Goal: Information Seeking & Learning: Learn about a topic

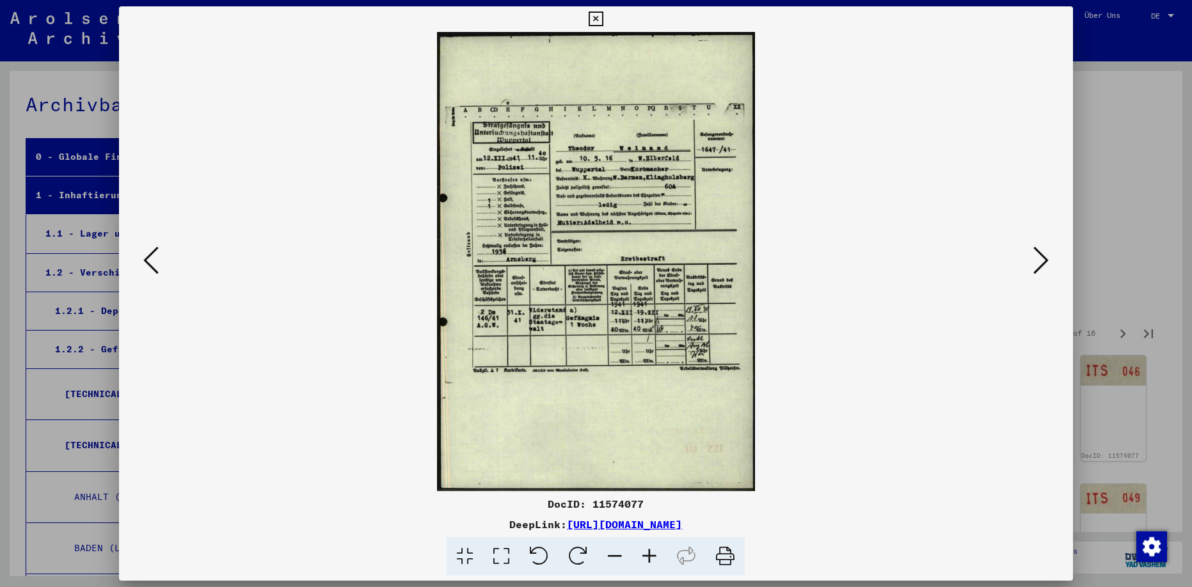
scroll to position [3904, 0]
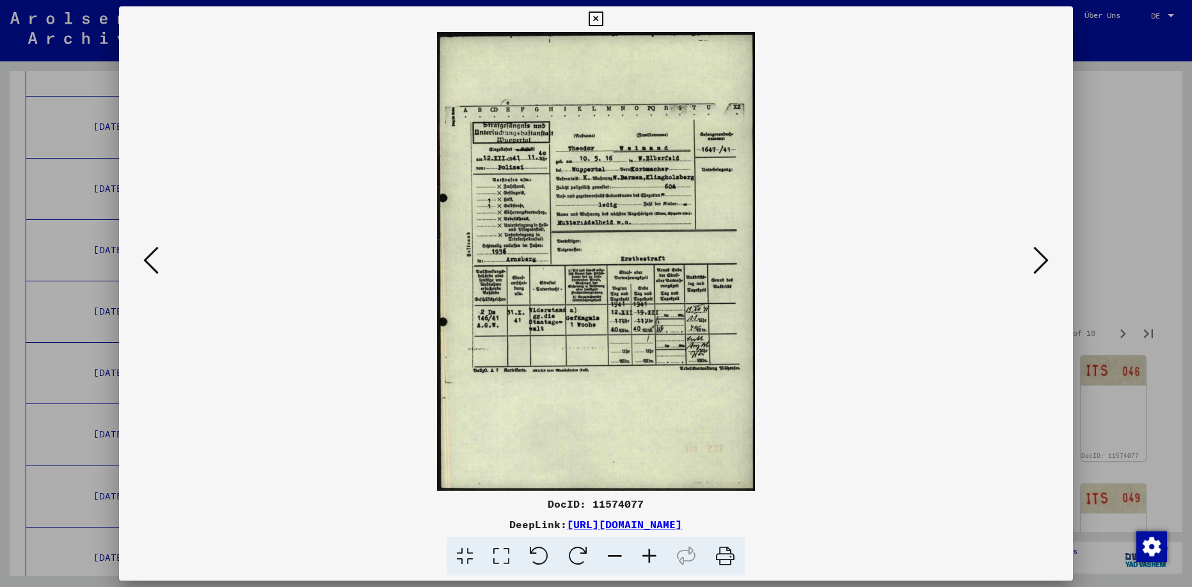
click at [1037, 263] on icon at bounding box center [1040, 260] width 15 height 31
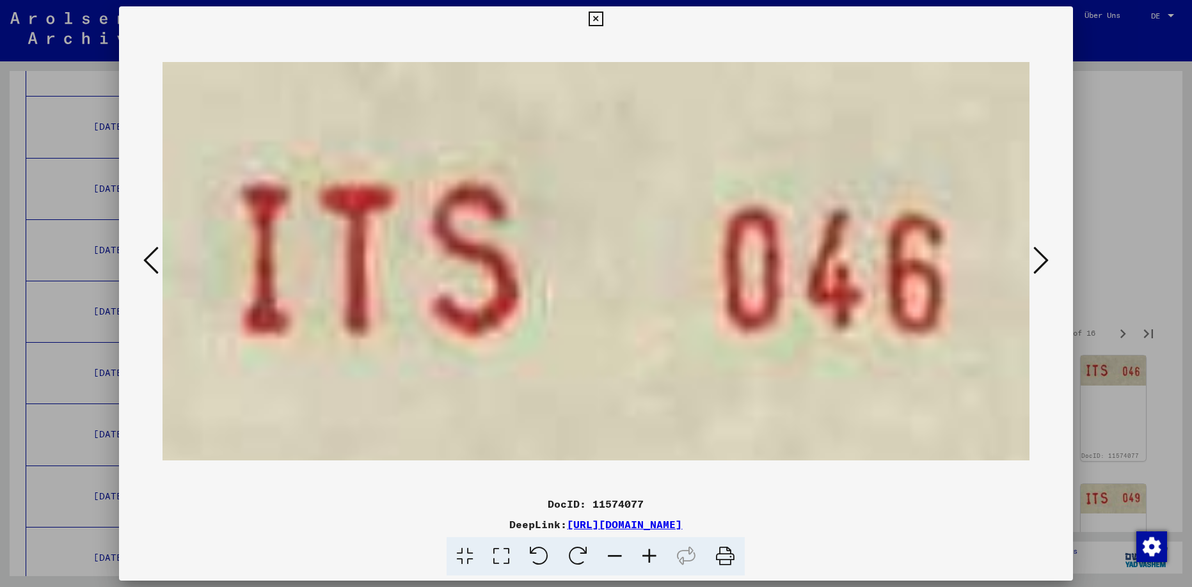
click at [1037, 263] on icon at bounding box center [1040, 260] width 15 height 31
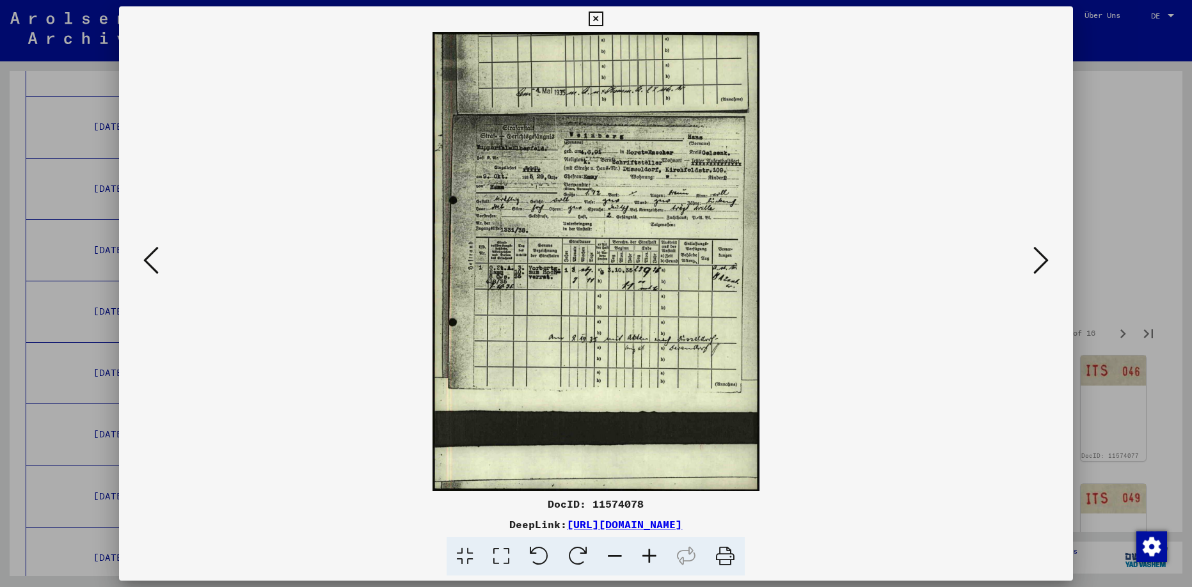
click at [1040, 263] on icon at bounding box center [1040, 260] width 15 height 31
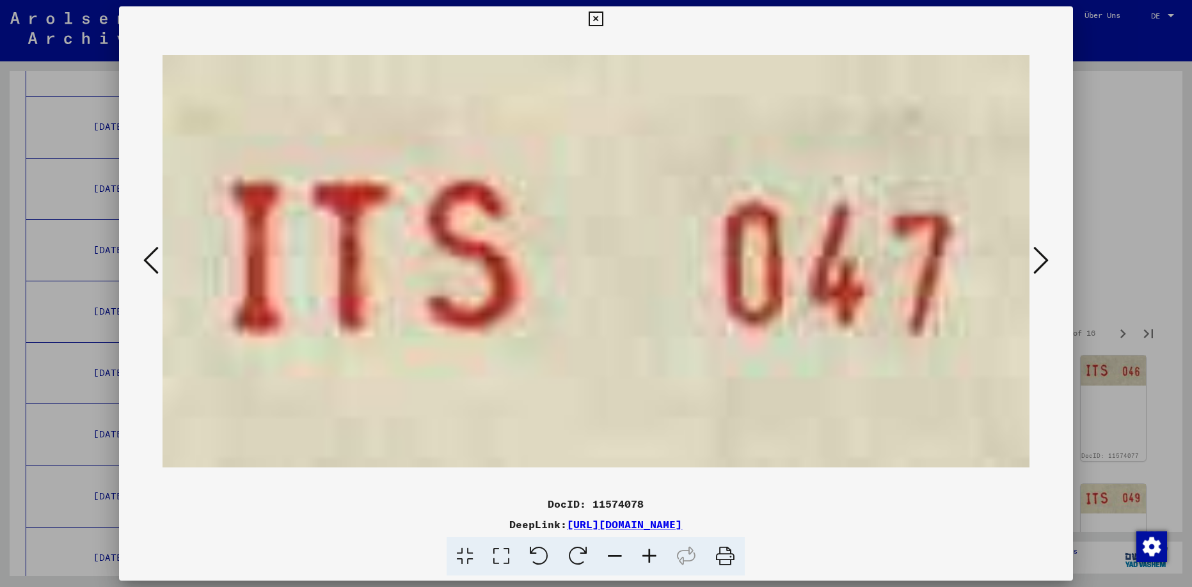
click at [1040, 263] on icon at bounding box center [1040, 260] width 15 height 31
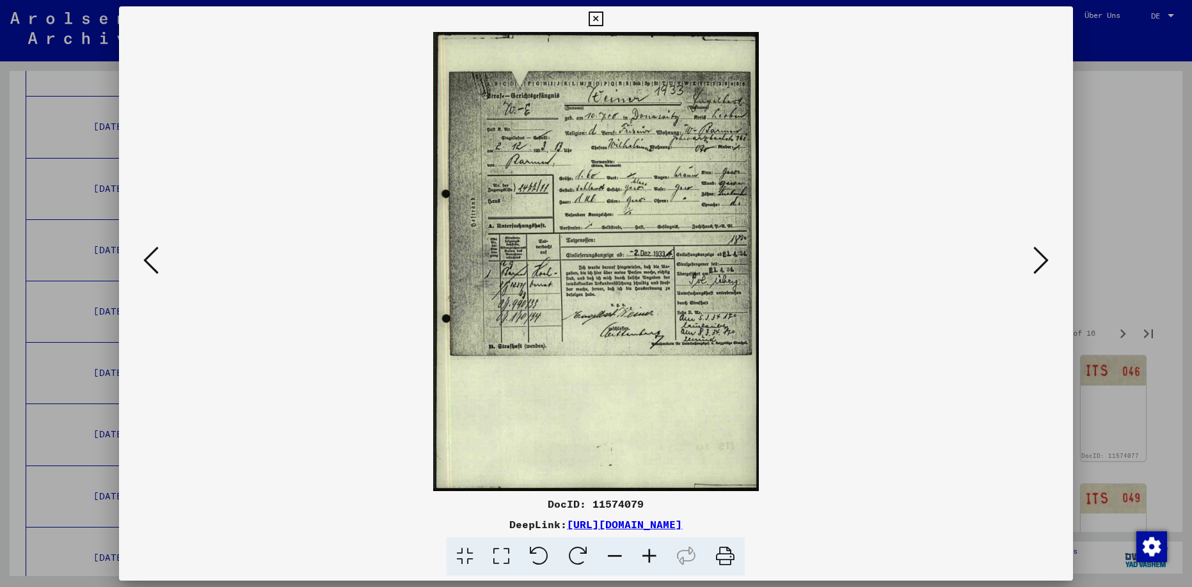
click at [1038, 260] on icon at bounding box center [1040, 260] width 15 height 31
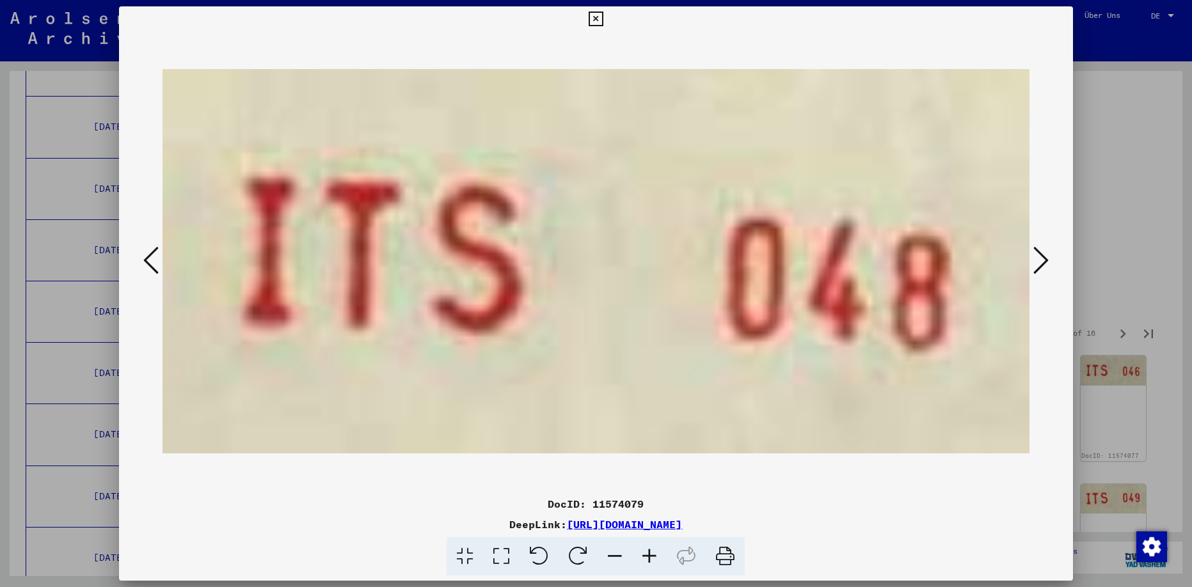
click at [1038, 260] on icon at bounding box center [1040, 260] width 15 height 31
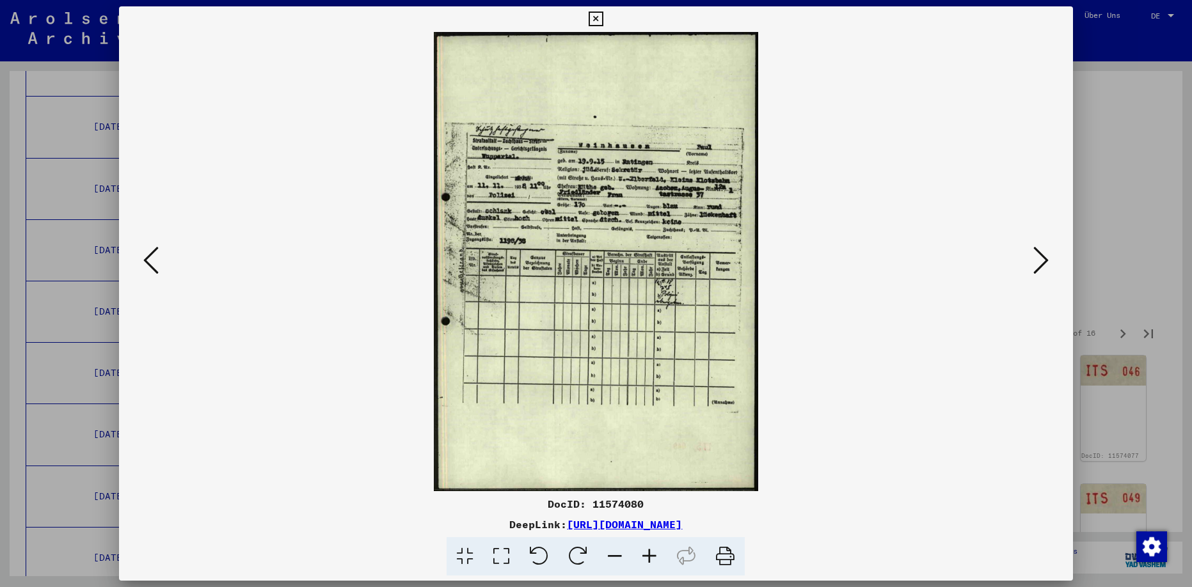
click at [149, 257] on icon at bounding box center [150, 260] width 15 height 31
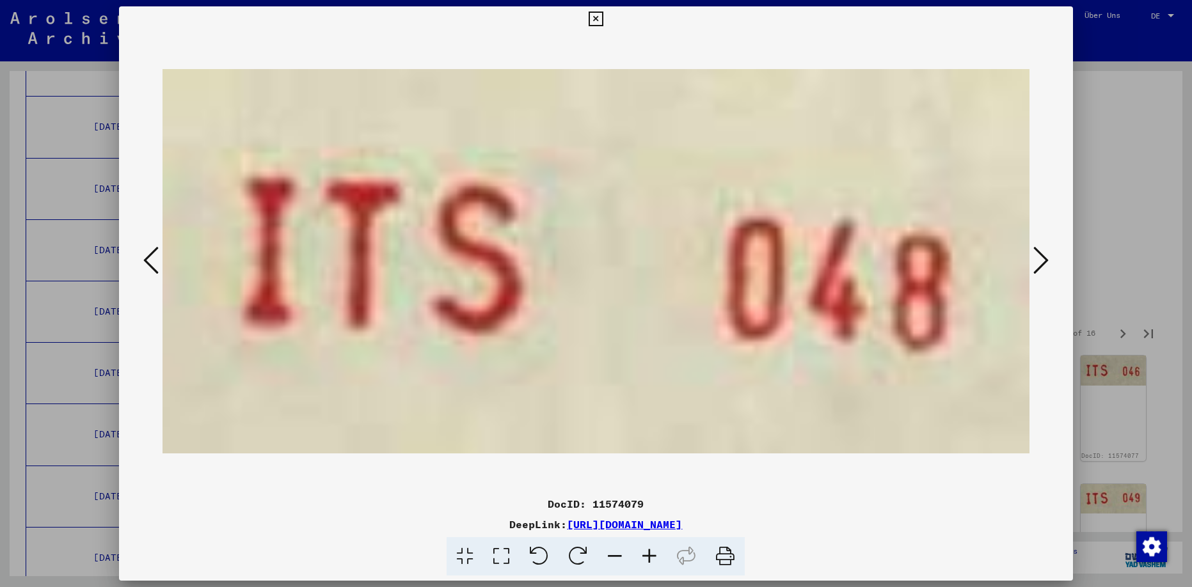
click at [150, 256] on icon at bounding box center [150, 260] width 15 height 31
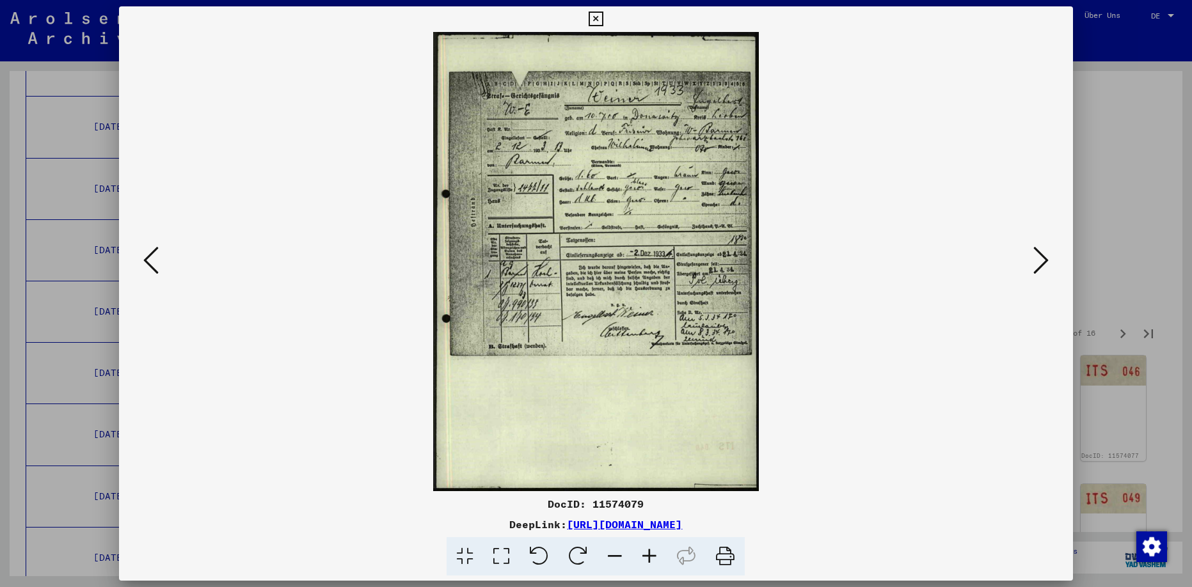
click at [1038, 258] on icon at bounding box center [1040, 260] width 15 height 31
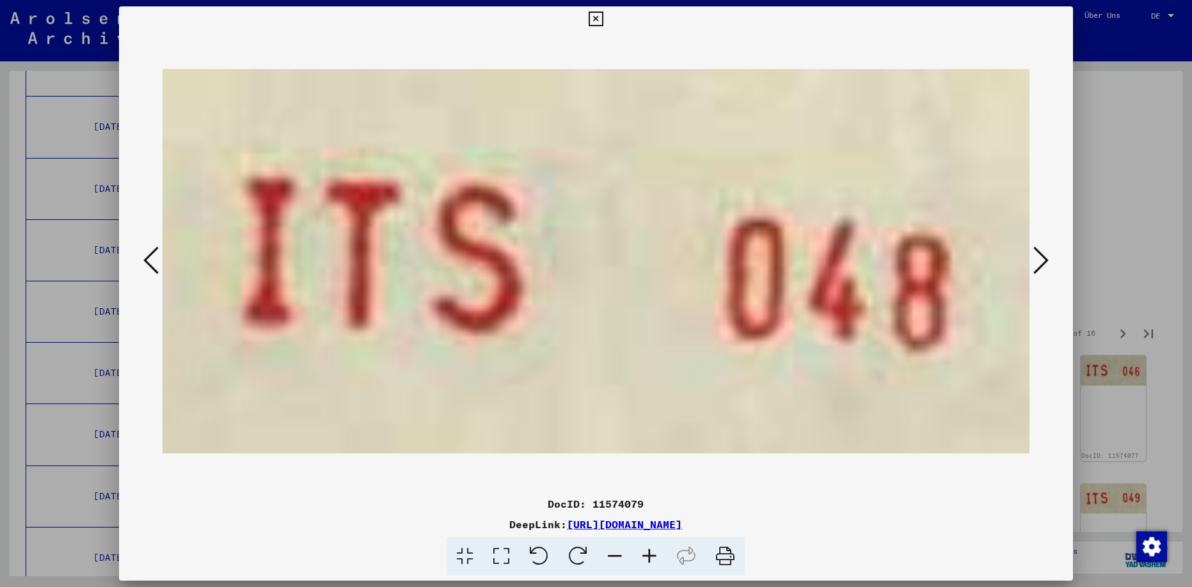
click at [1038, 260] on icon at bounding box center [1040, 260] width 15 height 31
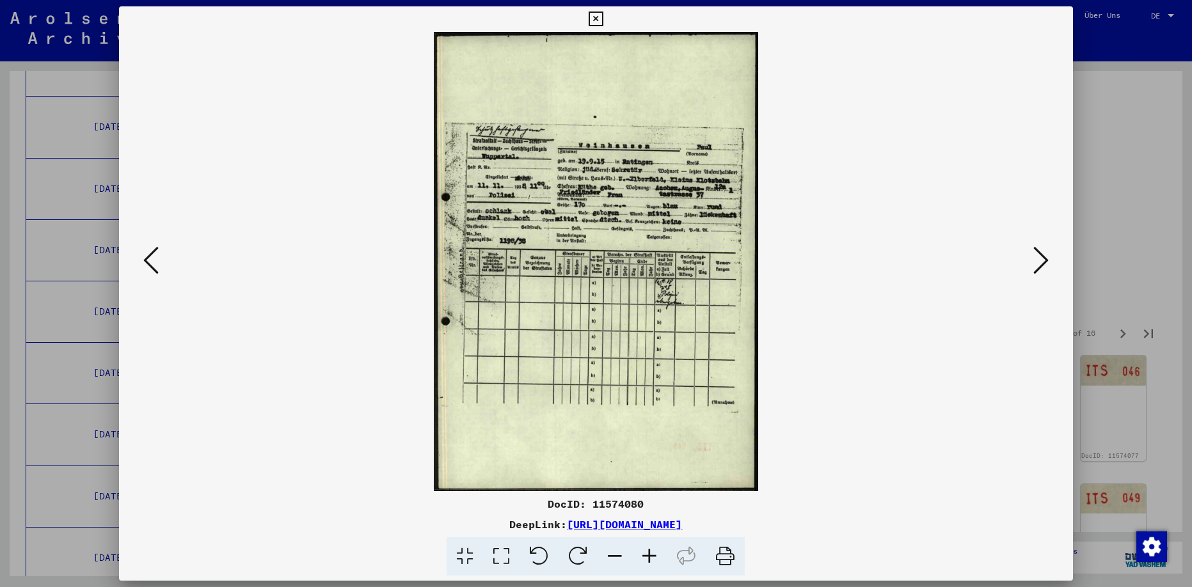
drag, startPoint x: 433, startPoint y: 526, endPoint x: 804, endPoint y: 528, distance: 371.0
click at [818, 519] on div "DeepLink: [URL][DOMAIN_NAME]" at bounding box center [595, 524] width 953 height 15
click at [402, 520] on div "DeepLink: [URL][DOMAIN_NAME]" at bounding box center [595, 524] width 953 height 15
drag, startPoint x: 433, startPoint y: 523, endPoint x: 823, endPoint y: 518, distance: 389.6
click at [825, 519] on div "DeepLink: [URL][DOMAIN_NAME]" at bounding box center [595, 524] width 953 height 15
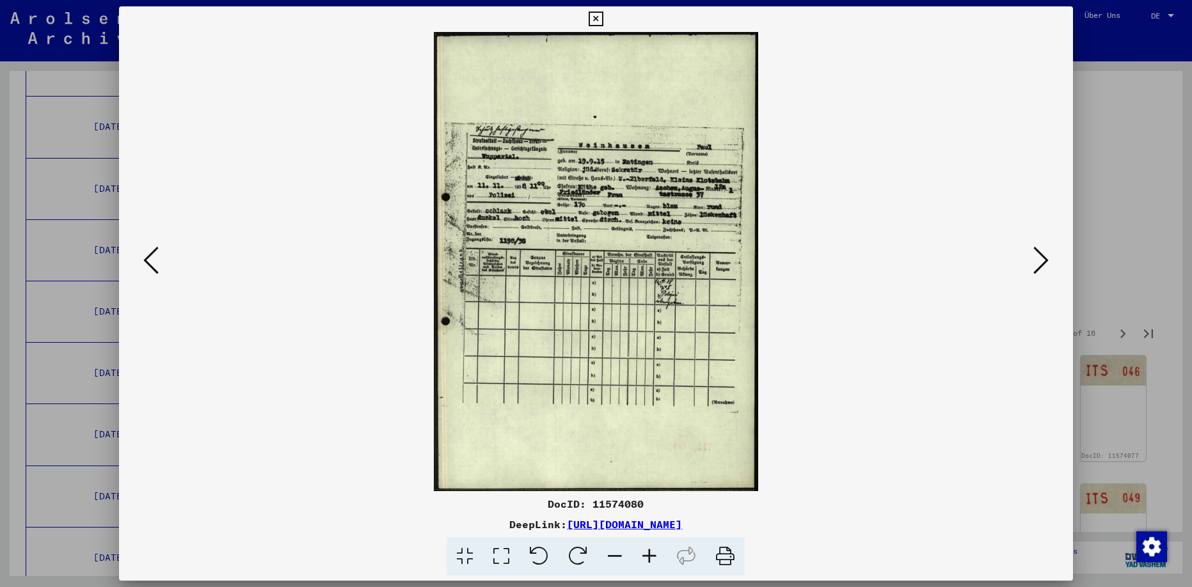
copy link "[URL][DOMAIN_NAME]"
click at [650, 558] on icon at bounding box center [649, 556] width 35 height 39
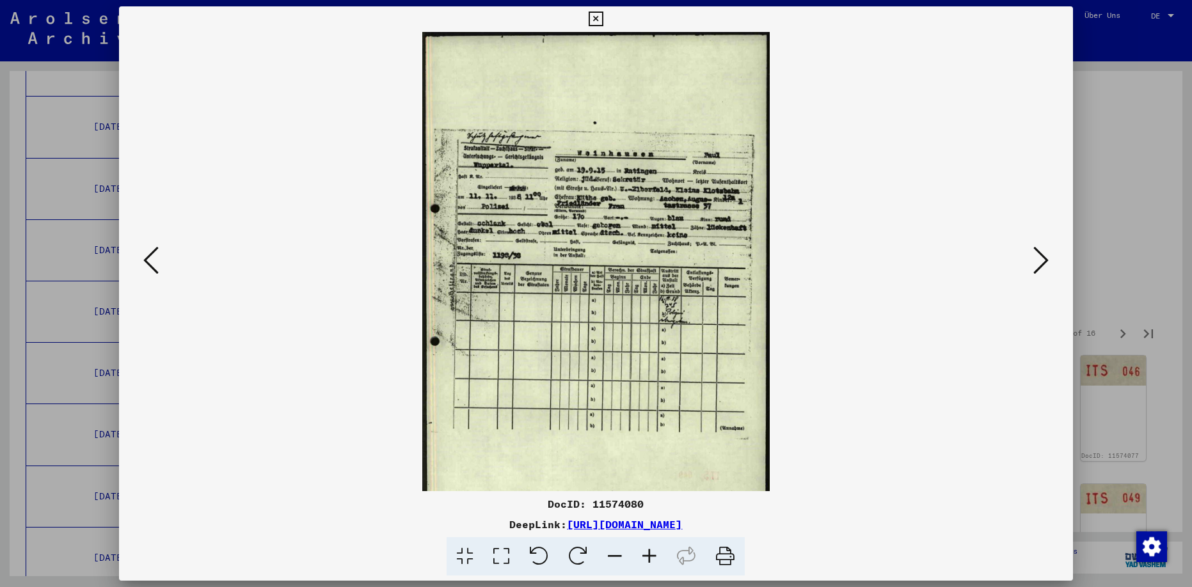
click at [650, 557] on icon at bounding box center [649, 556] width 35 height 39
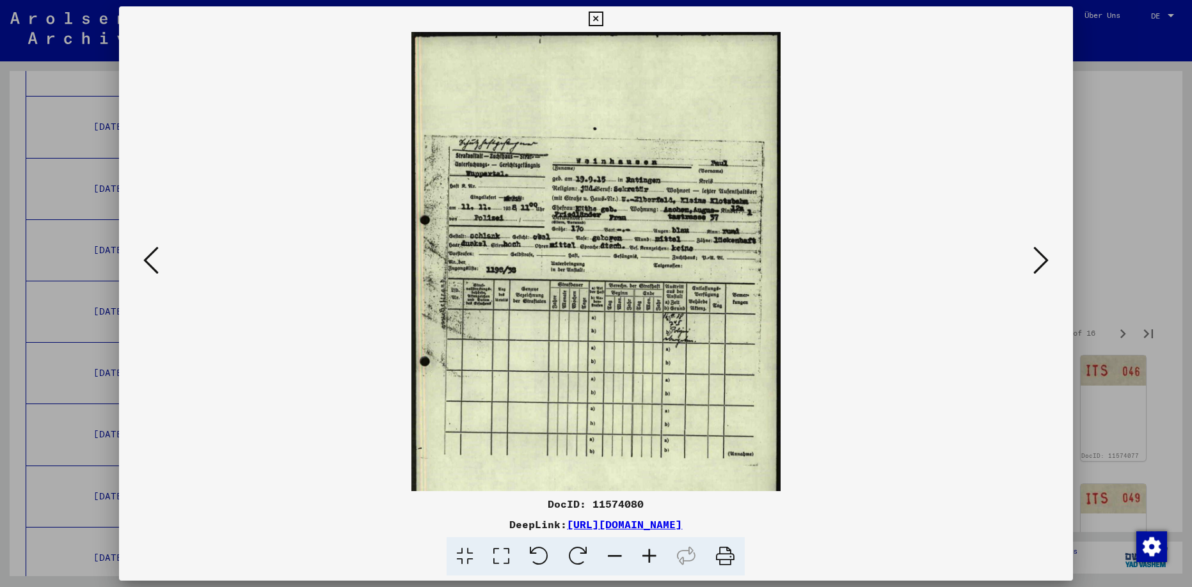
click at [650, 557] on icon at bounding box center [649, 556] width 35 height 39
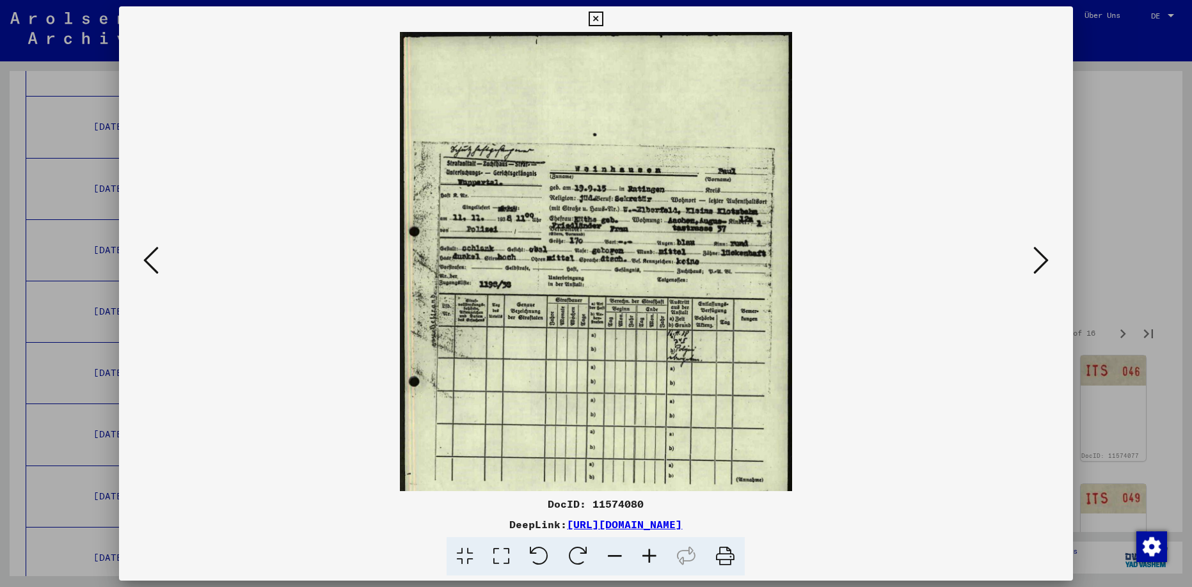
click at [650, 557] on icon at bounding box center [649, 556] width 35 height 39
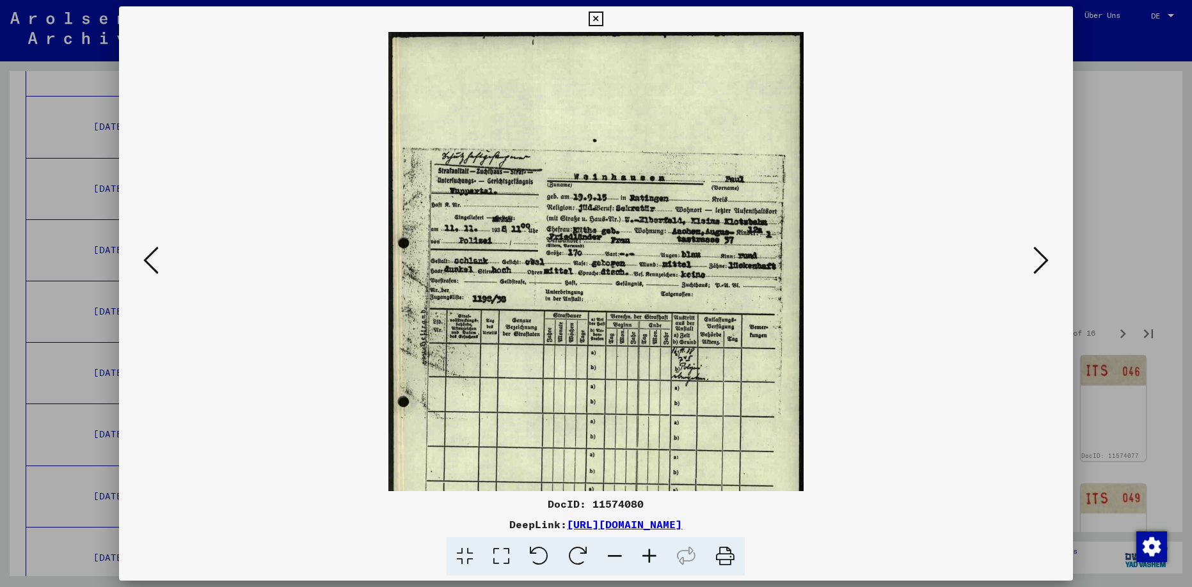
click at [650, 557] on icon at bounding box center [649, 556] width 35 height 39
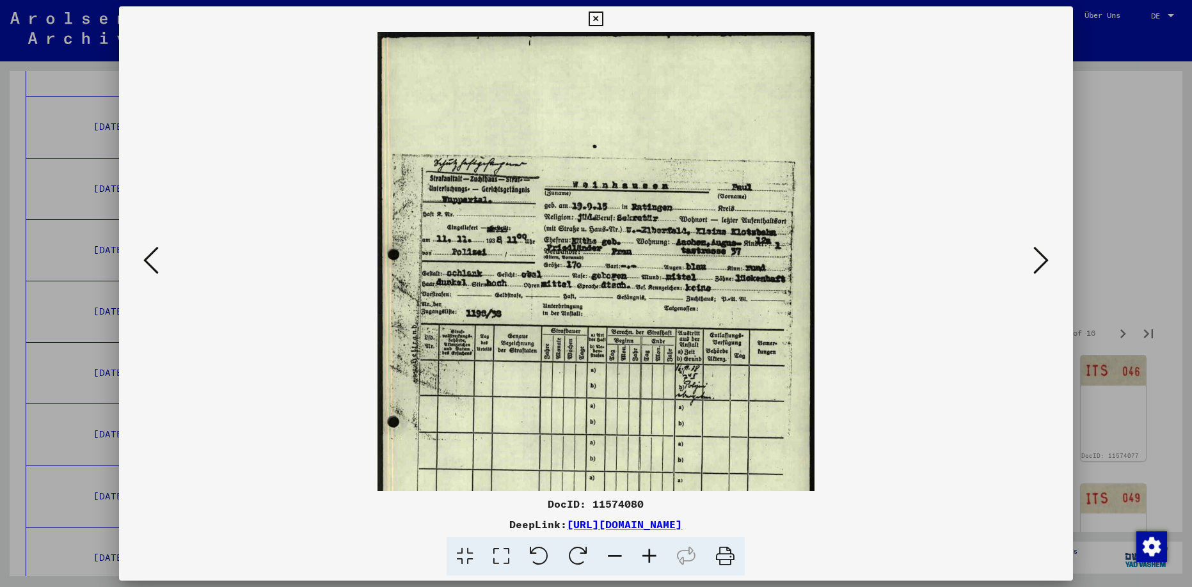
click at [650, 557] on icon at bounding box center [649, 556] width 35 height 39
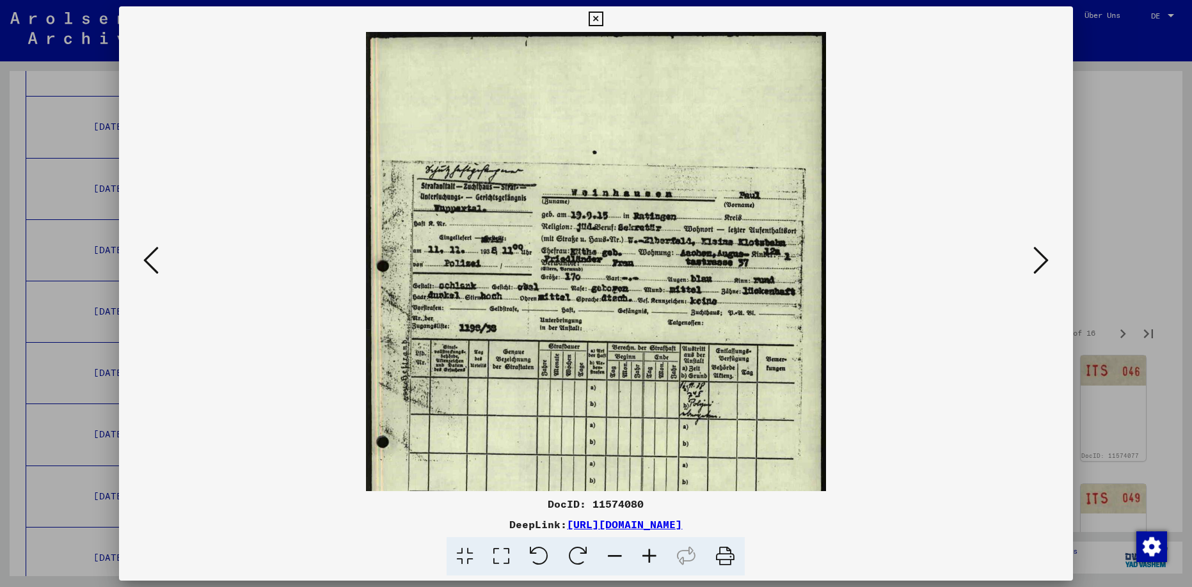
click at [650, 557] on icon at bounding box center [649, 556] width 35 height 39
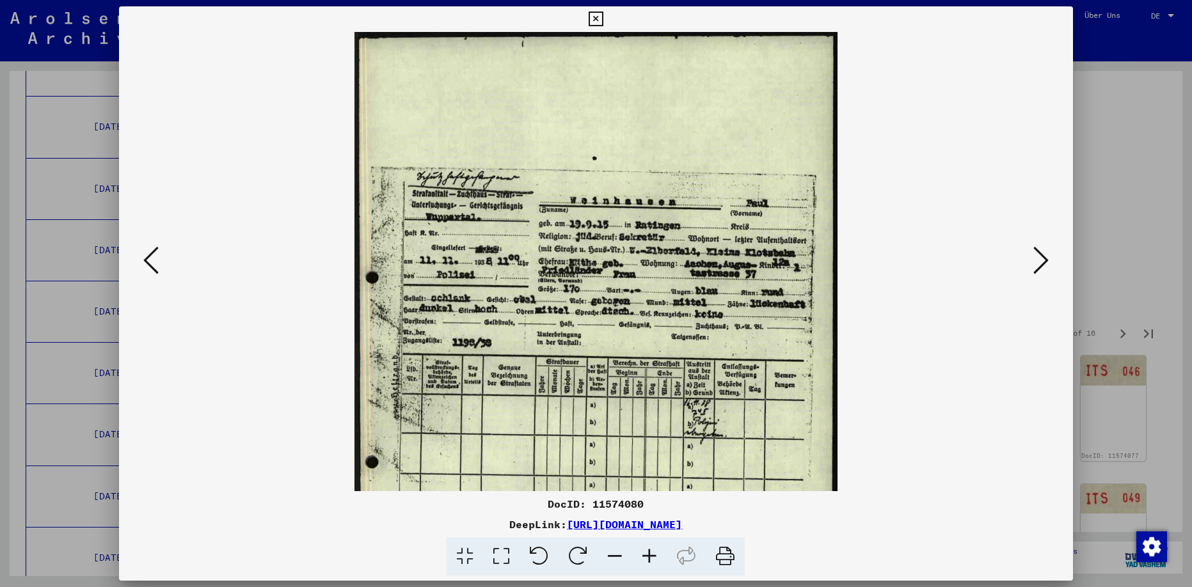
click at [650, 556] on icon at bounding box center [649, 556] width 35 height 39
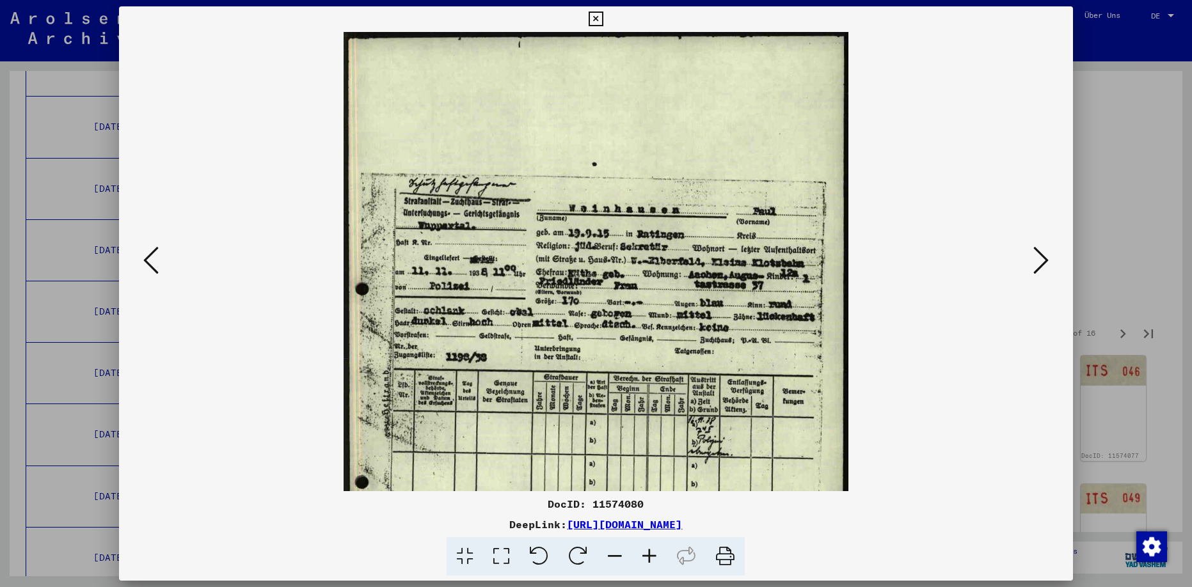
click at [650, 556] on icon at bounding box center [649, 556] width 35 height 39
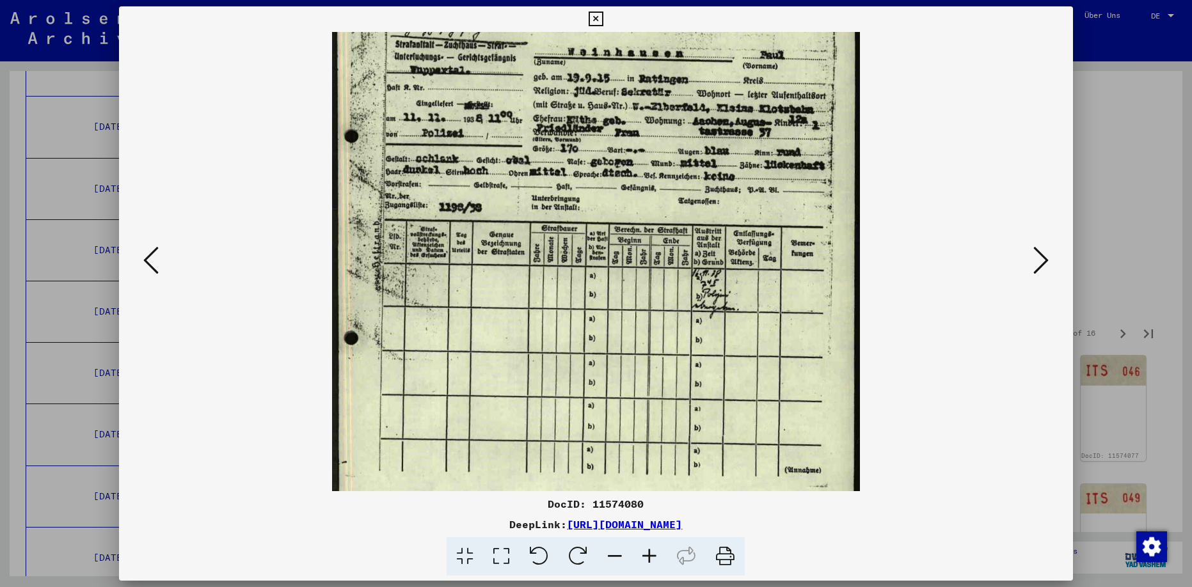
scroll to position [161, 0]
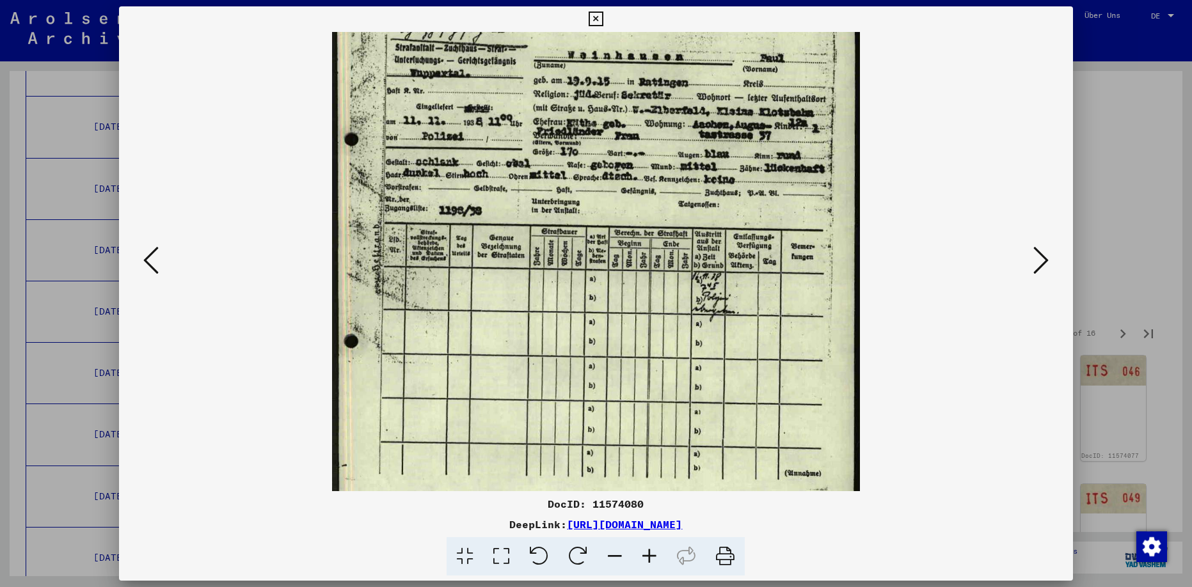
drag, startPoint x: 822, startPoint y: 367, endPoint x: 822, endPoint y: 208, distance: 159.3
click at [822, 208] on img at bounding box center [596, 244] width 528 height 747
click at [1043, 260] on icon at bounding box center [1040, 260] width 15 height 31
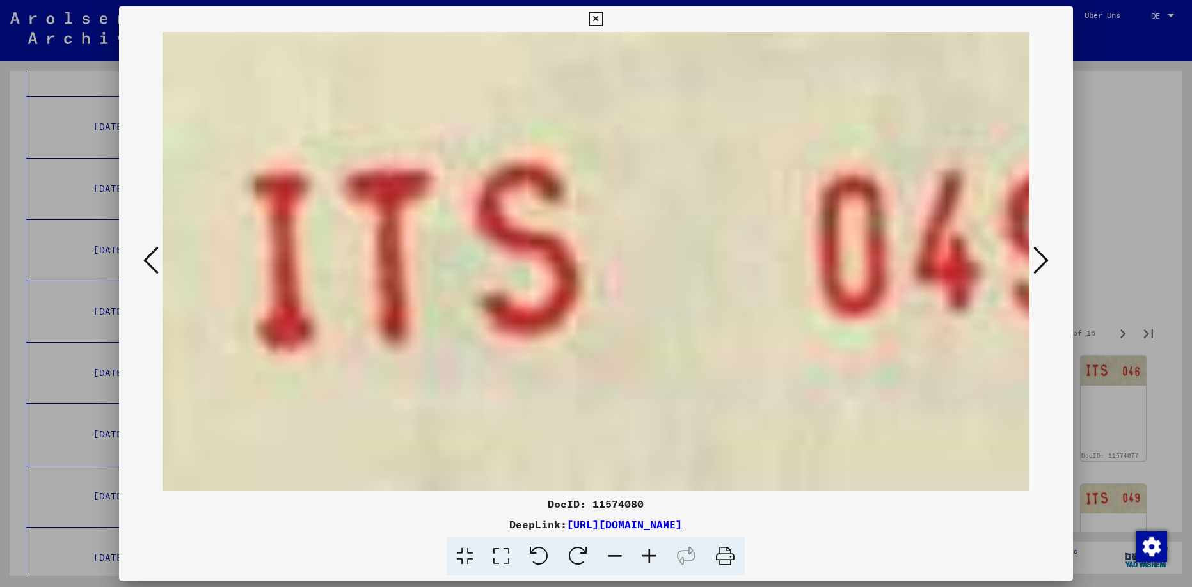
click at [1043, 260] on icon at bounding box center [1040, 260] width 15 height 31
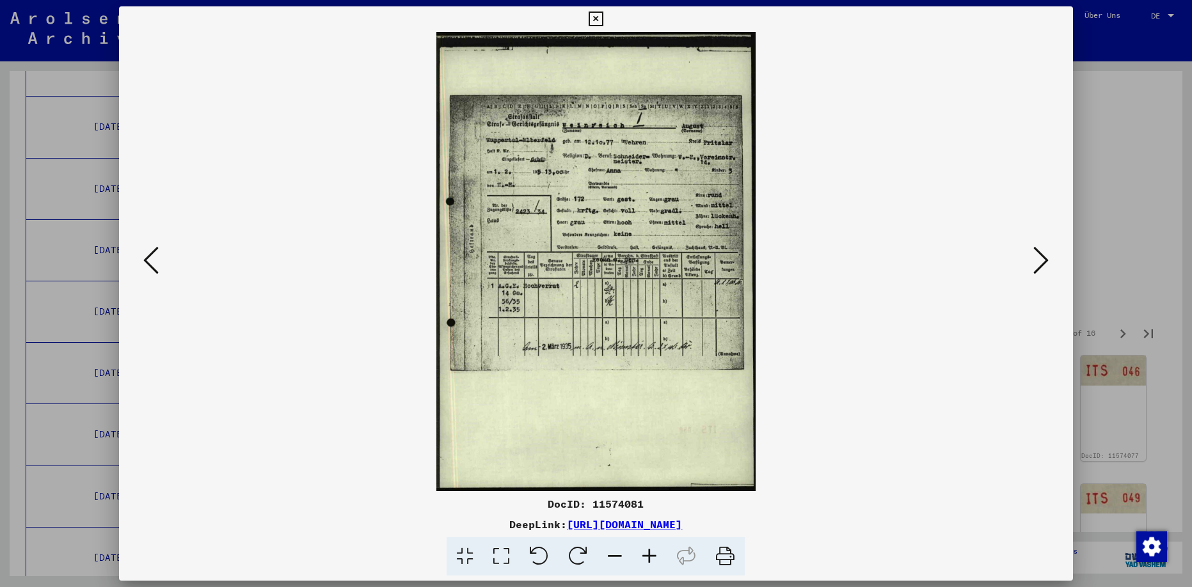
click at [1041, 262] on icon at bounding box center [1040, 260] width 15 height 31
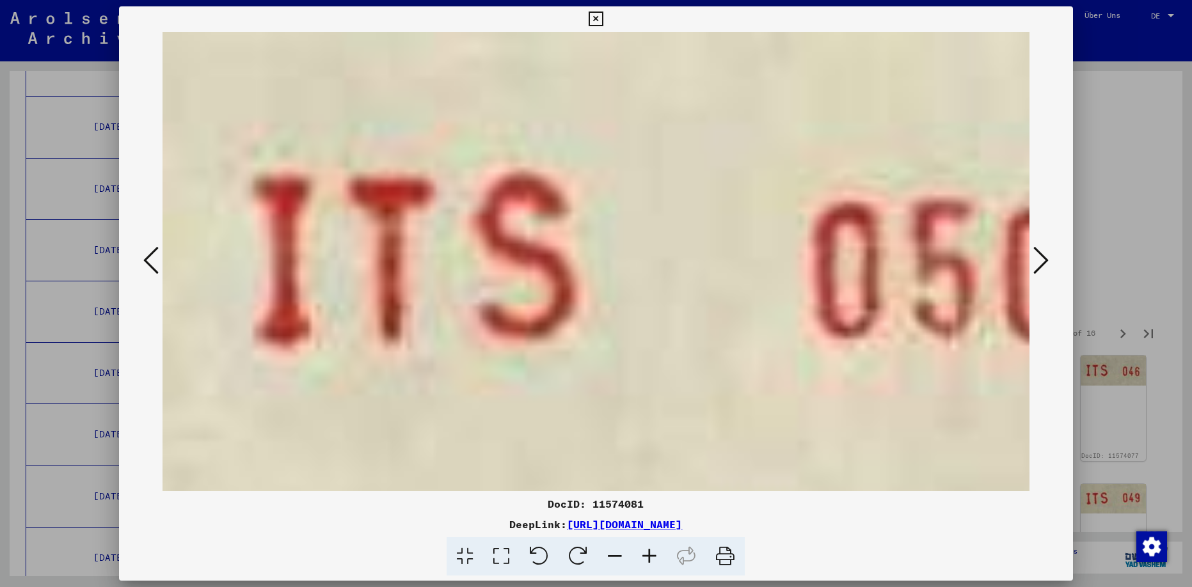
click at [1041, 262] on icon at bounding box center [1040, 260] width 15 height 31
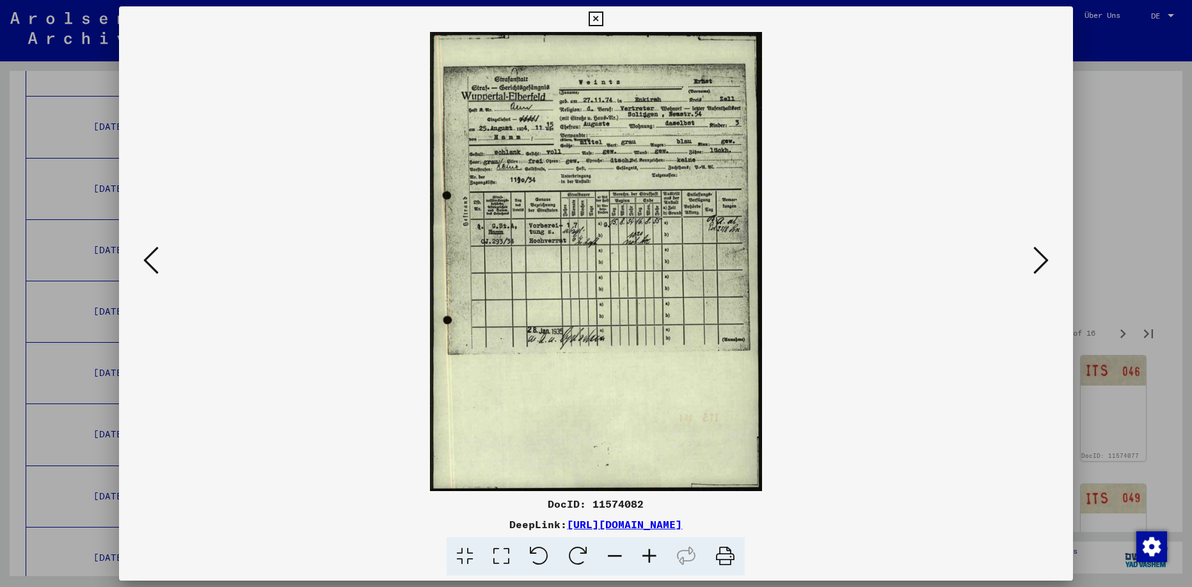
click at [1037, 258] on icon at bounding box center [1040, 260] width 15 height 31
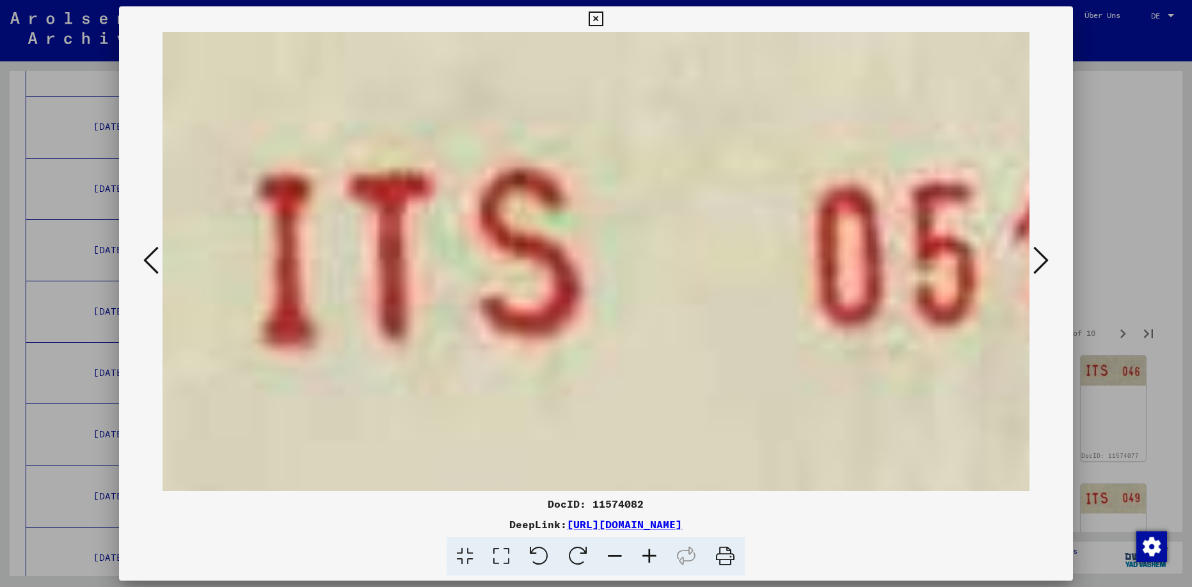
click at [1042, 260] on icon at bounding box center [1040, 260] width 15 height 31
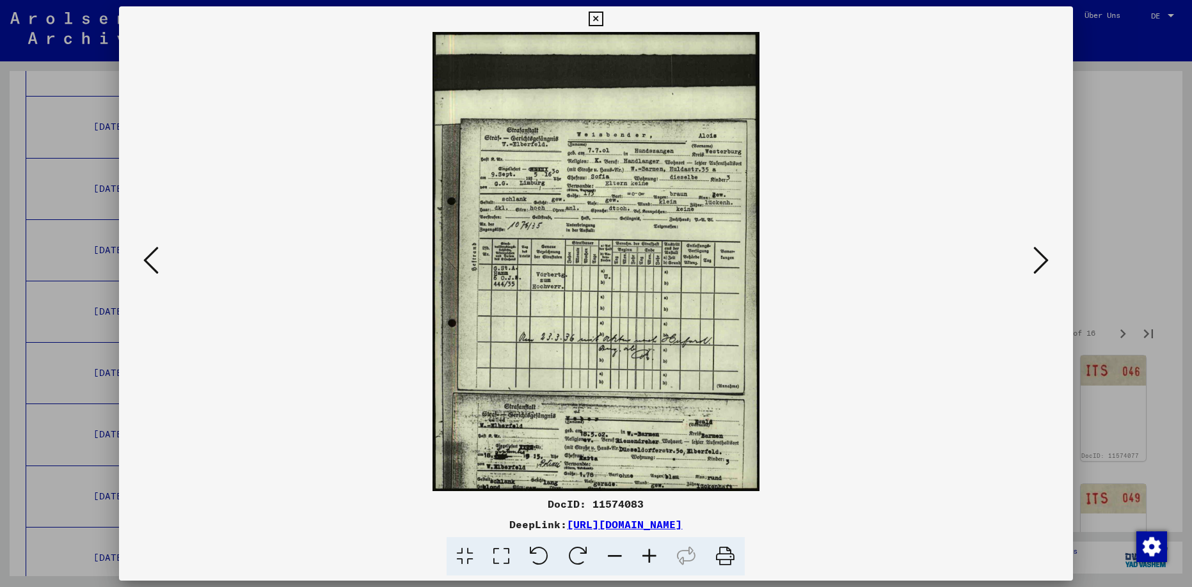
drag, startPoint x: 433, startPoint y: 521, endPoint x: 841, endPoint y: 531, distance: 407.6
click at [841, 531] on div "DeepLink: [URL][DOMAIN_NAME]" at bounding box center [595, 524] width 953 height 15
copy link "[URL][DOMAIN_NAME]"
click at [649, 558] on icon at bounding box center [649, 556] width 35 height 39
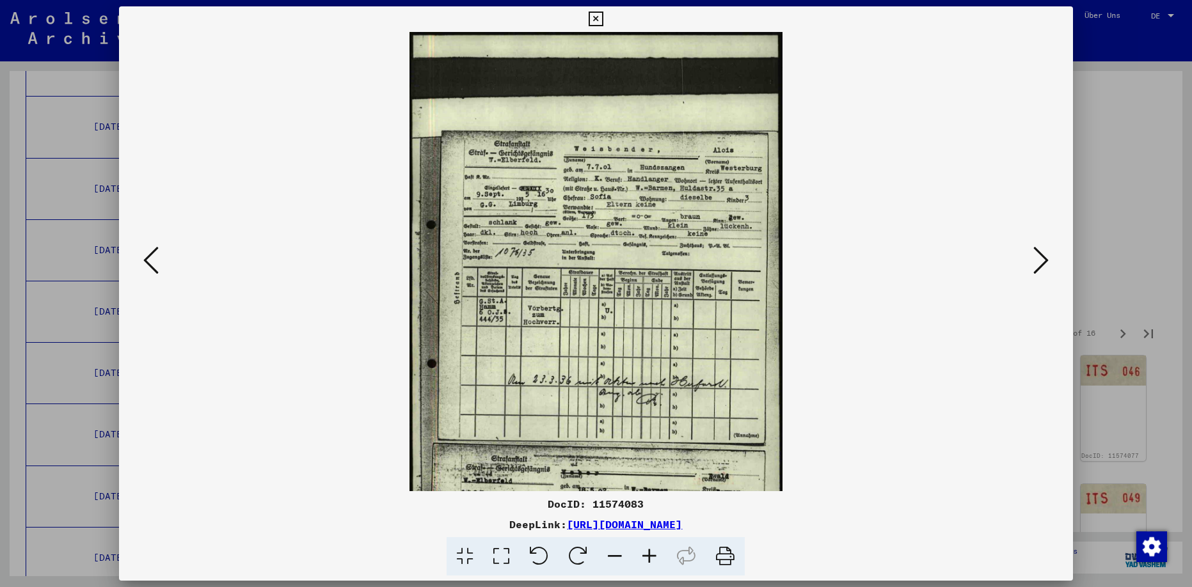
click at [649, 558] on icon at bounding box center [649, 556] width 35 height 39
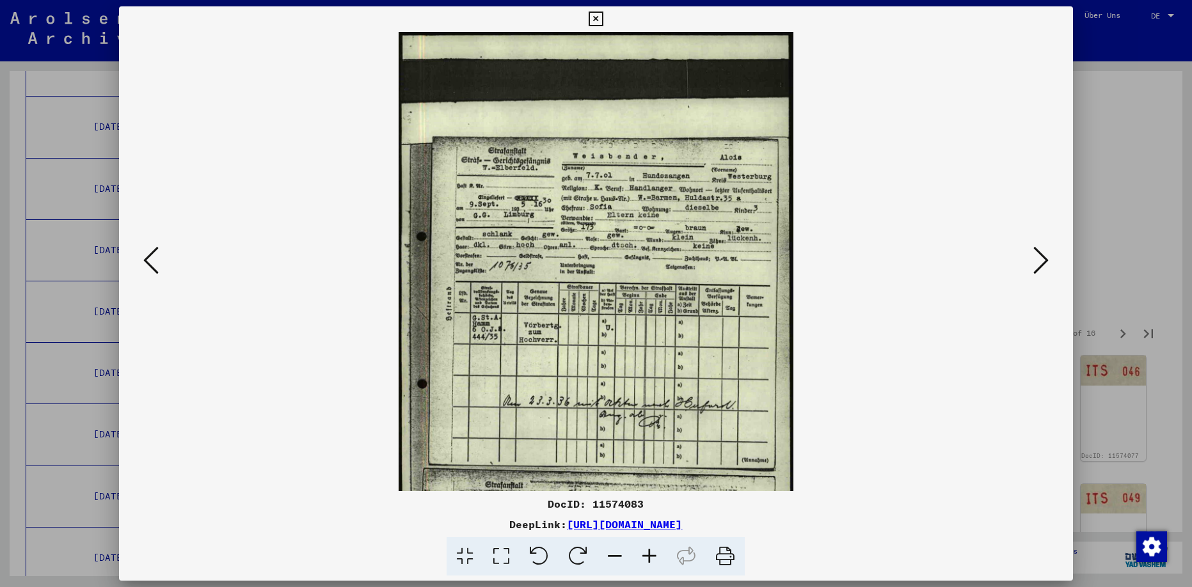
click at [649, 558] on icon at bounding box center [649, 556] width 35 height 39
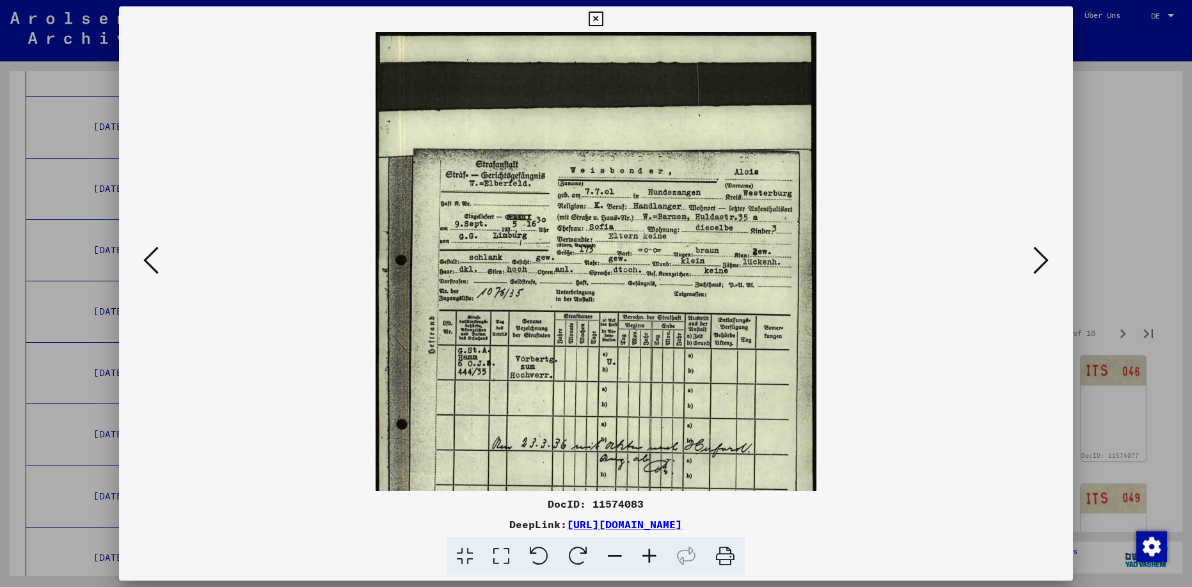
click at [649, 558] on icon at bounding box center [649, 556] width 35 height 39
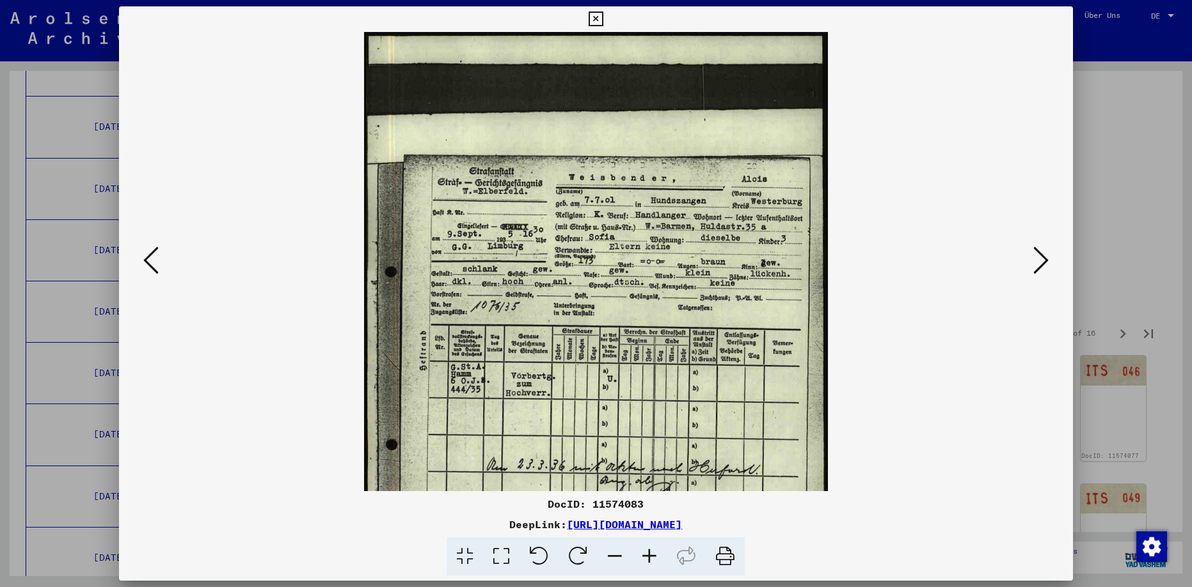
click at [649, 558] on icon at bounding box center [649, 556] width 35 height 39
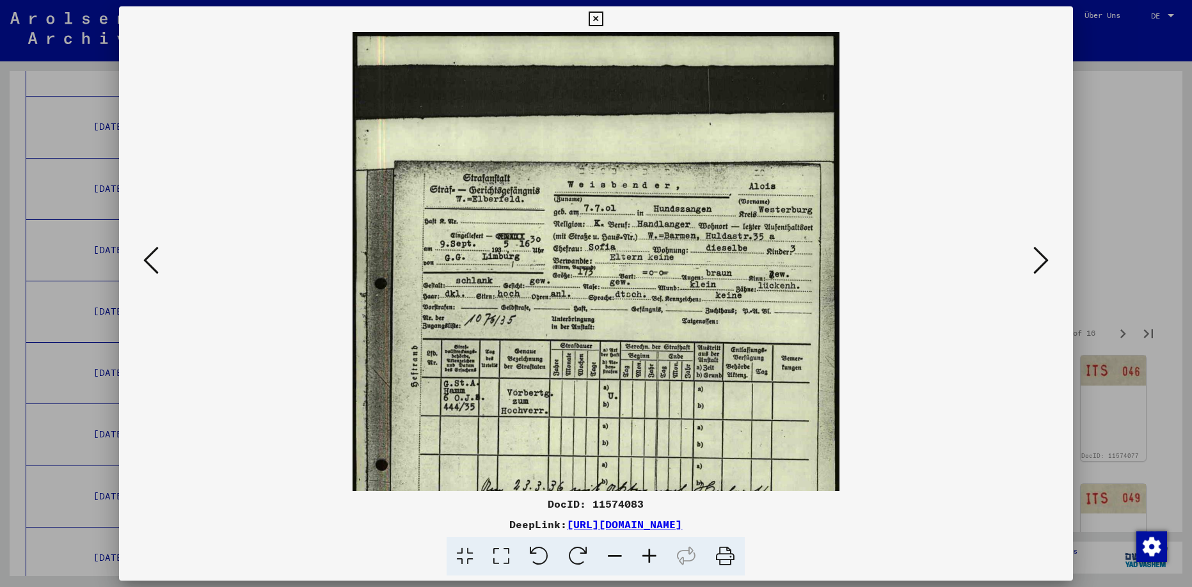
click at [649, 558] on icon at bounding box center [649, 556] width 35 height 39
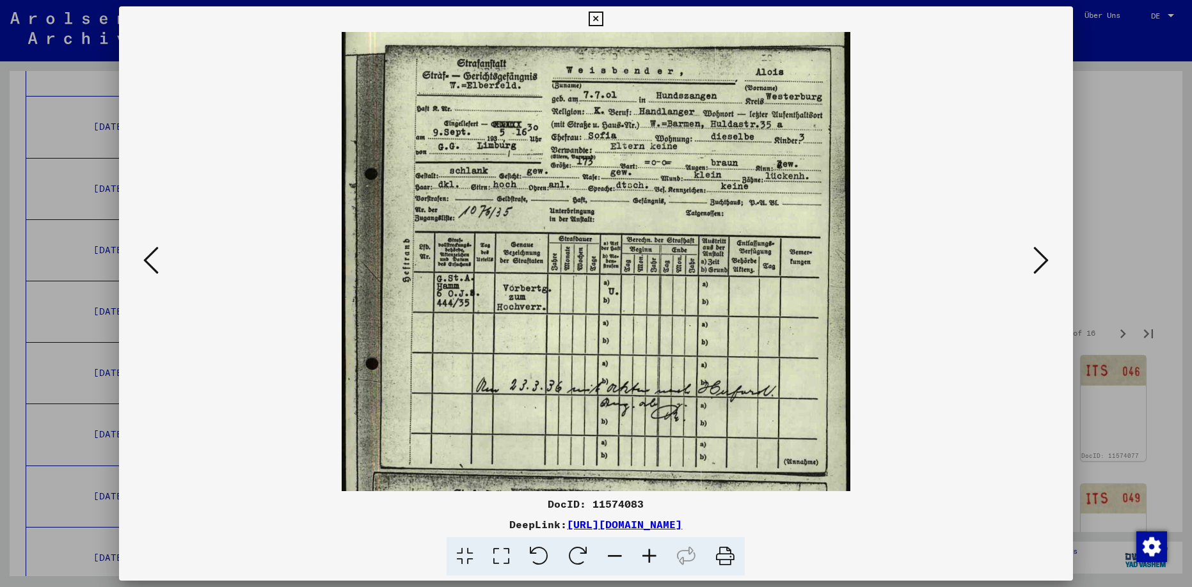
scroll to position [125, 0]
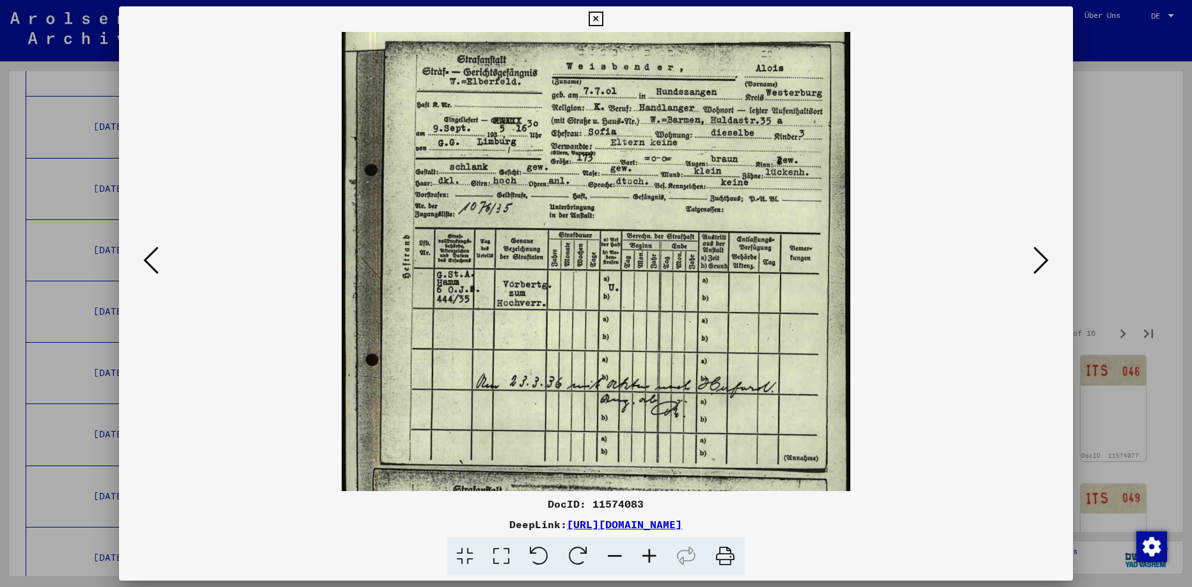
drag, startPoint x: 725, startPoint y: 415, endPoint x: 744, endPoint y: 291, distance: 125.6
click at [744, 291] on img at bounding box center [596, 264] width 509 height 715
drag, startPoint x: 434, startPoint y: 515, endPoint x: 823, endPoint y: 519, distance: 389.0
click at [823, 519] on div "DocID: 11574083 DeepLink: [URL][DOMAIN_NAME]" at bounding box center [595, 536] width 953 height 80
copy link "[URL][DOMAIN_NAME]"
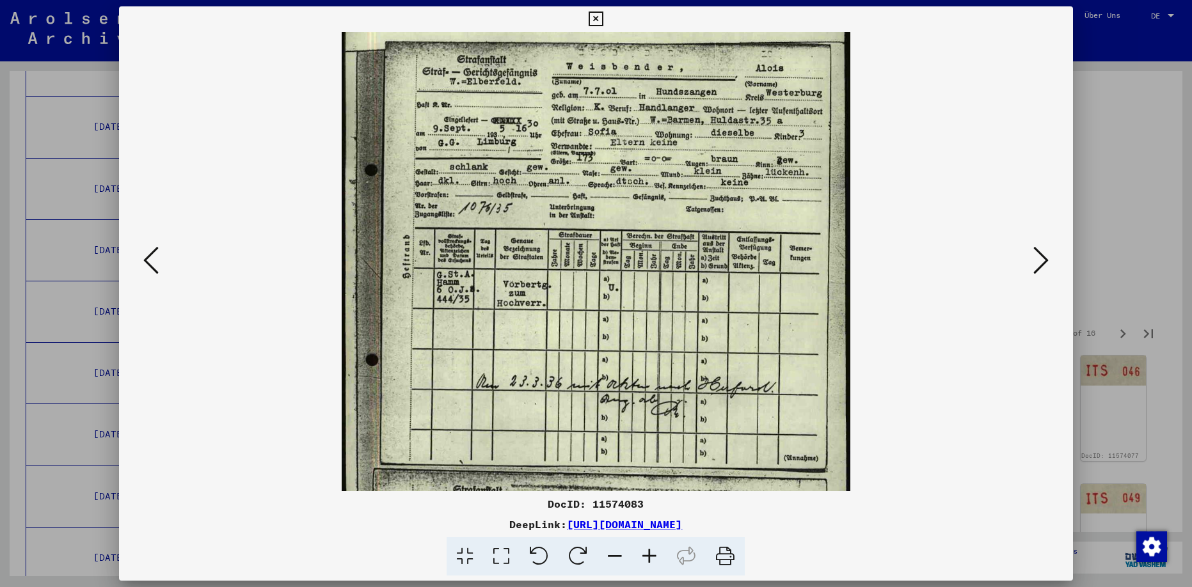
click at [1038, 259] on icon at bounding box center [1040, 260] width 15 height 31
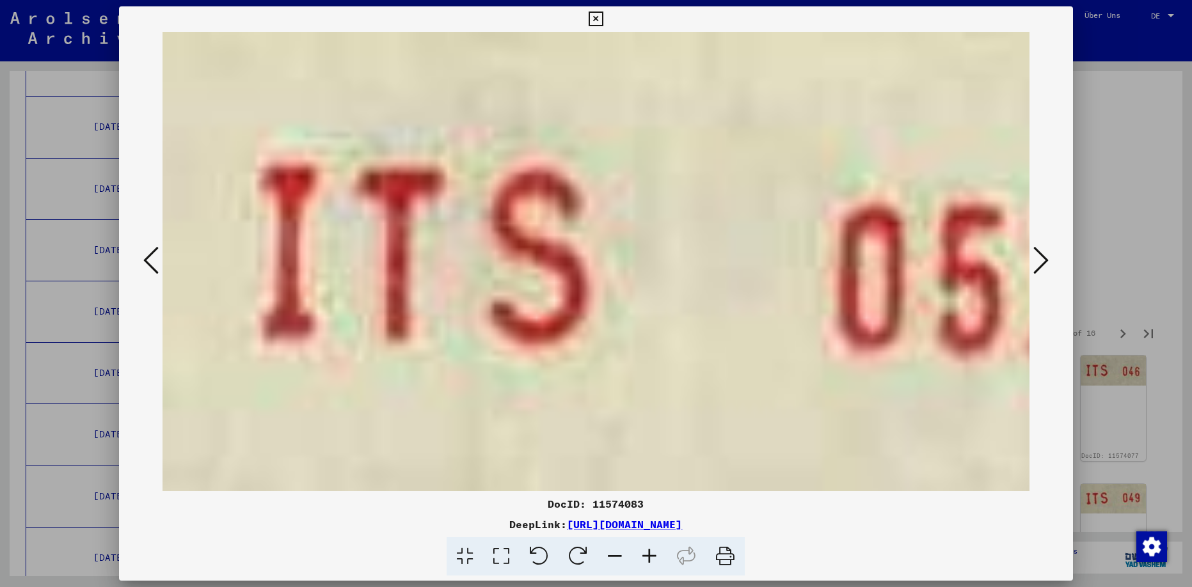
click at [1038, 259] on icon at bounding box center [1040, 260] width 15 height 31
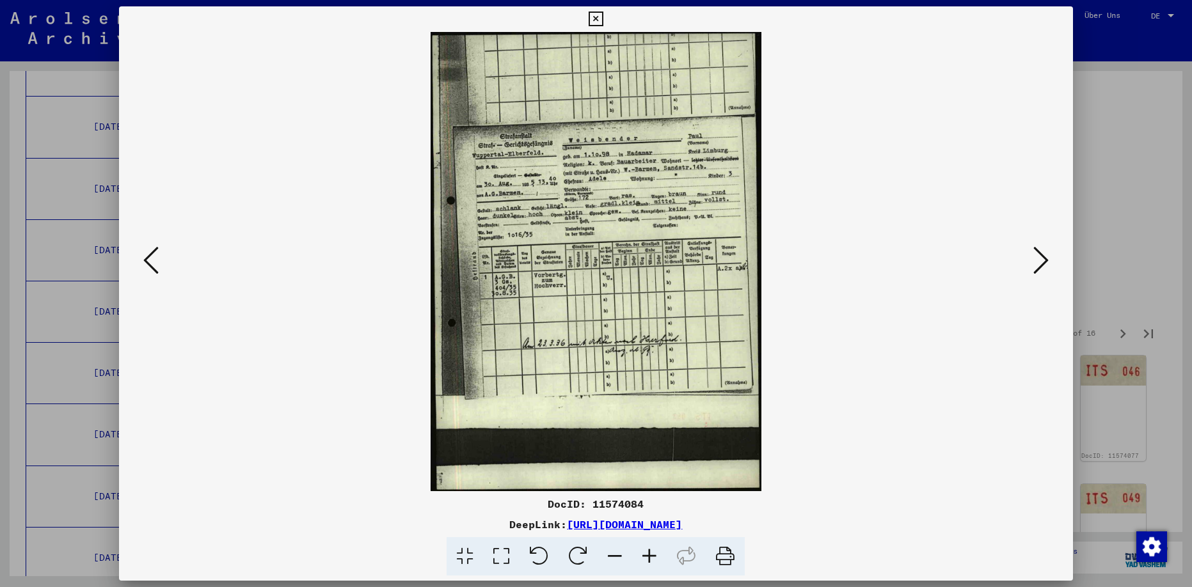
drag, startPoint x: 432, startPoint y: 523, endPoint x: 829, endPoint y: 528, distance: 397.3
click at [829, 528] on div "DeepLink: [URL][DOMAIN_NAME]" at bounding box center [595, 524] width 953 height 15
copy link "[URL][DOMAIN_NAME]"
click at [155, 260] on icon at bounding box center [150, 260] width 15 height 31
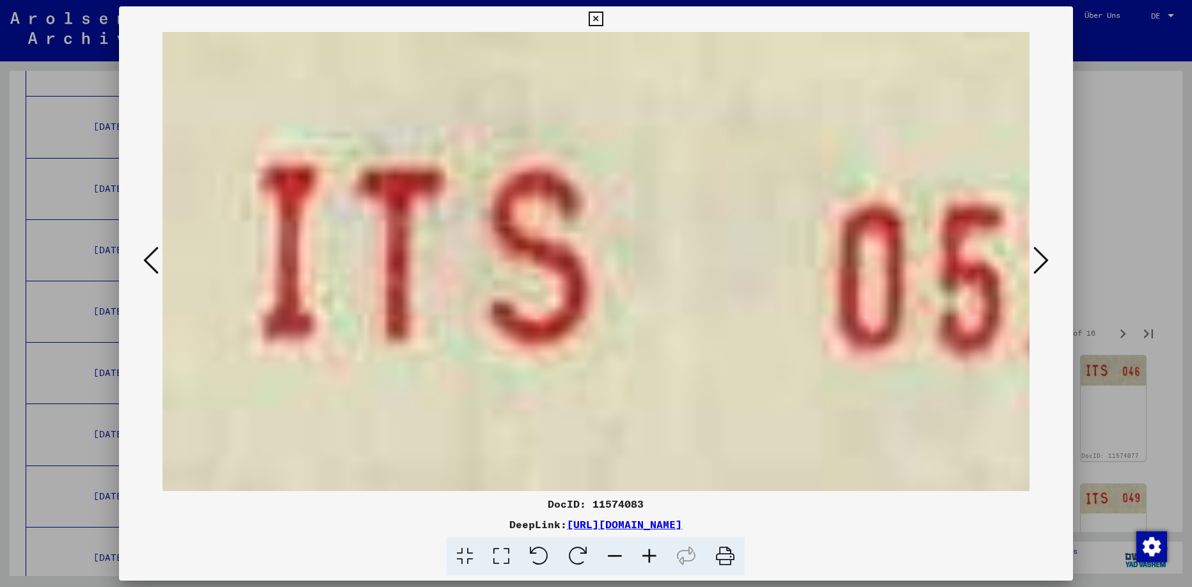
click at [153, 264] on icon at bounding box center [150, 260] width 15 height 31
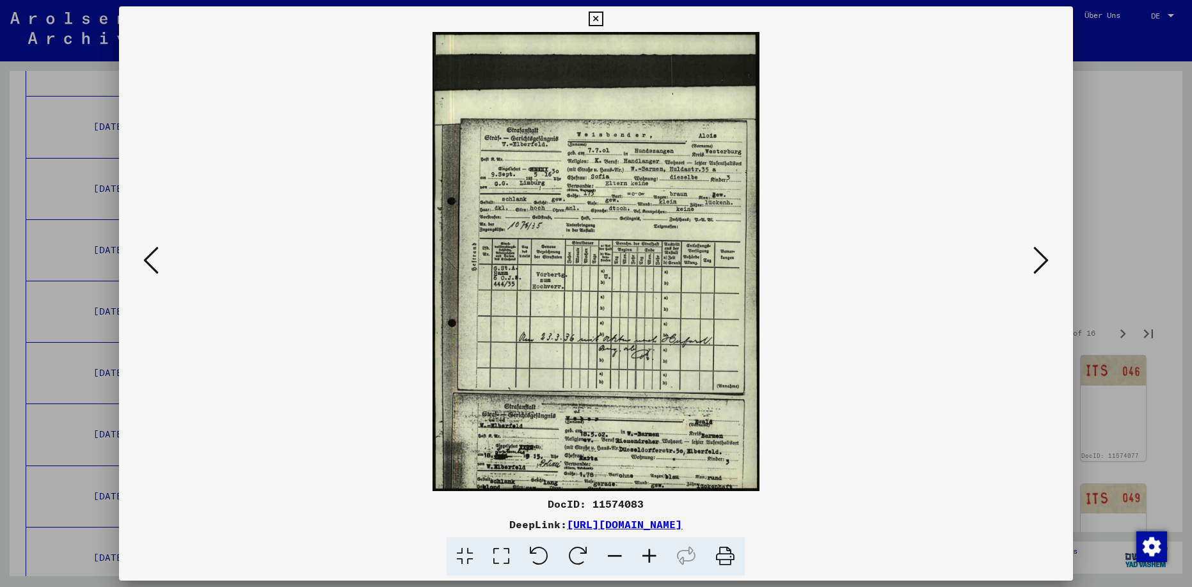
click at [1038, 262] on icon at bounding box center [1040, 260] width 15 height 31
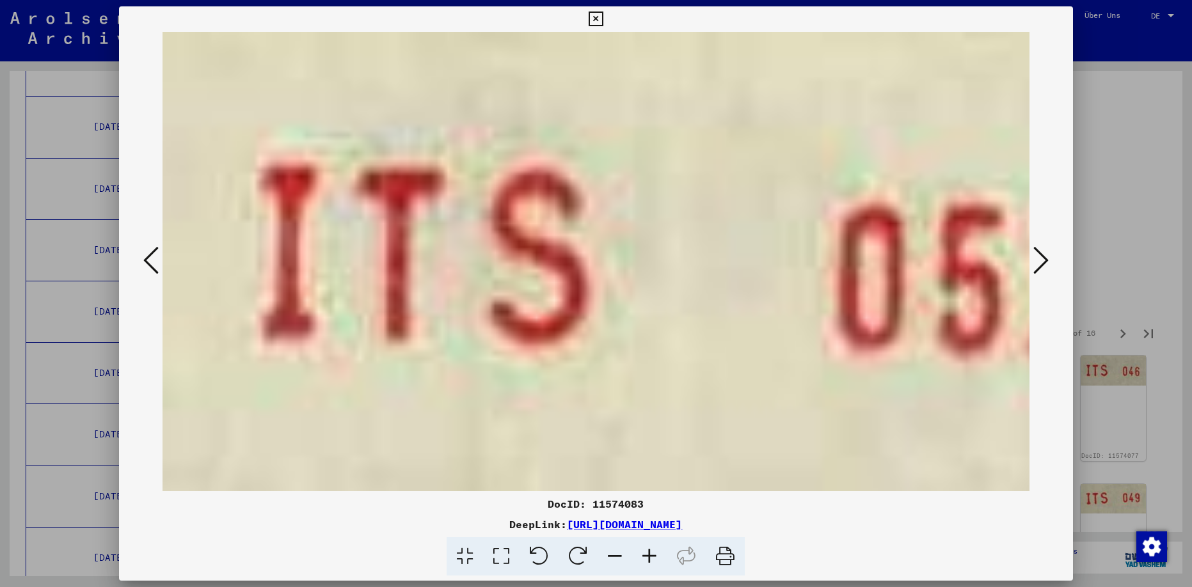
click at [1038, 262] on icon at bounding box center [1040, 260] width 15 height 31
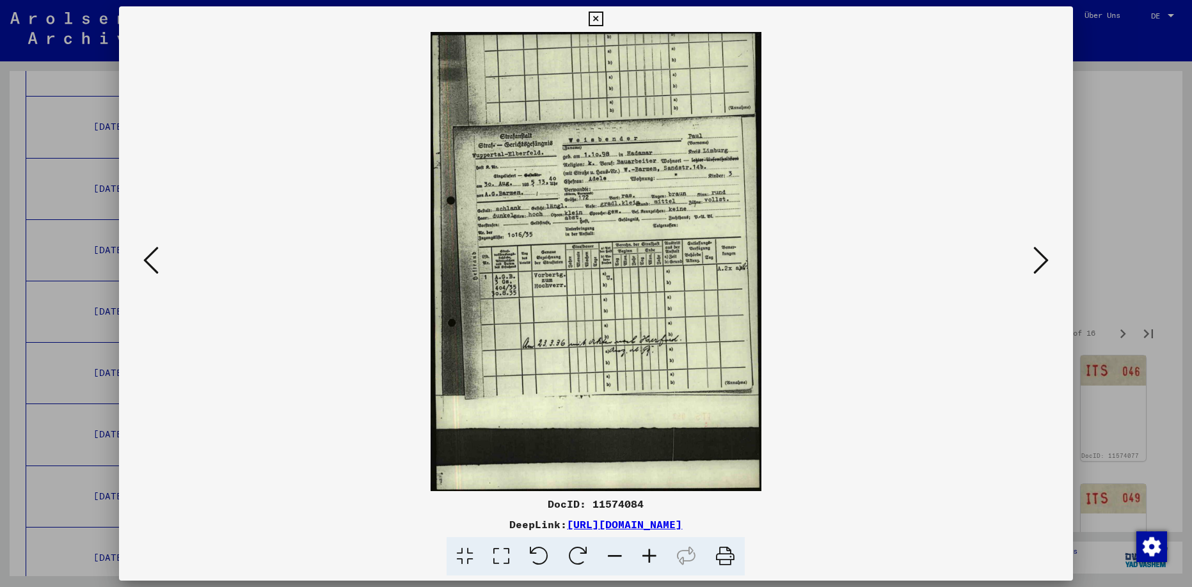
click at [1043, 257] on icon at bounding box center [1040, 260] width 15 height 31
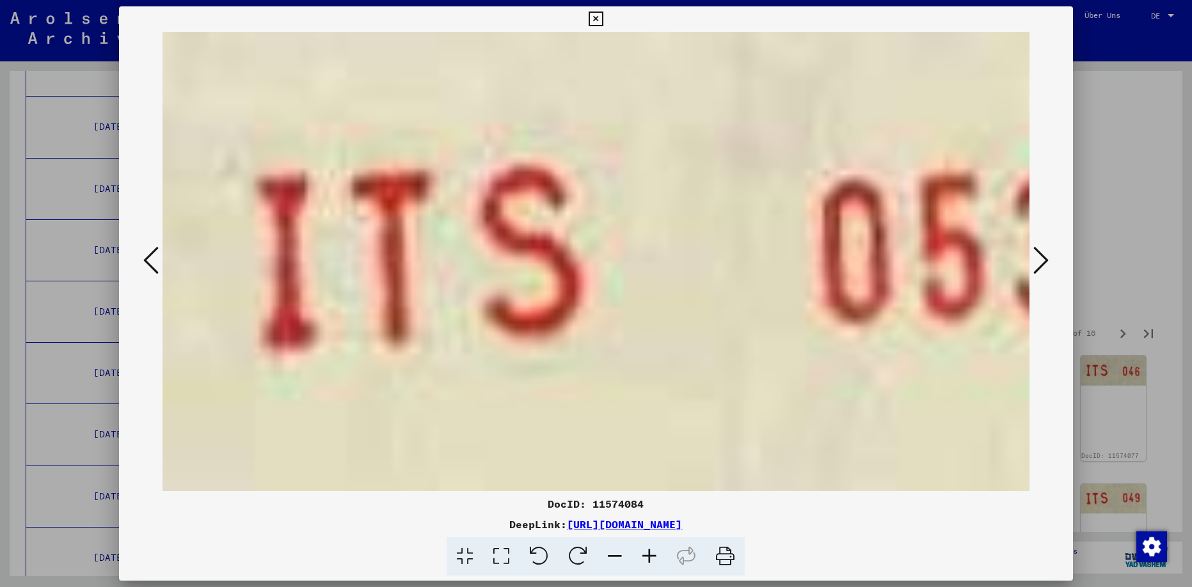
click at [1043, 256] on icon at bounding box center [1040, 260] width 15 height 31
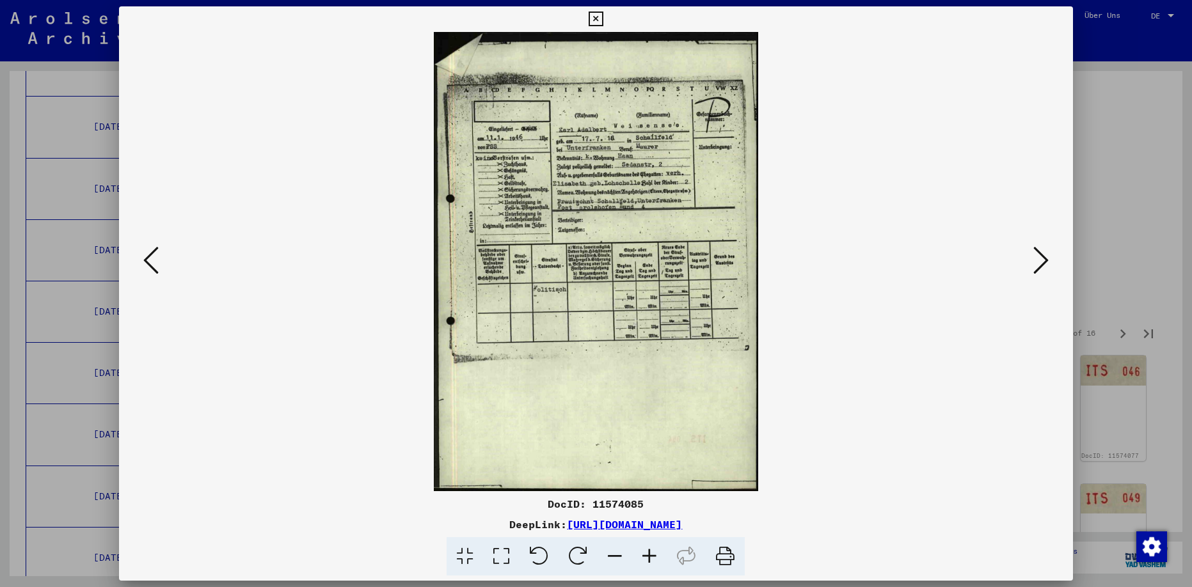
click at [1038, 256] on icon at bounding box center [1040, 260] width 15 height 31
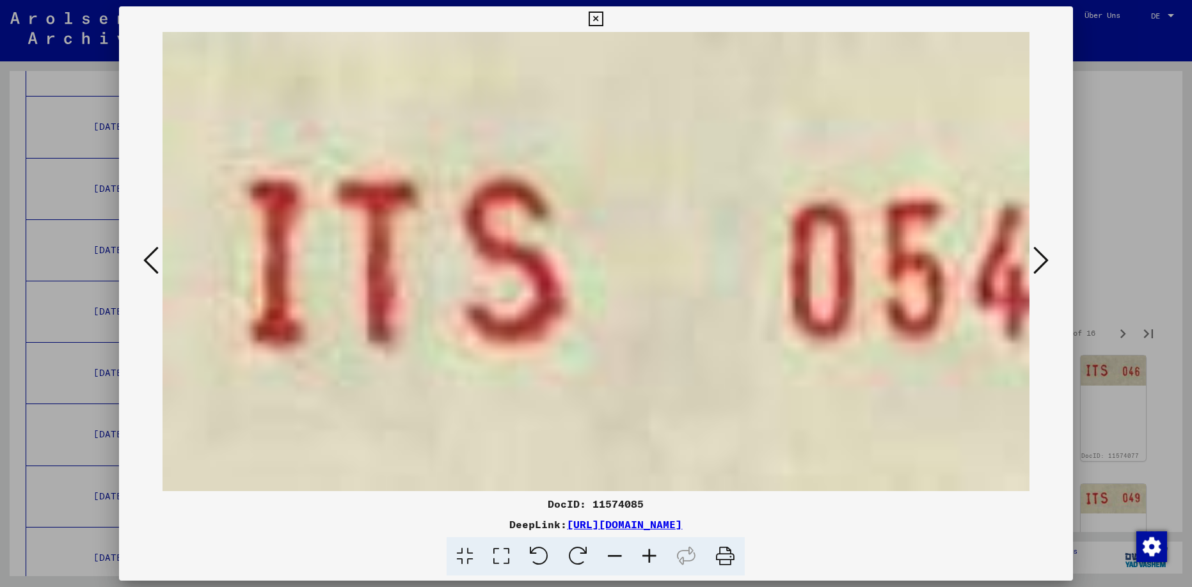
click at [1038, 256] on icon at bounding box center [1040, 260] width 15 height 31
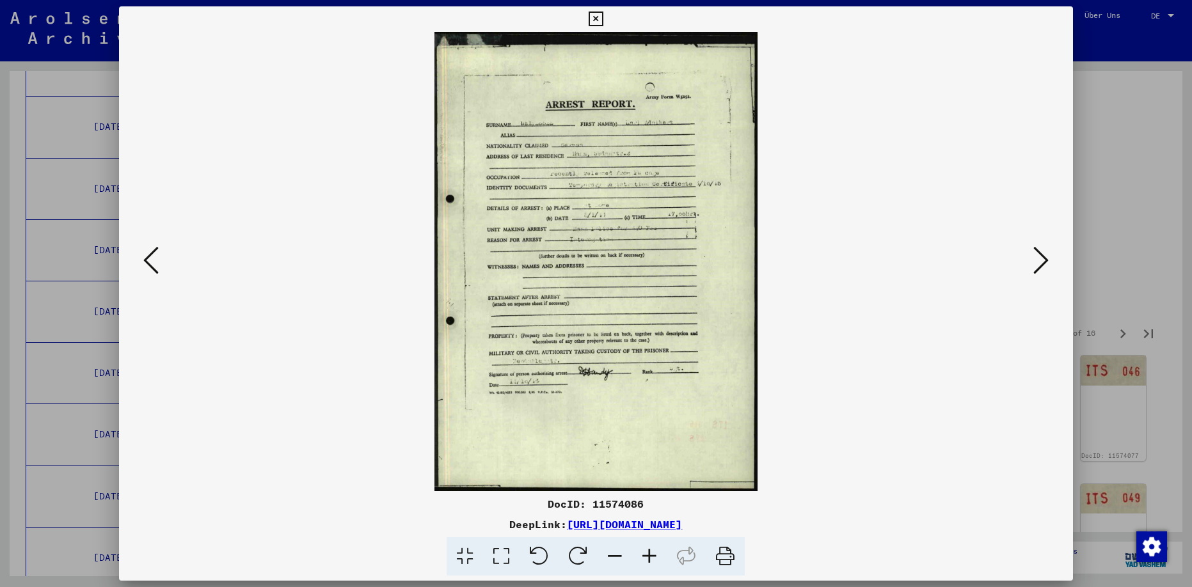
click at [1038, 258] on icon at bounding box center [1040, 260] width 15 height 31
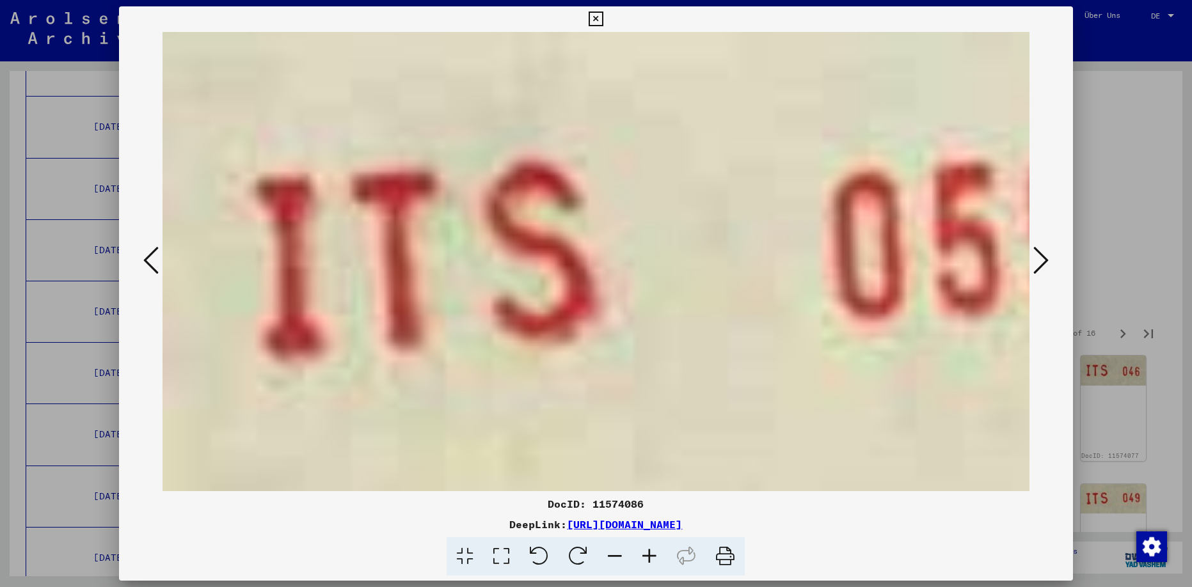
click at [1039, 259] on icon at bounding box center [1040, 260] width 15 height 31
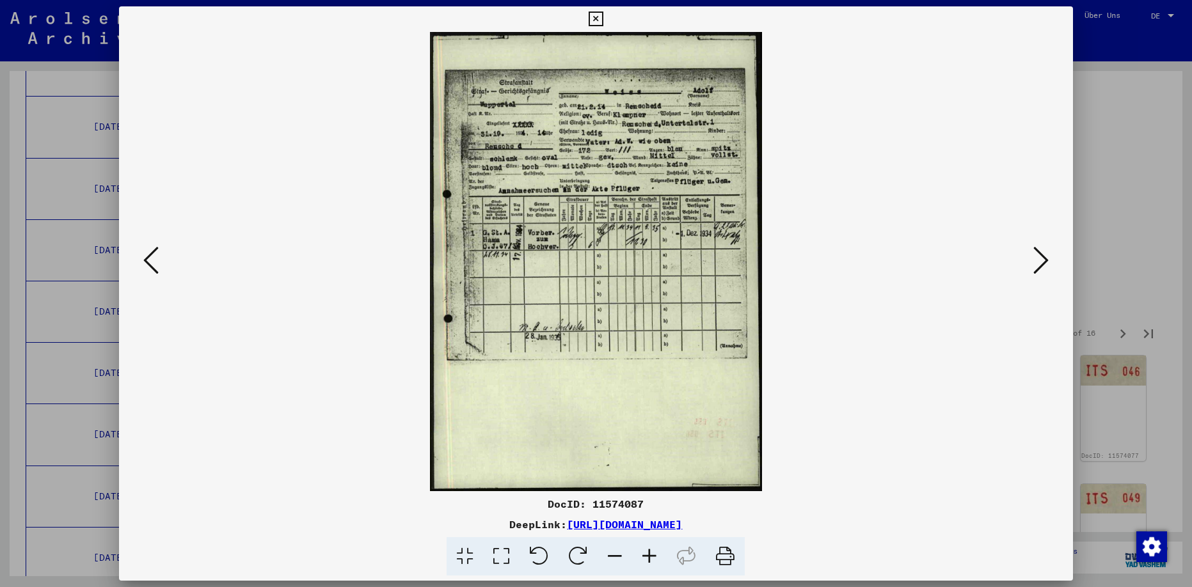
drag, startPoint x: 434, startPoint y: 515, endPoint x: 807, endPoint y: 528, distance: 373.2
click at [821, 522] on div "DocID: 11574087 DeepLink: [URL][DOMAIN_NAME]" at bounding box center [595, 536] width 953 height 80
copy link "[URL][DOMAIN_NAME]"
click at [1039, 262] on icon at bounding box center [1040, 260] width 15 height 31
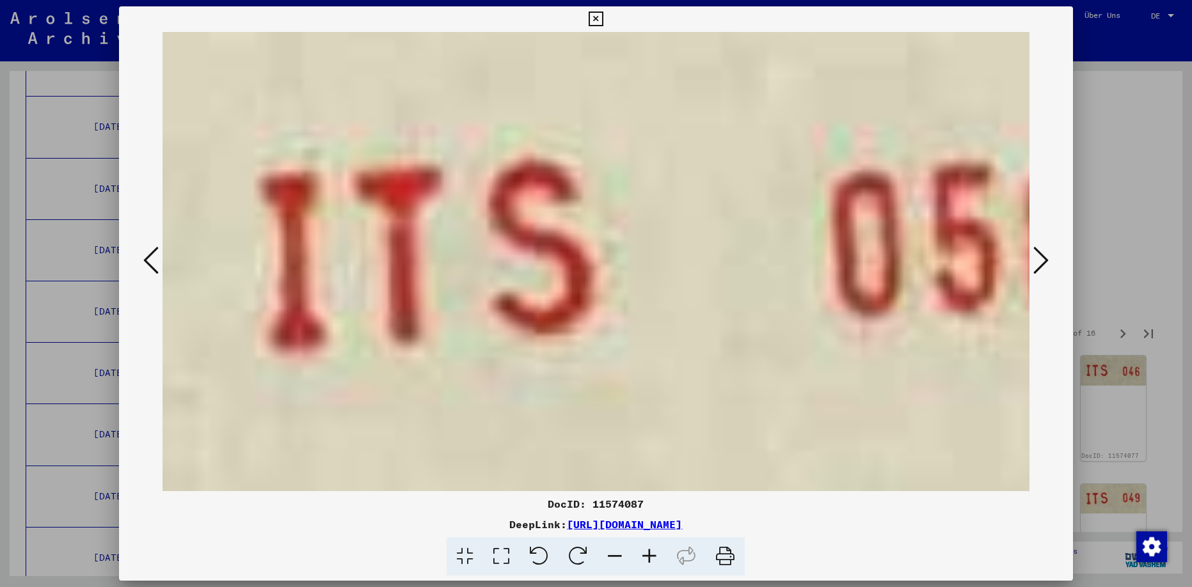
click at [1043, 263] on icon at bounding box center [1040, 260] width 15 height 31
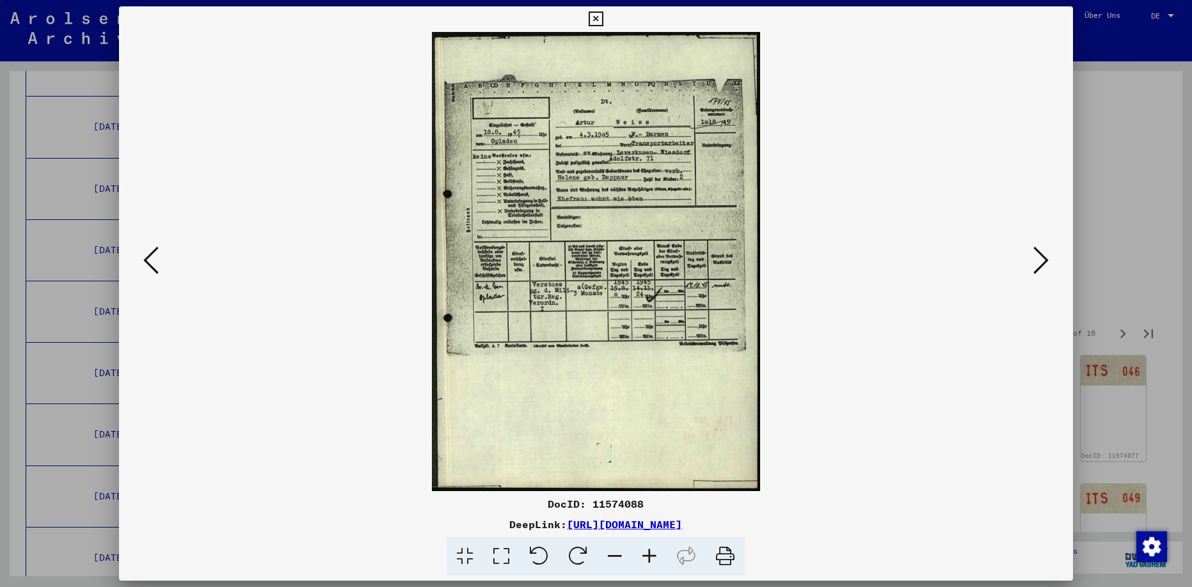
click at [1062, 263] on div at bounding box center [595, 261] width 953 height 459
click at [1048, 262] on icon at bounding box center [1040, 260] width 15 height 31
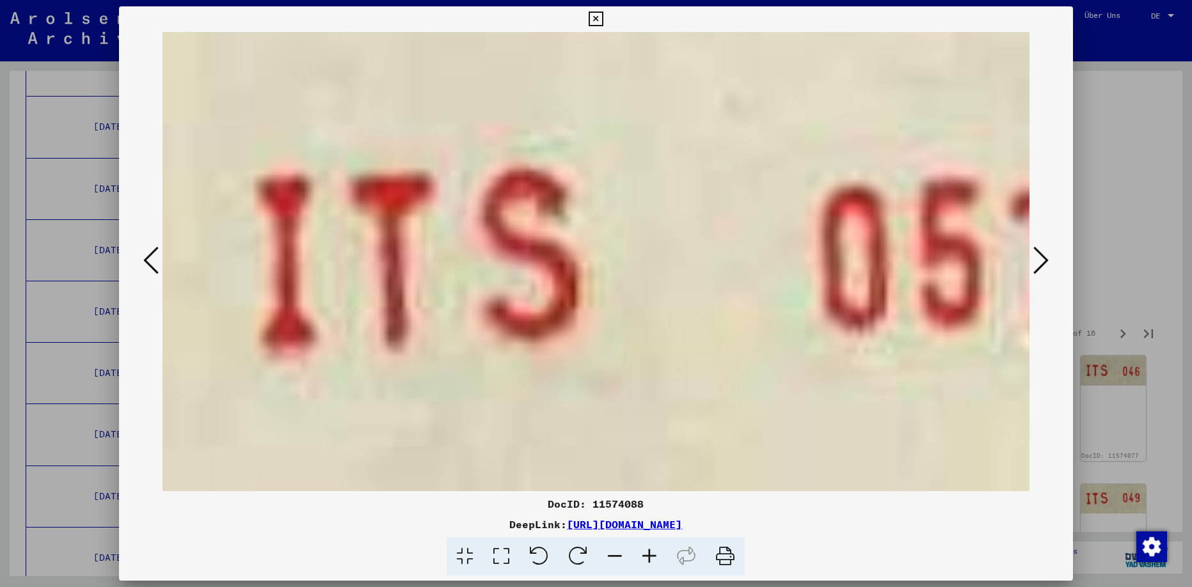
click at [1048, 262] on icon at bounding box center [1040, 260] width 15 height 31
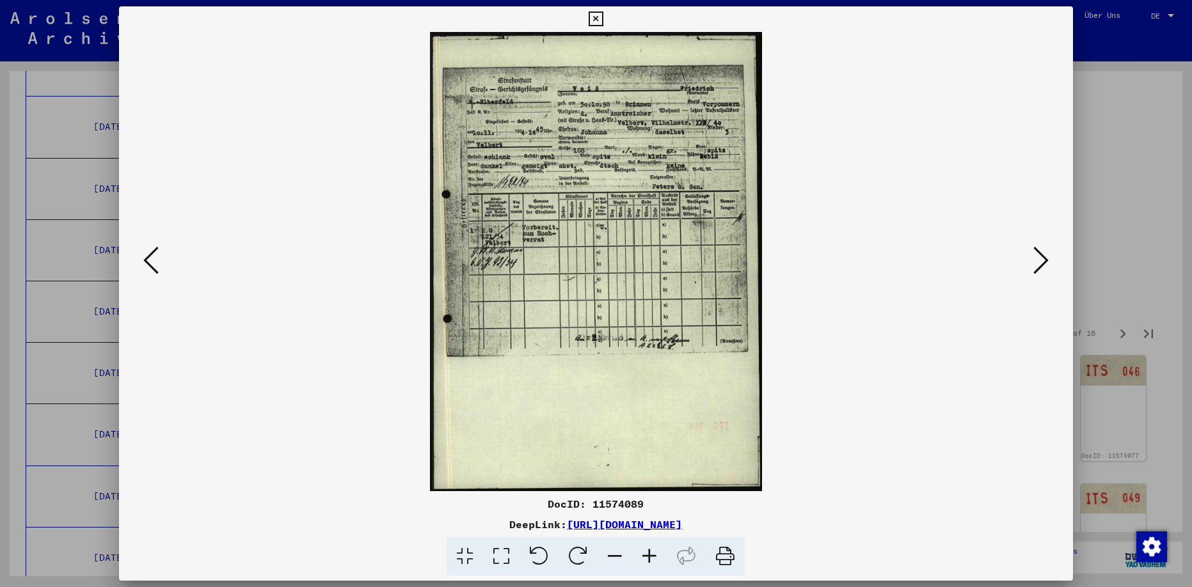
click at [1039, 258] on icon at bounding box center [1040, 260] width 15 height 31
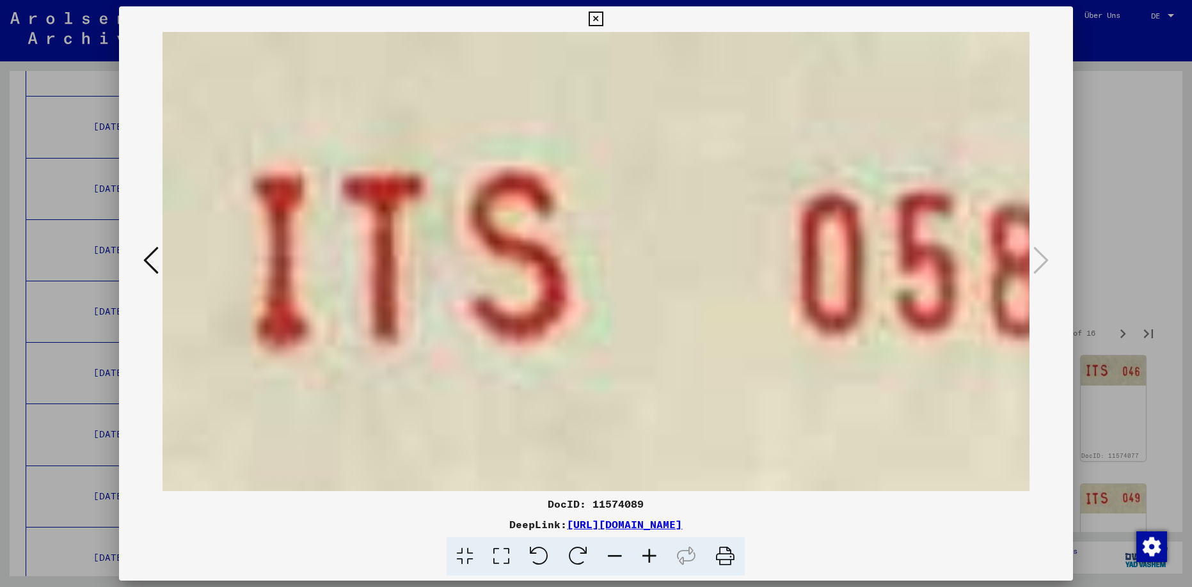
click at [1039, 258] on icon at bounding box center [1040, 260] width 15 height 31
click at [603, 24] on icon at bounding box center [596, 19] width 15 height 15
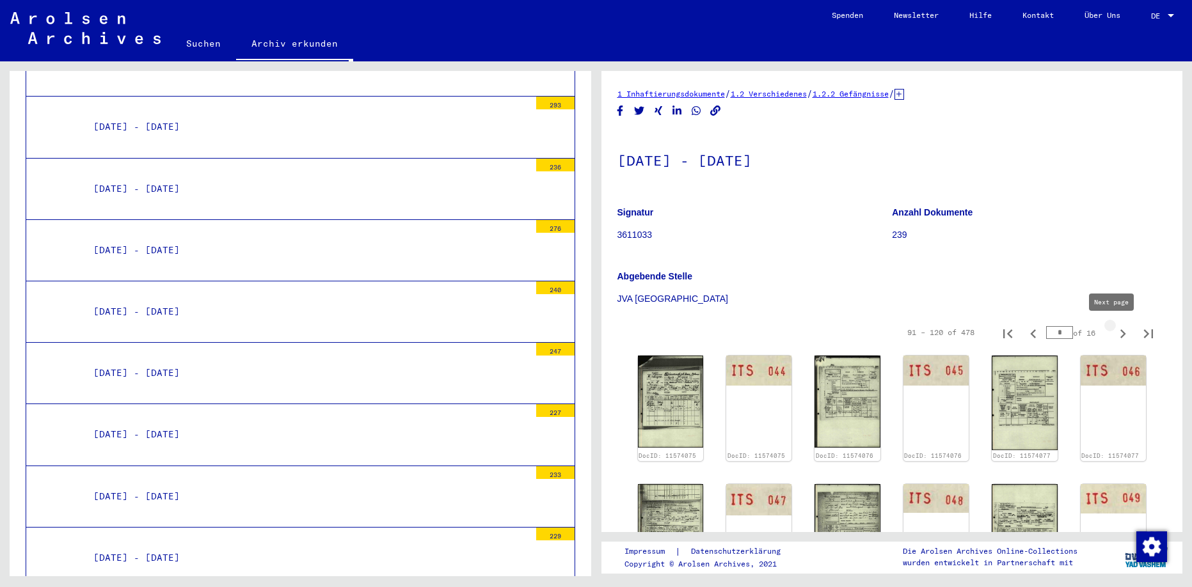
click at [1114, 338] on icon "Next page" at bounding box center [1123, 334] width 18 height 18
type input "*"
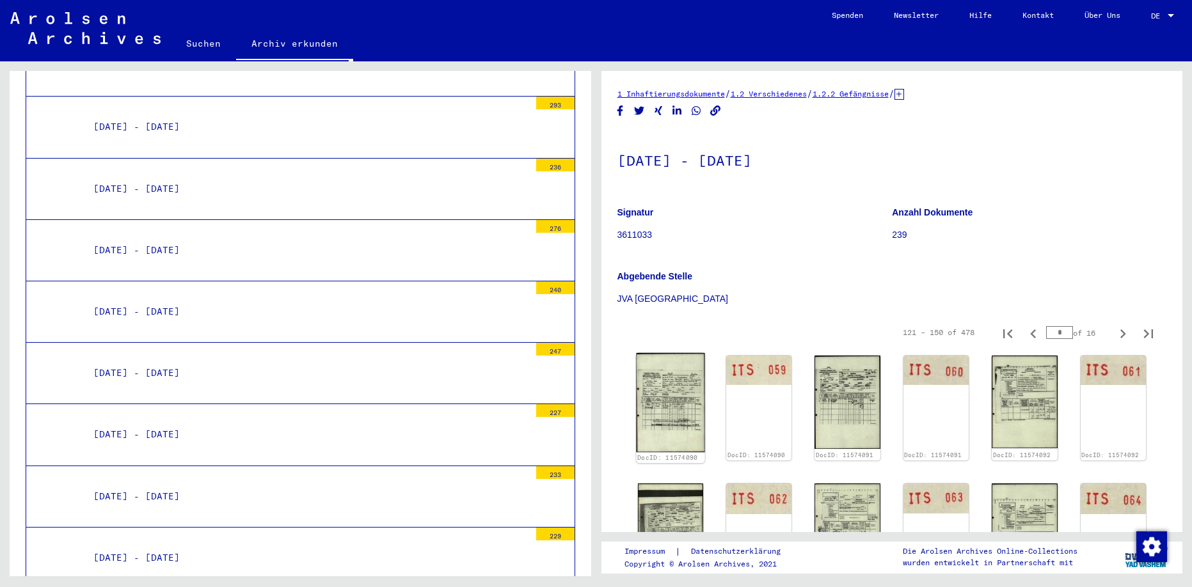
click at [672, 404] on img at bounding box center [670, 402] width 69 height 99
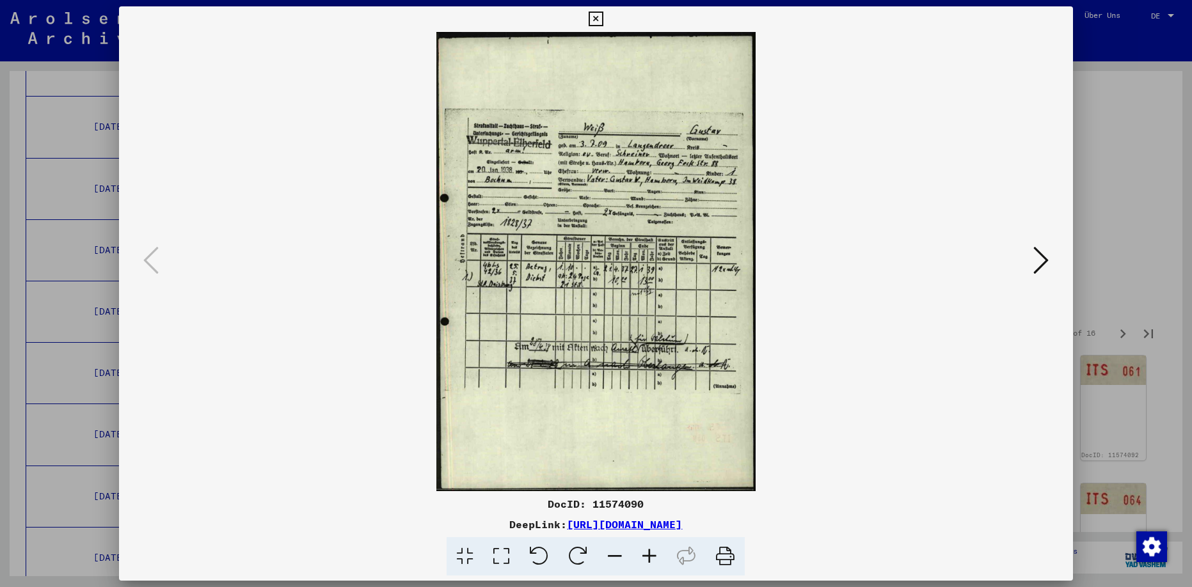
drag, startPoint x: 433, startPoint y: 522, endPoint x: 823, endPoint y: 518, distance: 390.3
click at [823, 518] on div "DeepLink: [URL][DOMAIN_NAME]" at bounding box center [595, 524] width 953 height 15
copy link "[URL][DOMAIN_NAME]"
click at [1040, 258] on icon at bounding box center [1040, 260] width 15 height 31
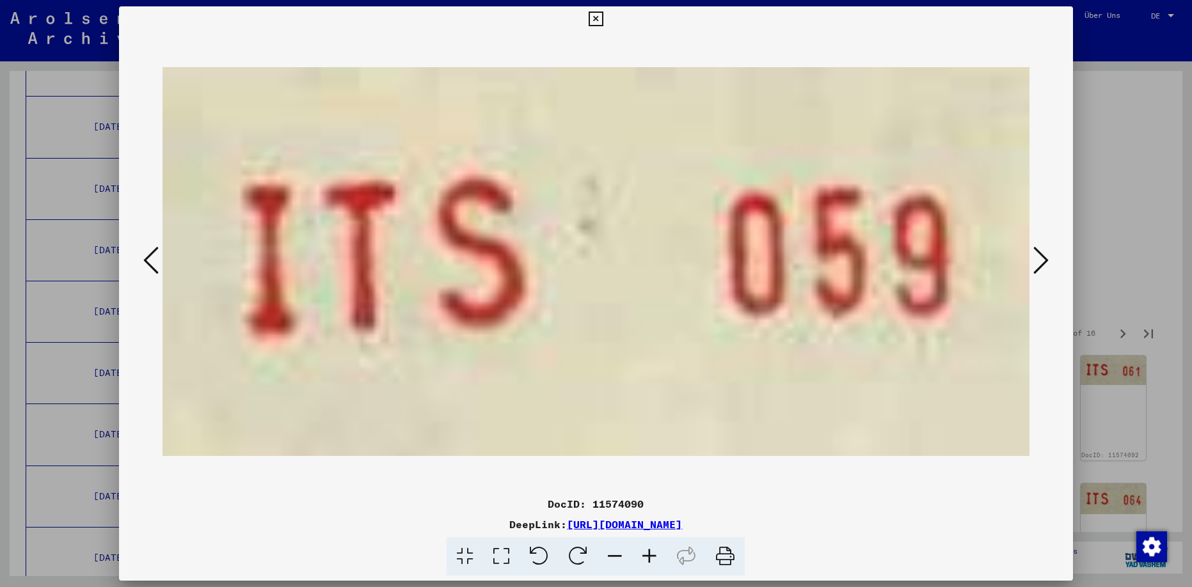
click at [1040, 258] on icon at bounding box center [1040, 260] width 15 height 31
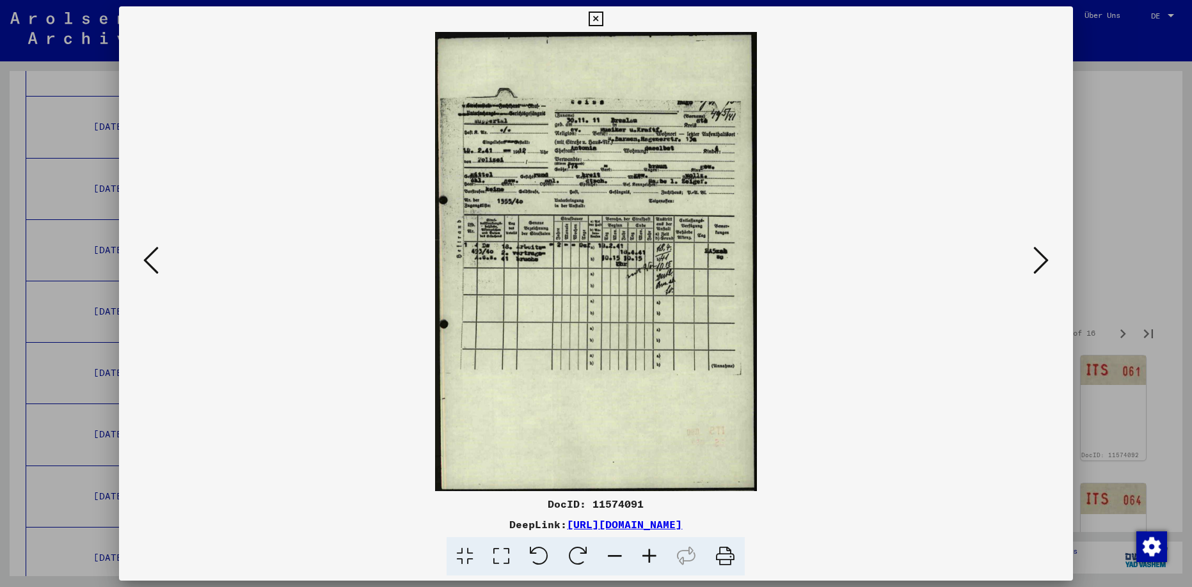
click at [1036, 259] on icon at bounding box center [1040, 260] width 15 height 31
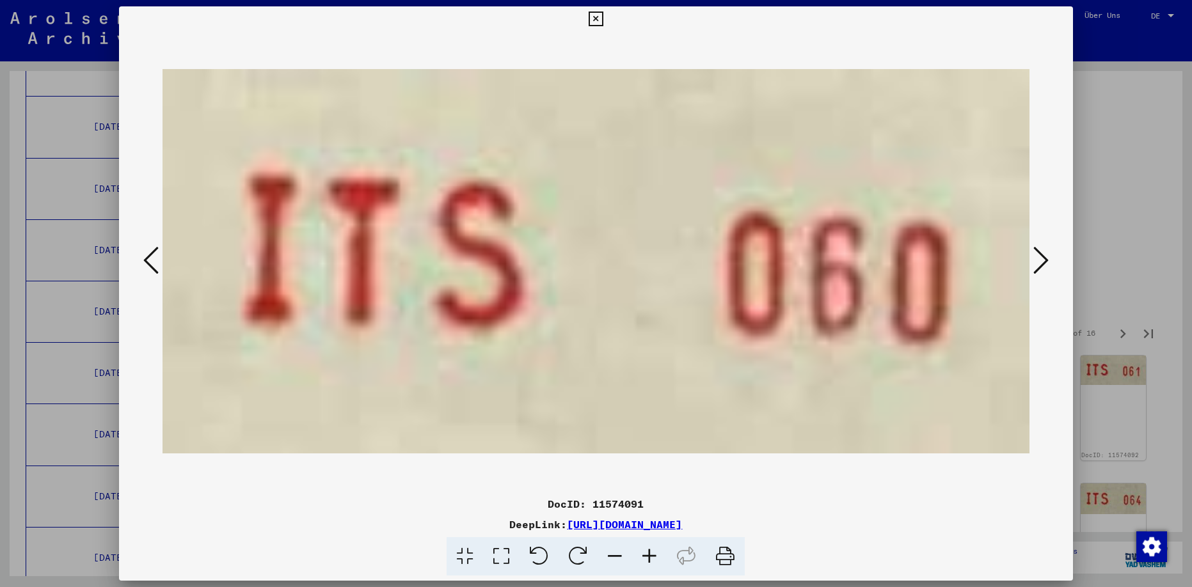
click at [1036, 259] on icon at bounding box center [1040, 260] width 15 height 31
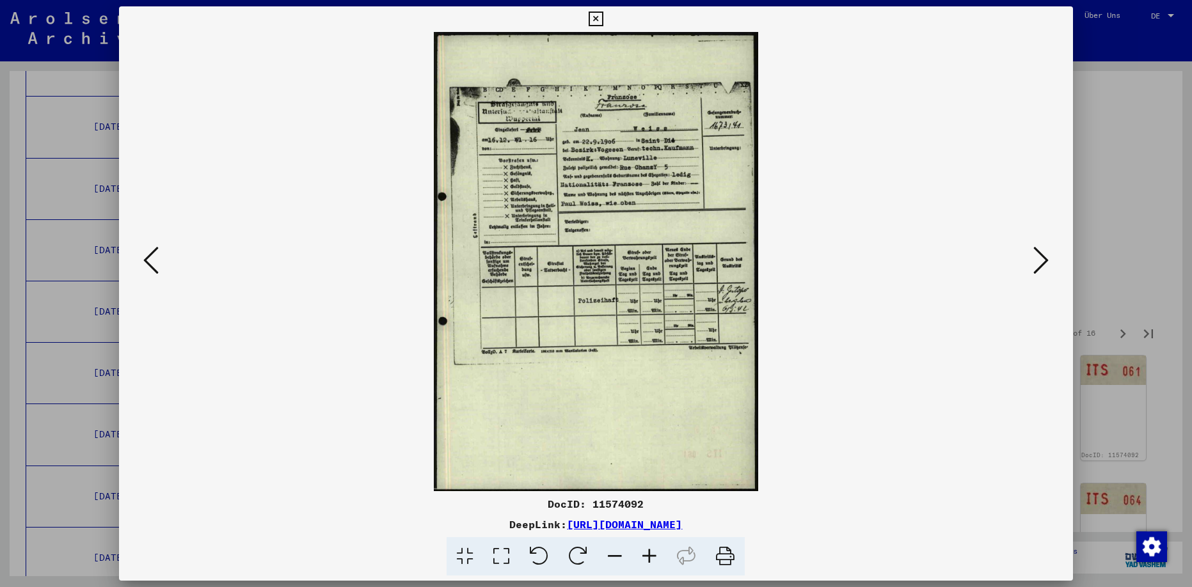
click at [1039, 262] on icon at bounding box center [1040, 260] width 15 height 31
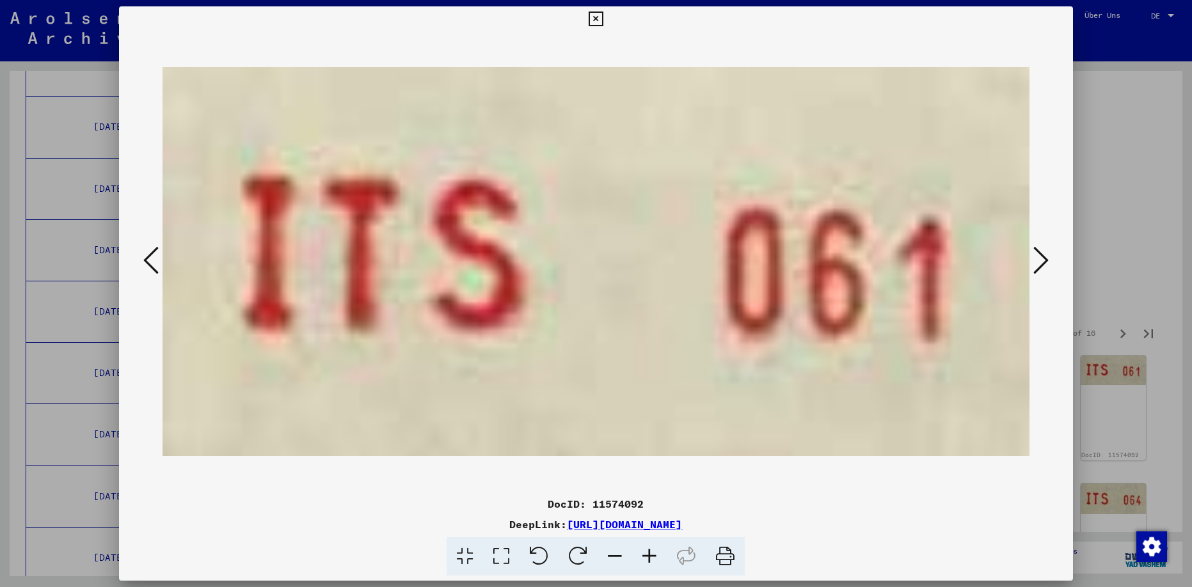
click at [1039, 262] on icon at bounding box center [1040, 260] width 15 height 31
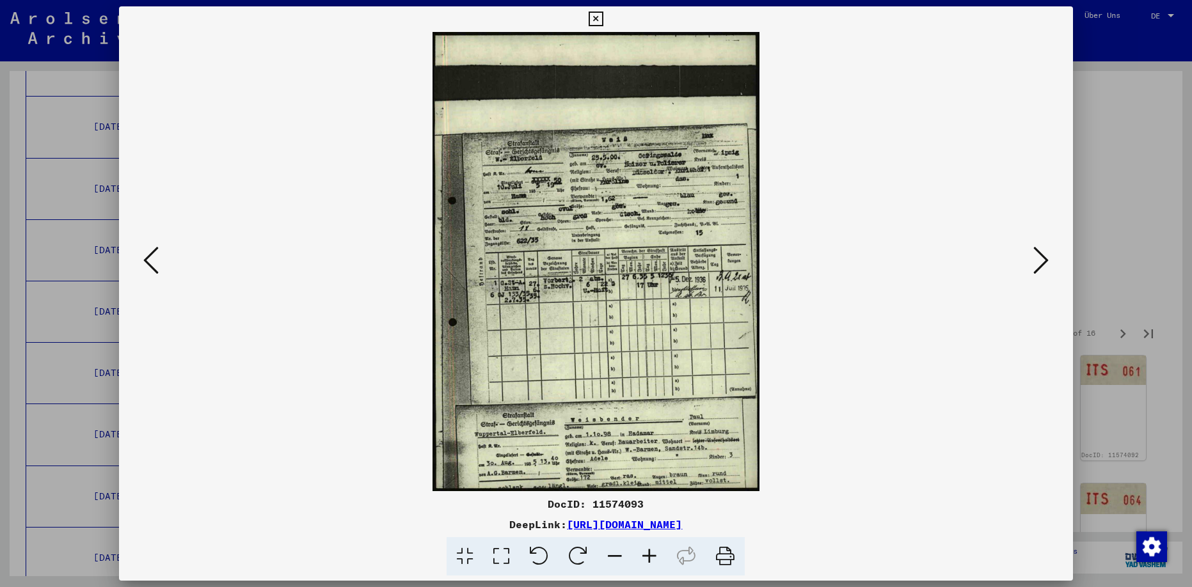
click at [1042, 258] on icon at bounding box center [1040, 260] width 15 height 31
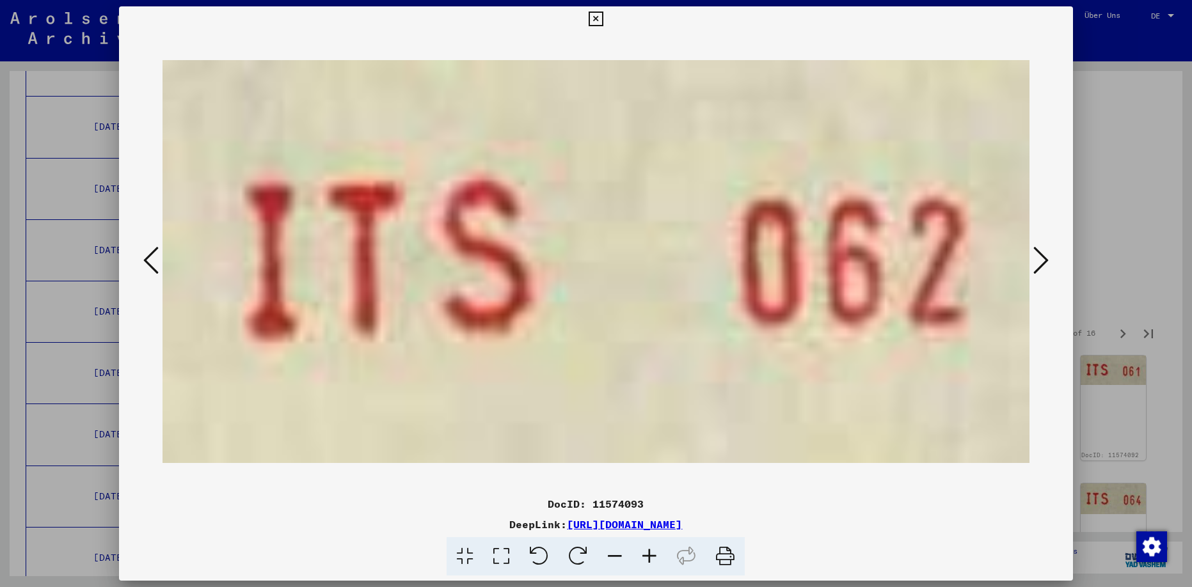
click at [1043, 259] on icon at bounding box center [1040, 260] width 15 height 31
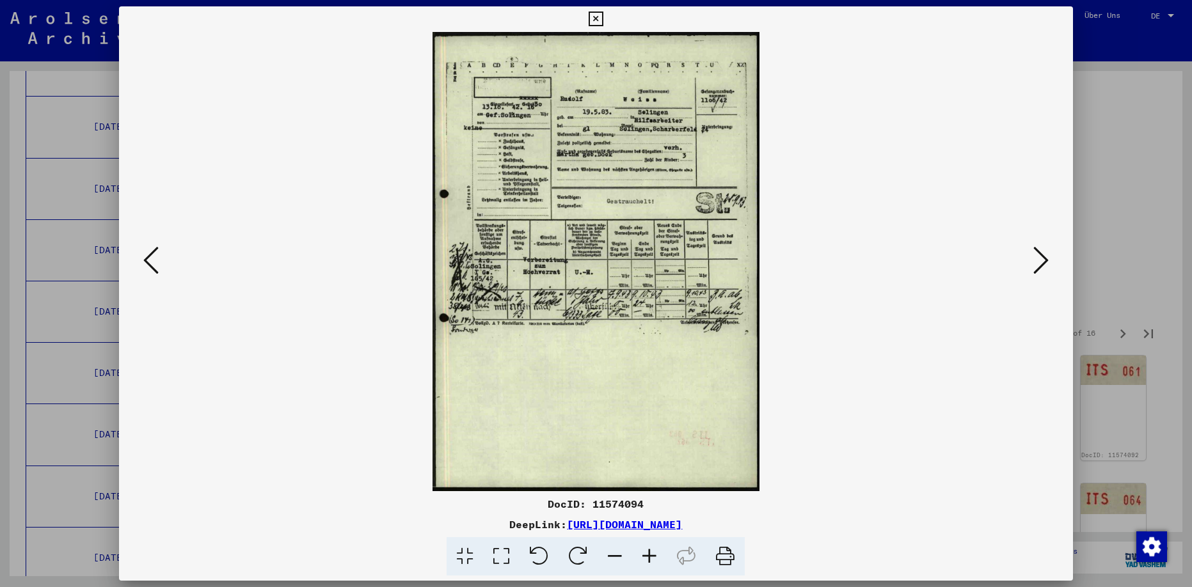
click at [1035, 259] on icon at bounding box center [1040, 260] width 15 height 31
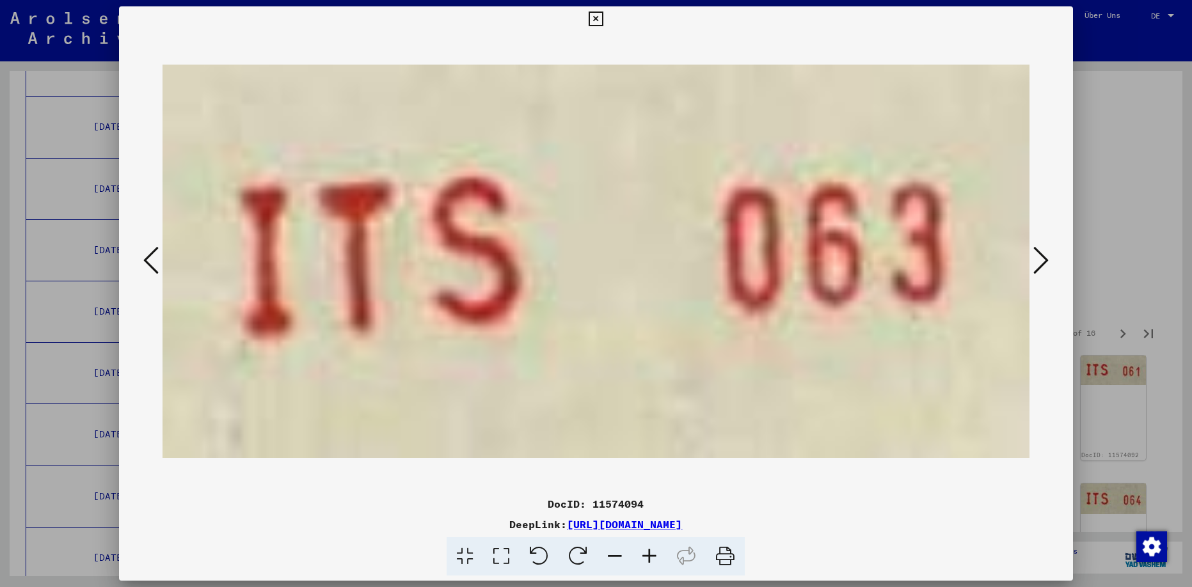
click at [1035, 259] on icon at bounding box center [1040, 260] width 15 height 31
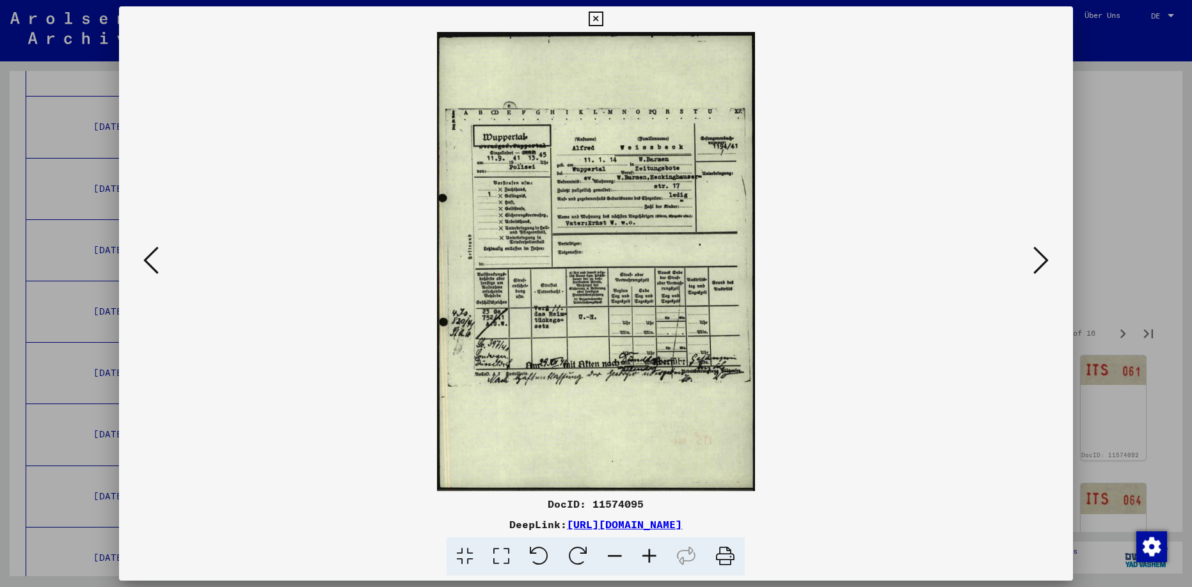
click at [1040, 258] on icon at bounding box center [1040, 260] width 15 height 31
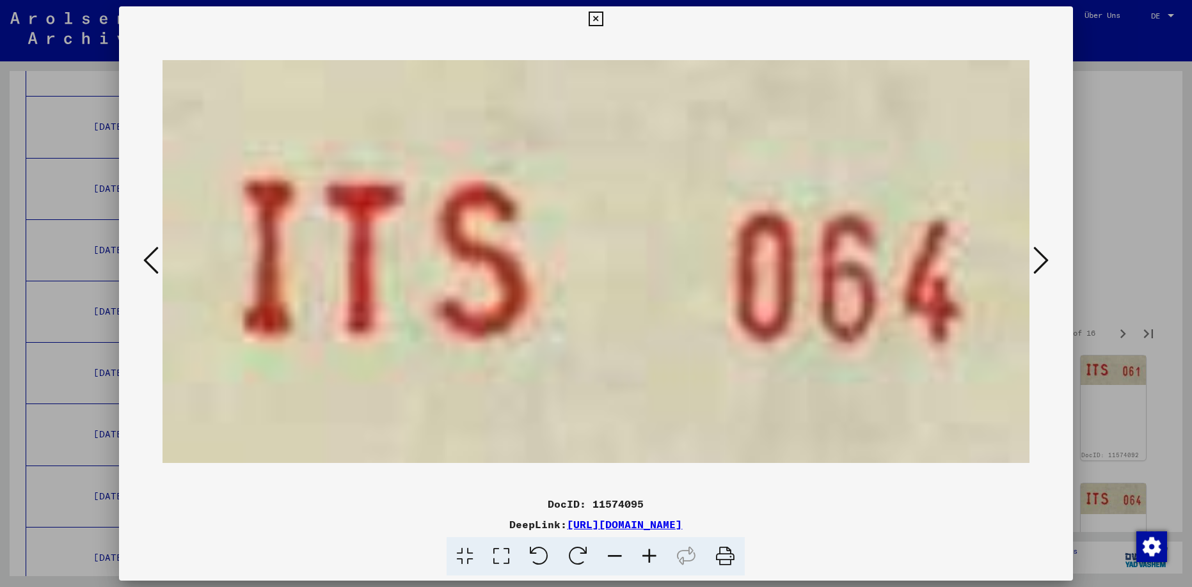
click at [1040, 258] on icon at bounding box center [1040, 260] width 15 height 31
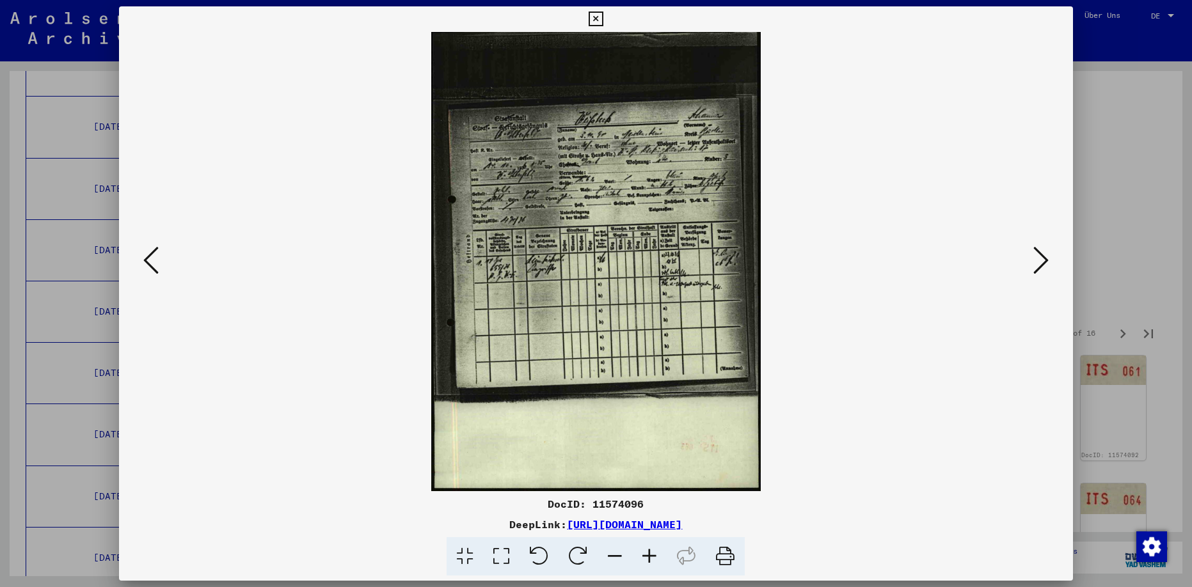
click at [647, 553] on icon at bounding box center [649, 556] width 35 height 39
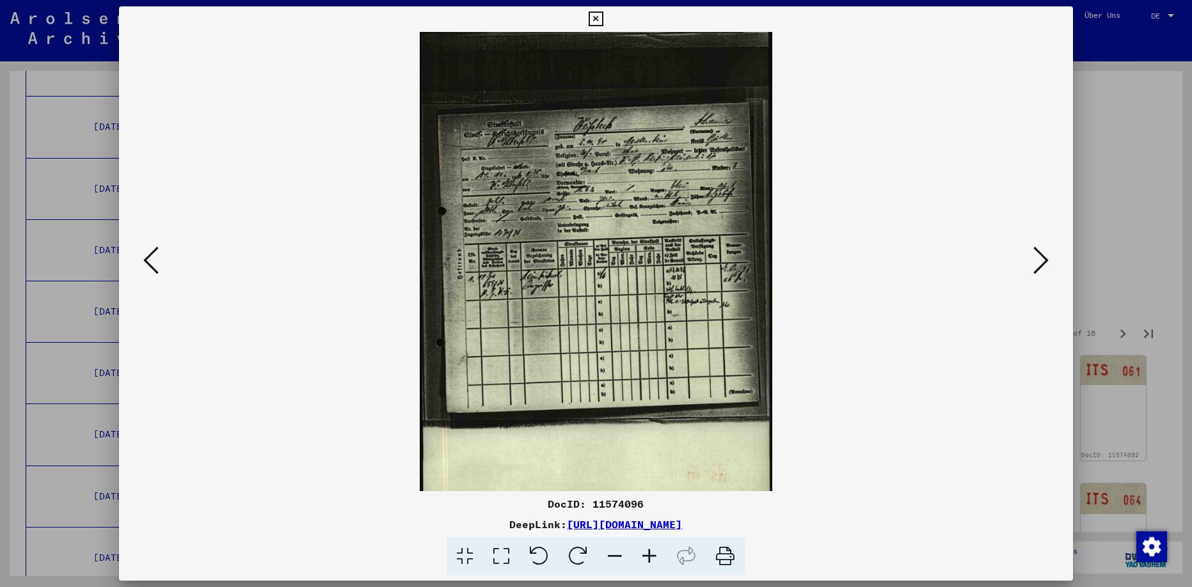
click at [647, 551] on icon at bounding box center [649, 556] width 35 height 39
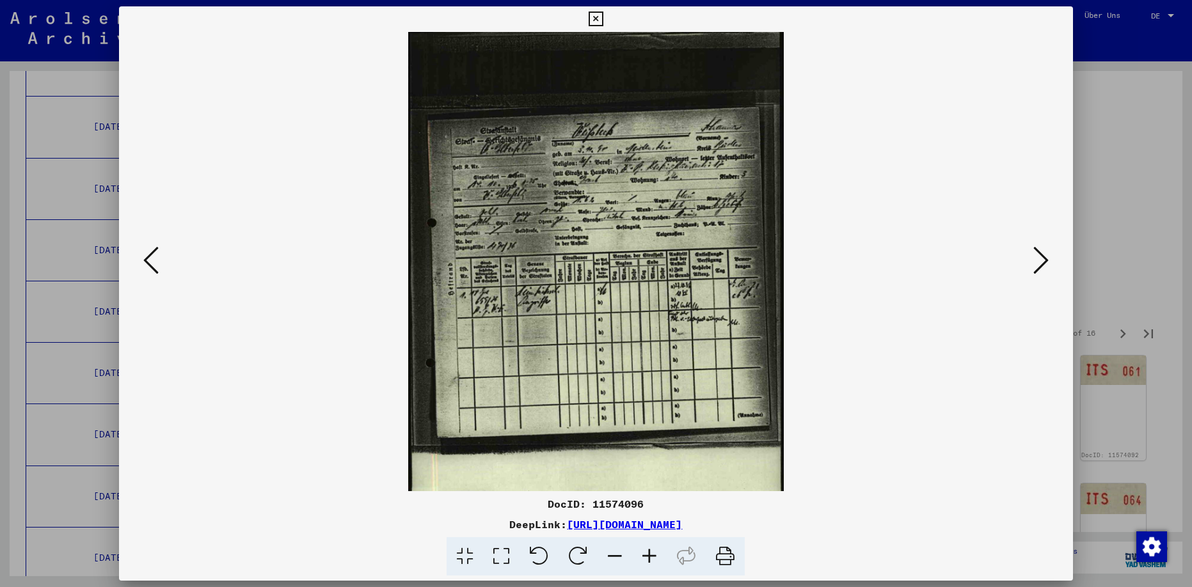
click at [647, 551] on icon at bounding box center [649, 556] width 35 height 39
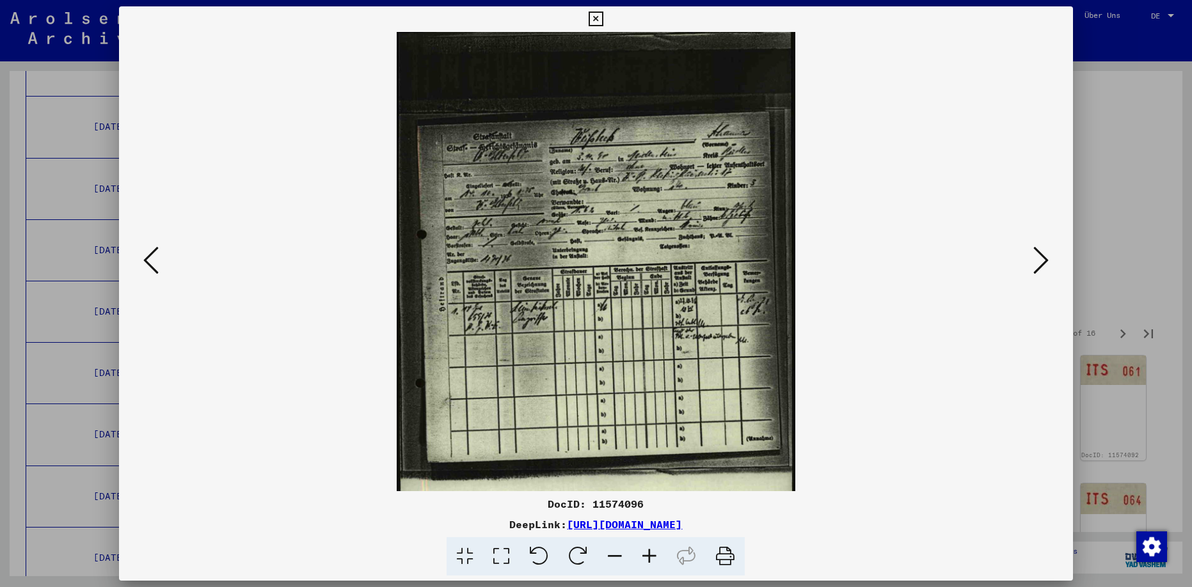
click at [647, 550] on icon at bounding box center [649, 556] width 35 height 39
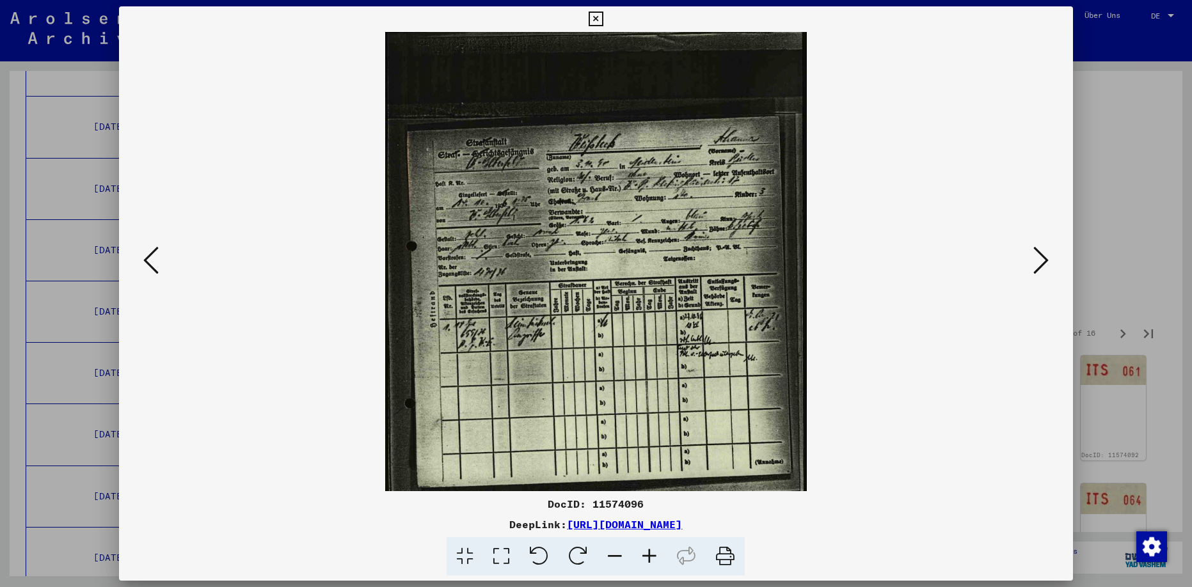
click at [647, 550] on icon at bounding box center [649, 556] width 35 height 39
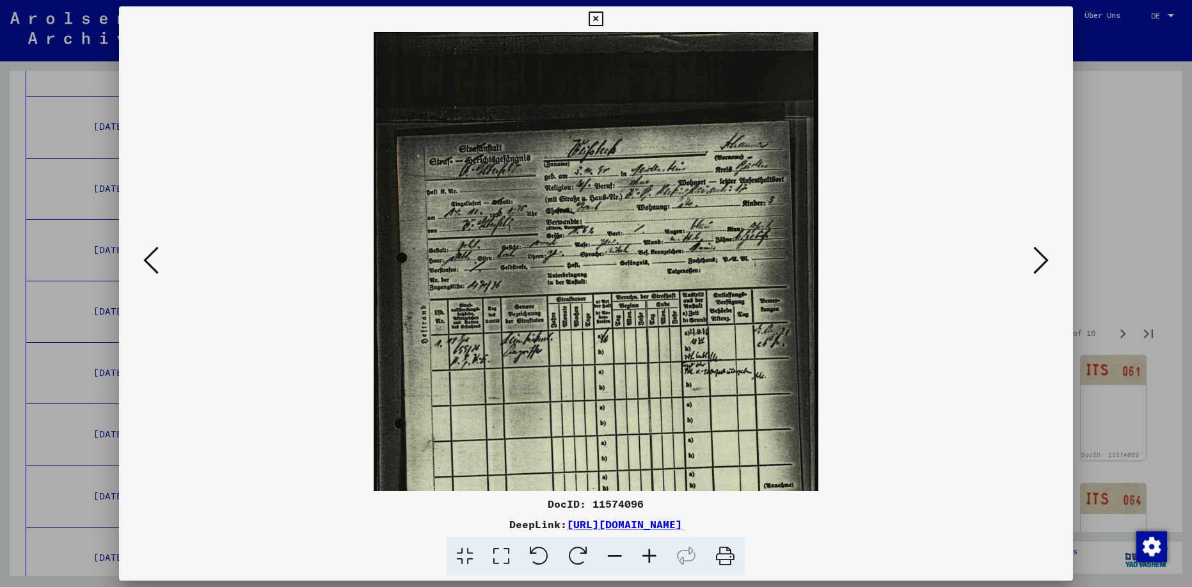
click at [648, 548] on icon at bounding box center [649, 556] width 35 height 39
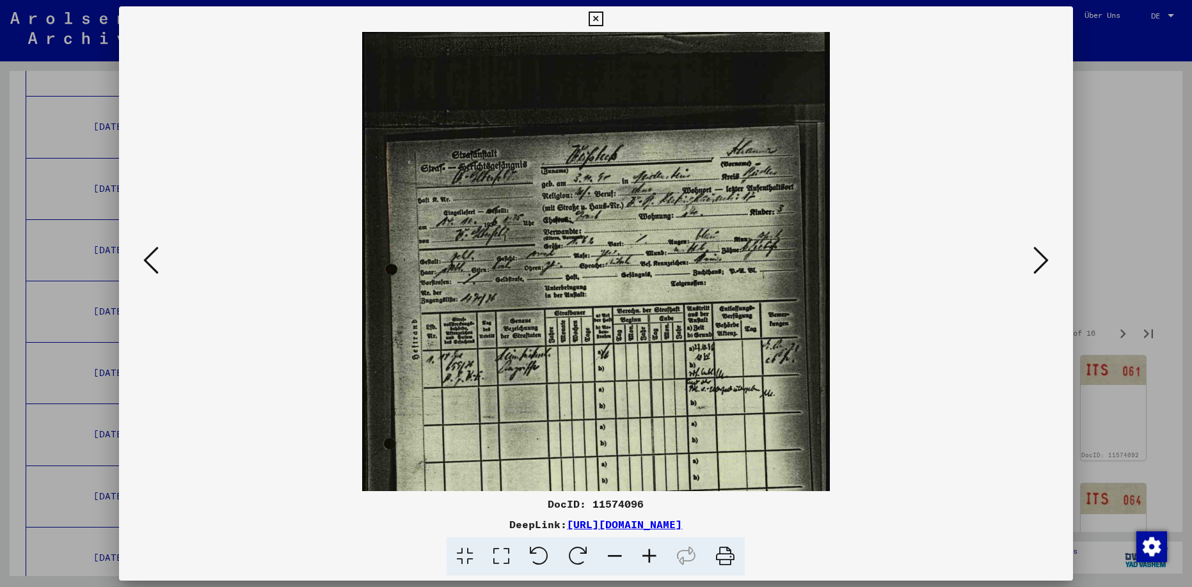
click at [648, 548] on icon at bounding box center [649, 556] width 35 height 39
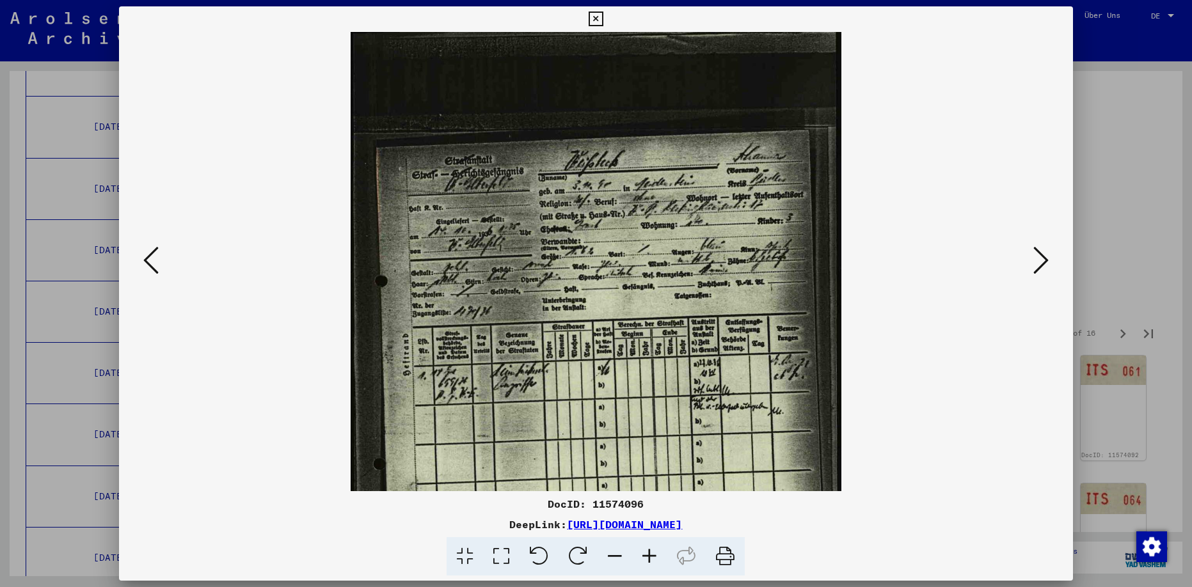
click at [648, 548] on icon at bounding box center [649, 556] width 35 height 39
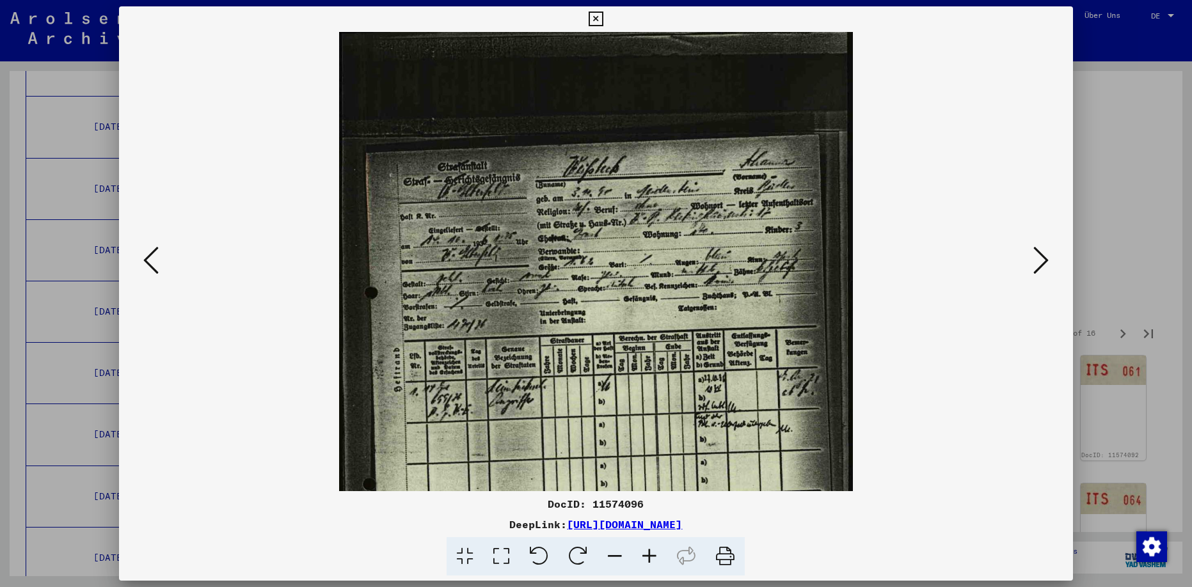
click at [649, 548] on icon at bounding box center [649, 556] width 35 height 39
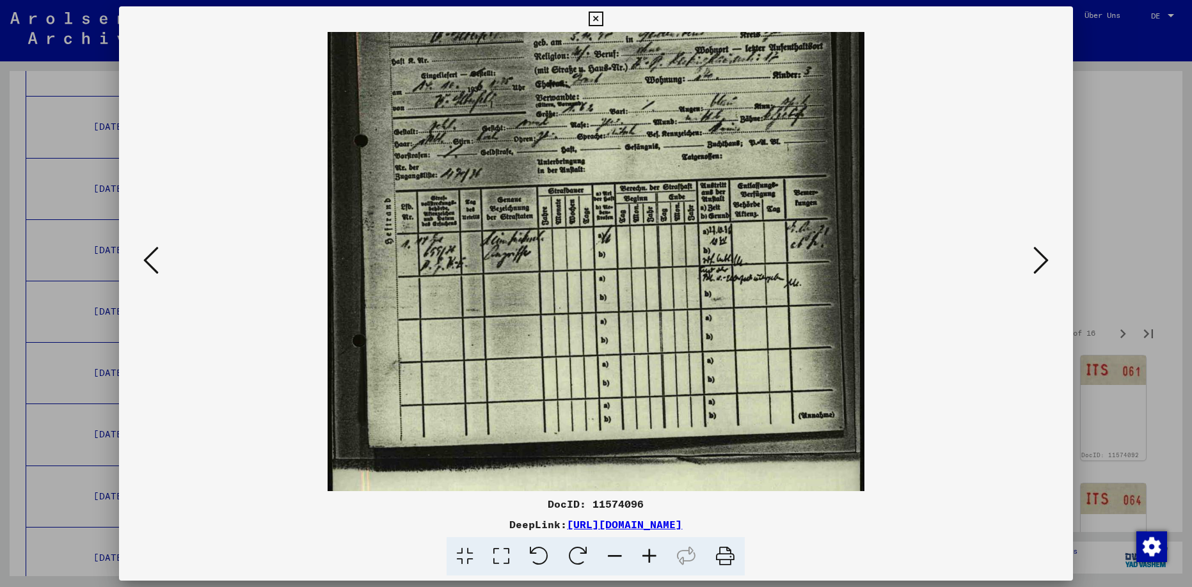
scroll to position [158, 0]
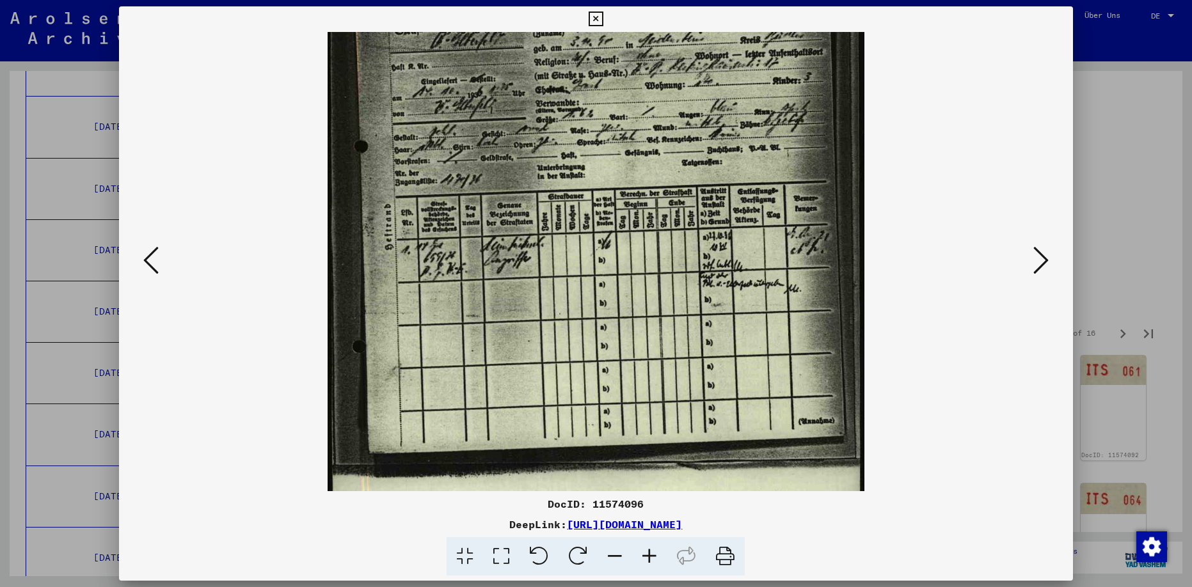
drag, startPoint x: 596, startPoint y: 359, endPoint x: 633, endPoint y: 203, distance: 160.6
click at [633, 203] on img at bounding box center [596, 247] width 537 height 747
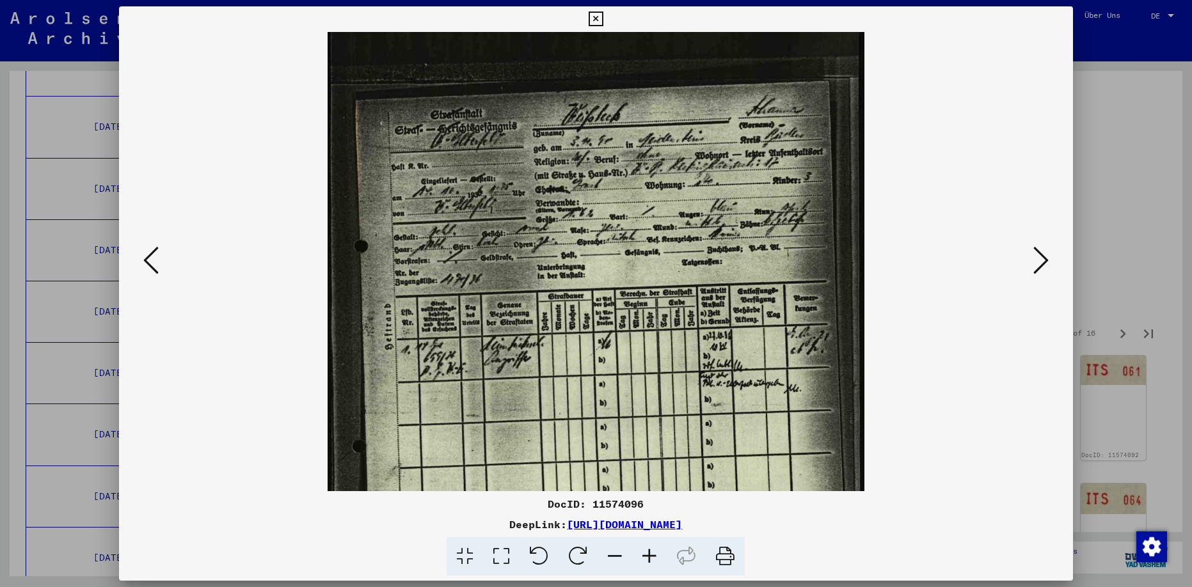
drag, startPoint x: 606, startPoint y: 261, endPoint x: 616, endPoint y: 356, distance: 95.8
click at [614, 360] on img at bounding box center [596, 347] width 537 height 747
click at [1038, 263] on icon at bounding box center [1040, 260] width 15 height 31
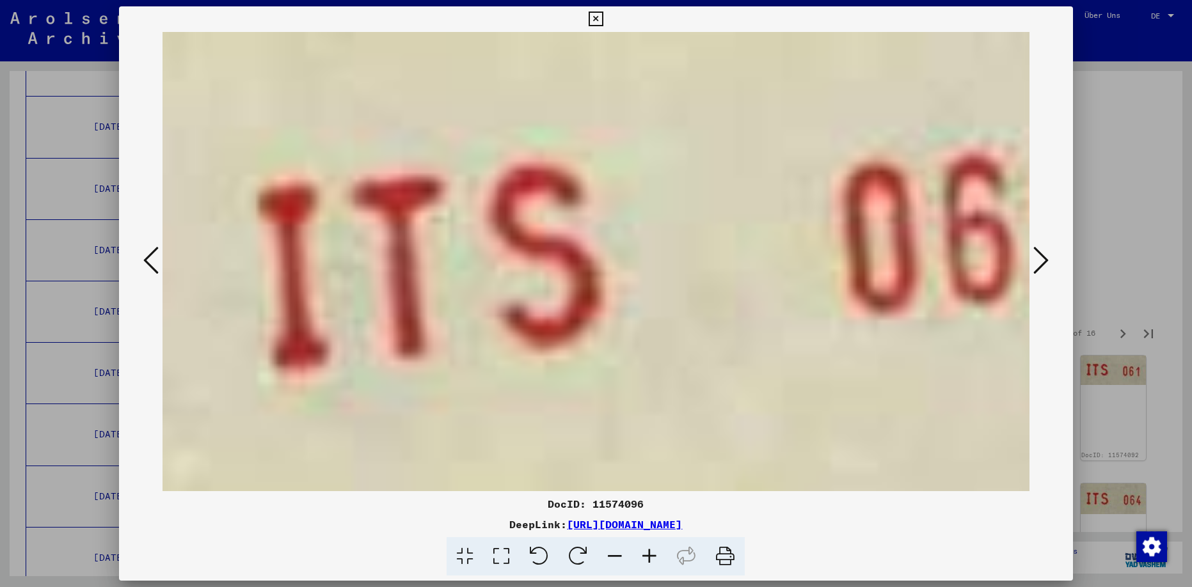
scroll to position [0, 0]
click at [1038, 263] on icon at bounding box center [1040, 260] width 15 height 31
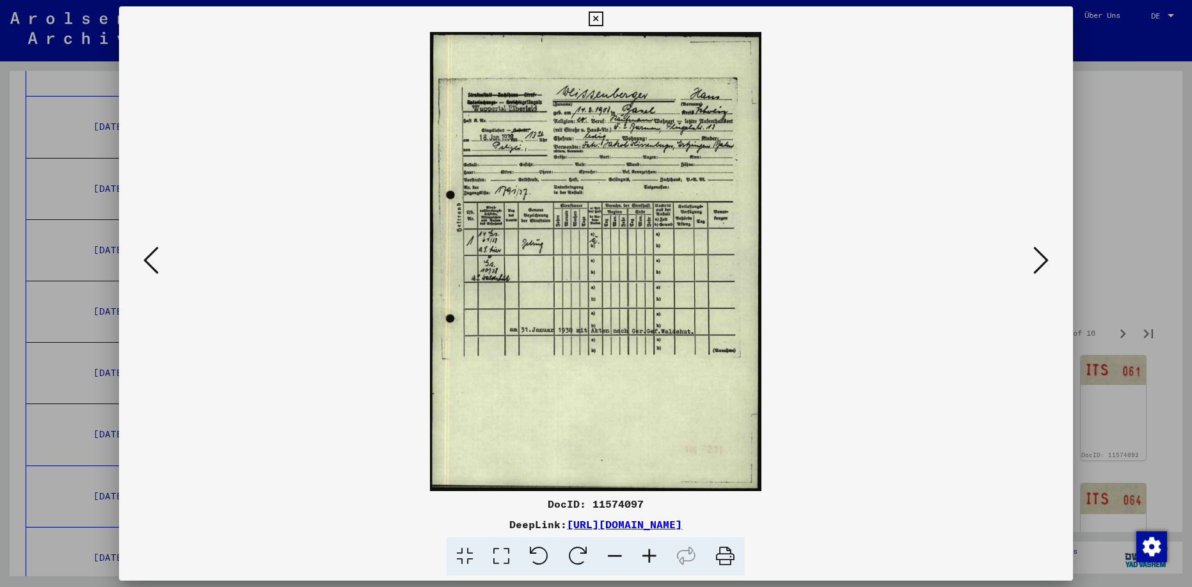
click at [155, 264] on icon at bounding box center [150, 260] width 15 height 31
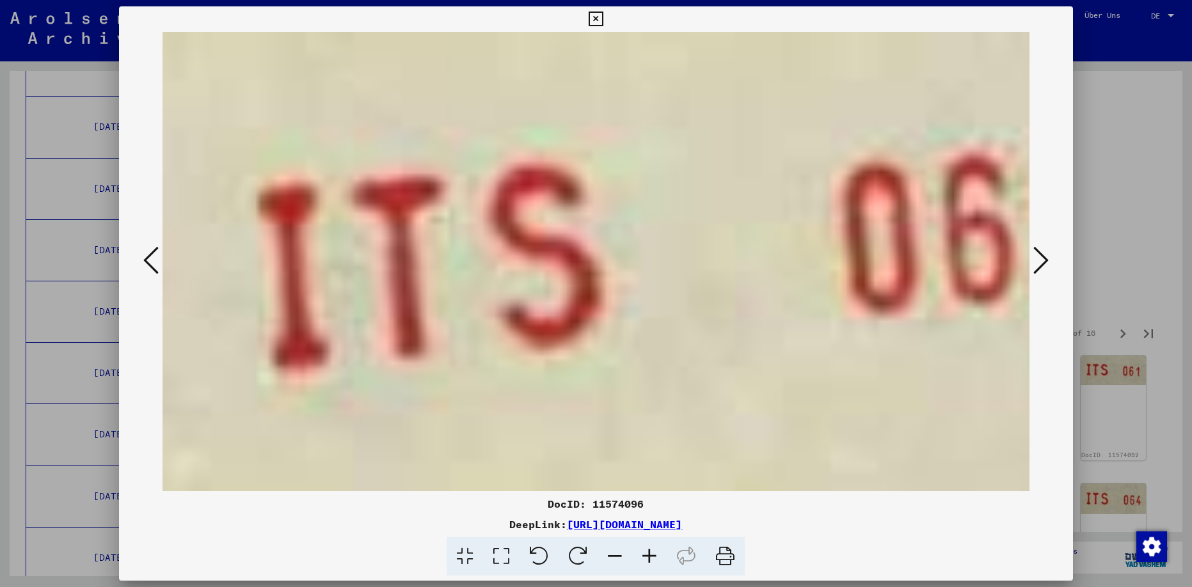
click at [155, 264] on icon at bounding box center [150, 260] width 15 height 31
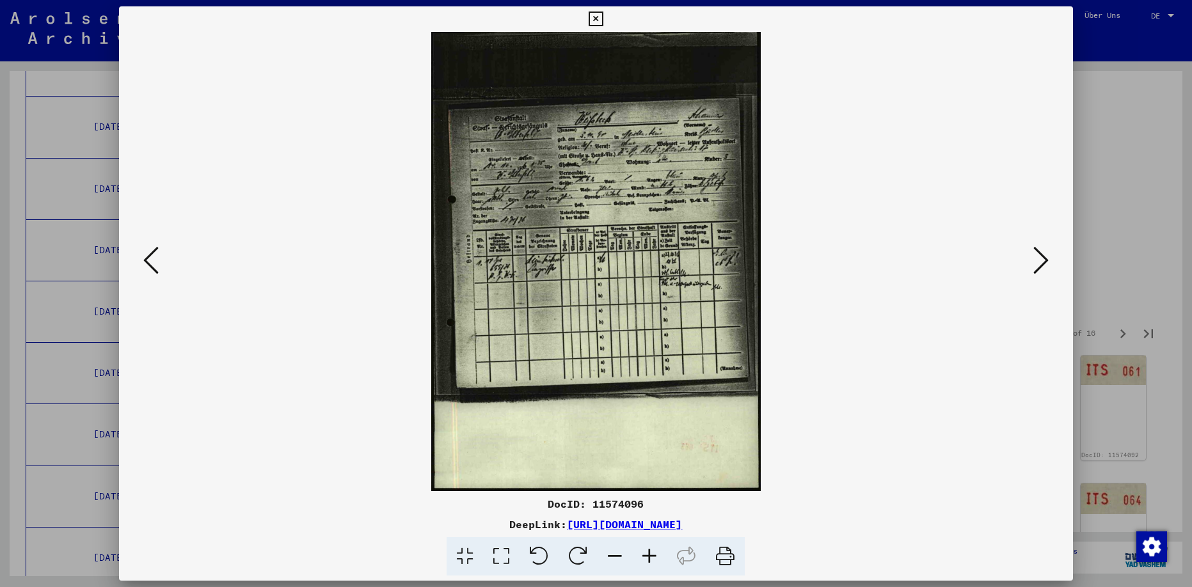
click at [1042, 263] on icon at bounding box center [1040, 260] width 15 height 31
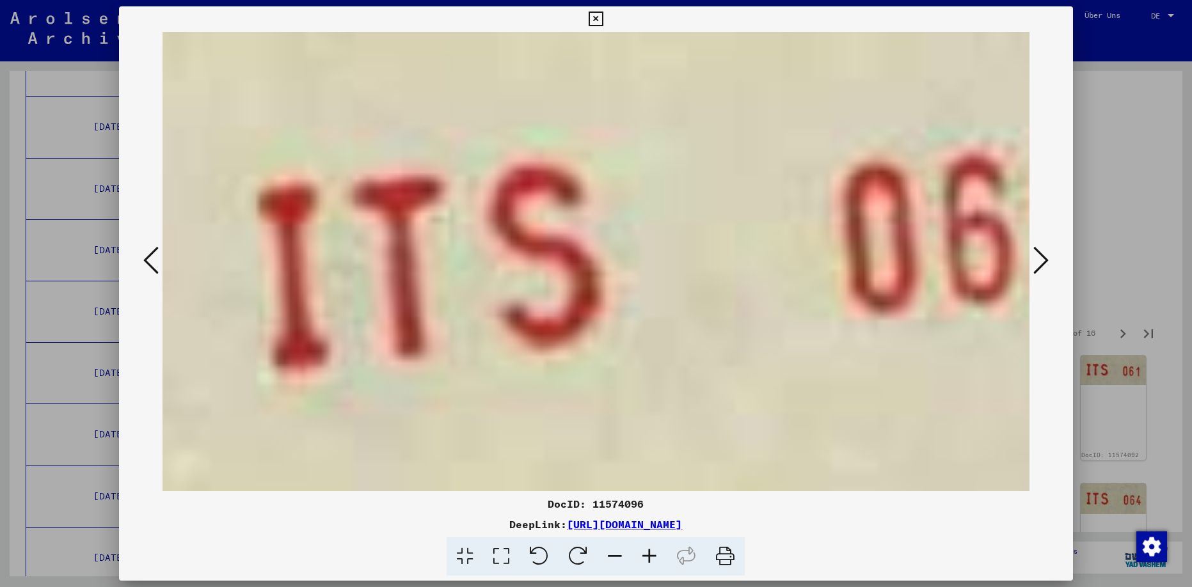
click at [1041, 261] on icon at bounding box center [1040, 260] width 15 height 31
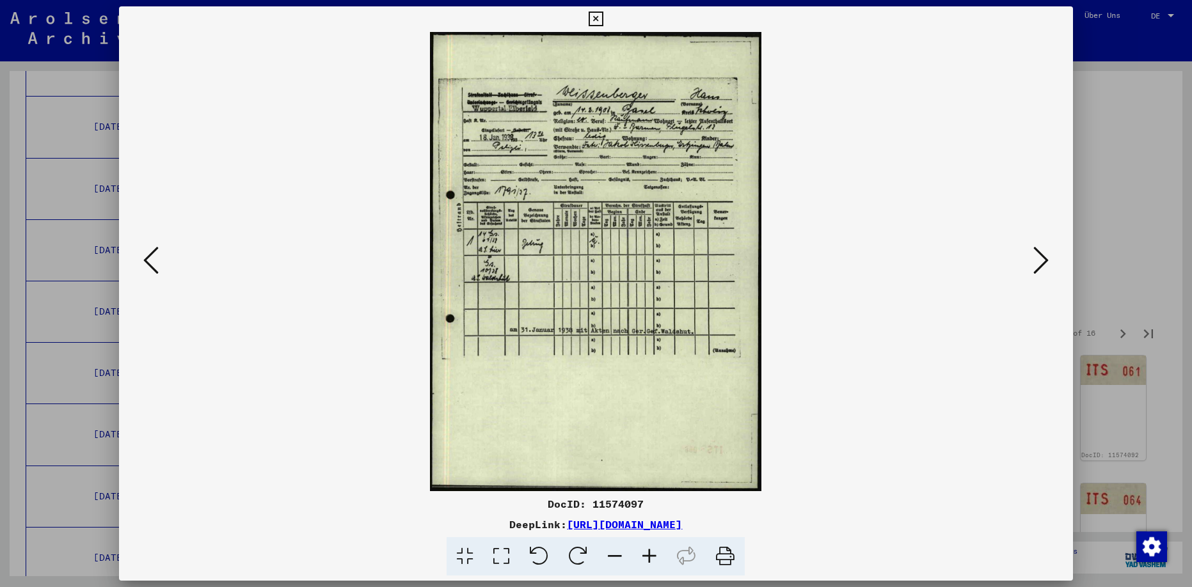
click at [1042, 262] on icon at bounding box center [1040, 260] width 15 height 31
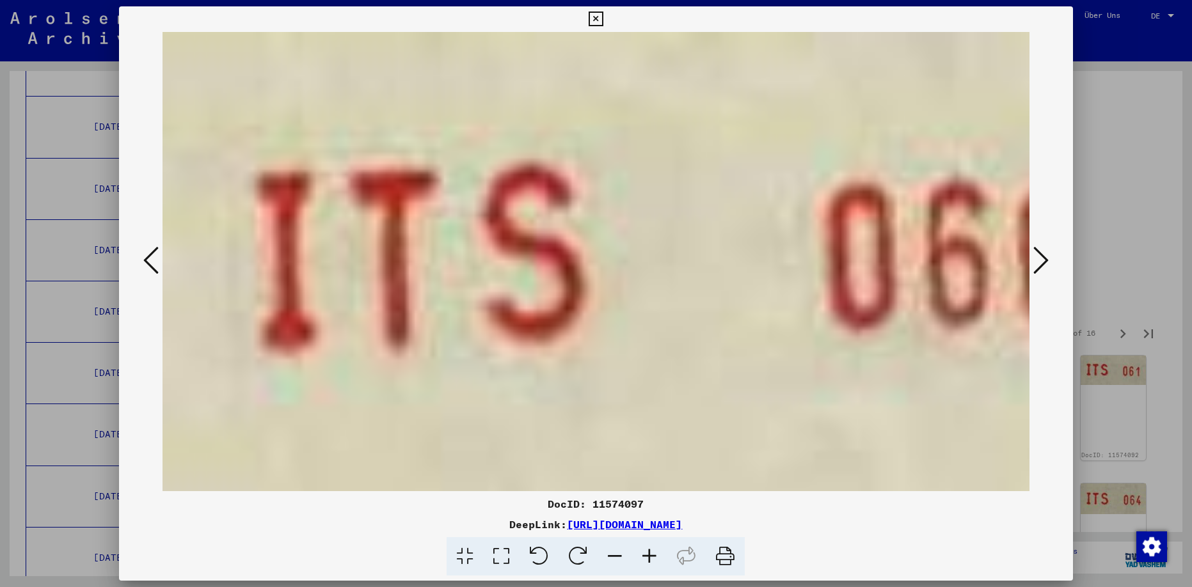
click at [1041, 257] on icon at bounding box center [1040, 260] width 15 height 31
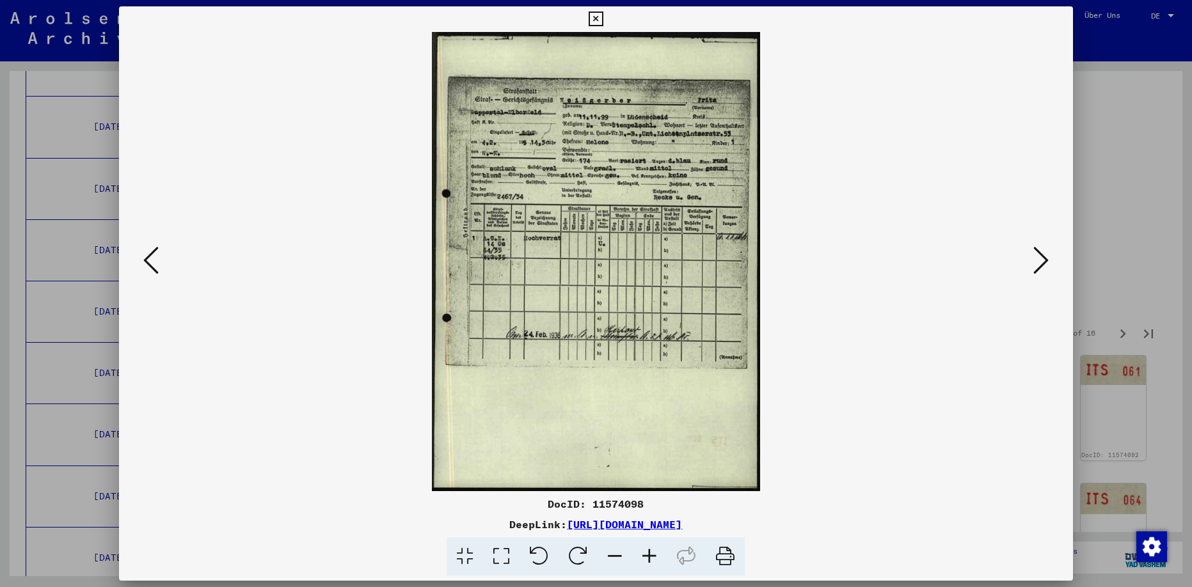
drag, startPoint x: 433, startPoint y: 521, endPoint x: 819, endPoint y: 520, distance: 386.4
click at [819, 520] on div "DeepLink: [URL][DOMAIN_NAME]" at bounding box center [595, 524] width 953 height 15
copy link "[URL][DOMAIN_NAME]"
click at [647, 557] on icon at bounding box center [649, 556] width 35 height 39
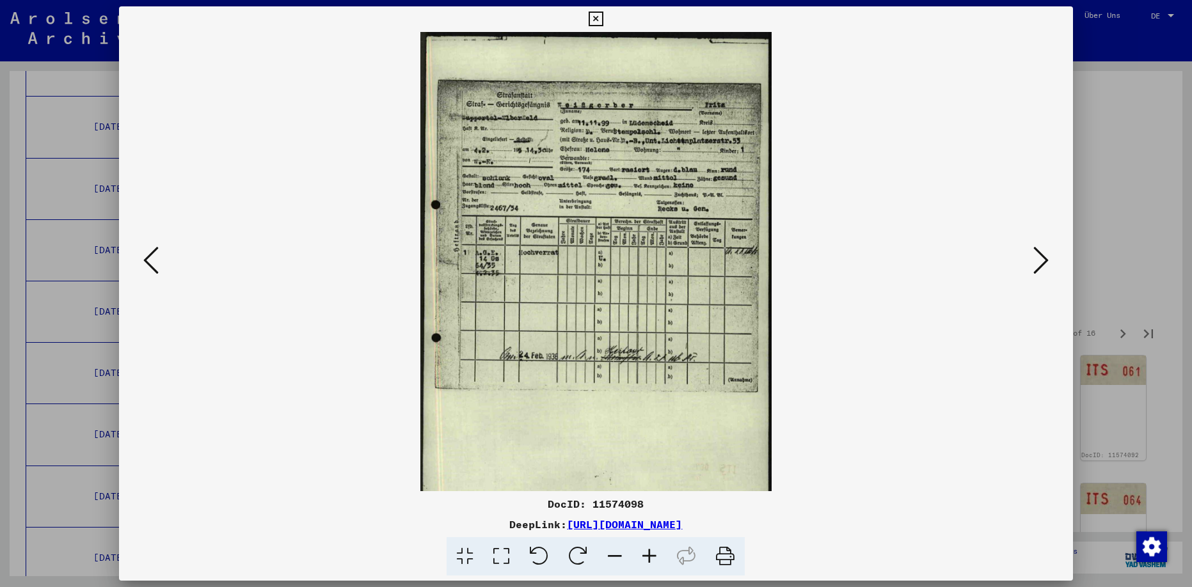
click at [646, 557] on icon at bounding box center [649, 556] width 35 height 39
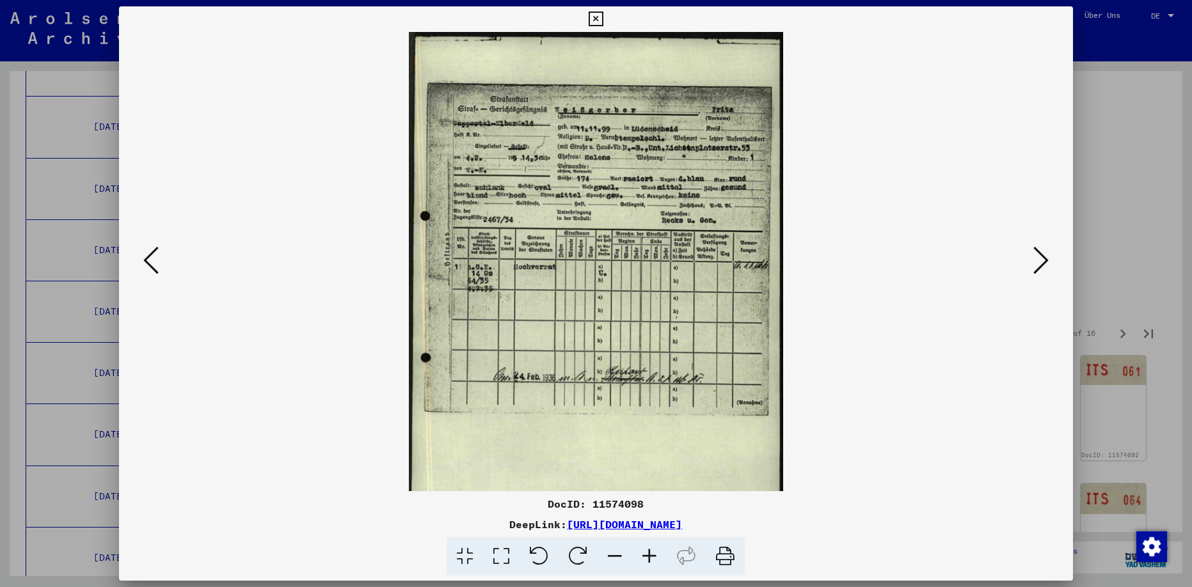
click at [645, 557] on icon at bounding box center [649, 556] width 35 height 39
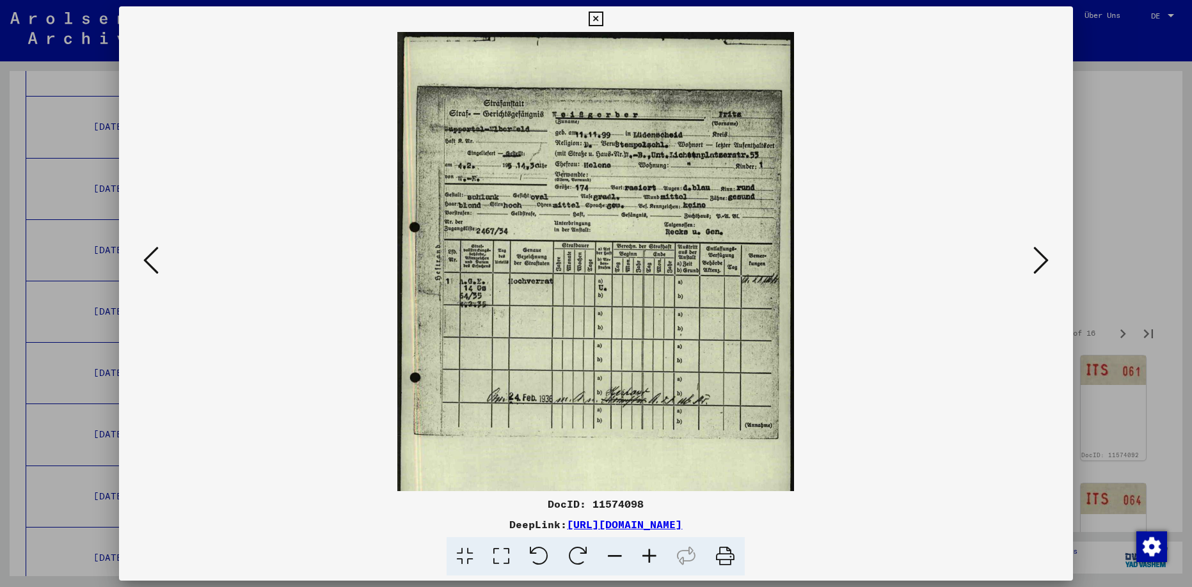
click at [645, 557] on icon at bounding box center [649, 556] width 35 height 39
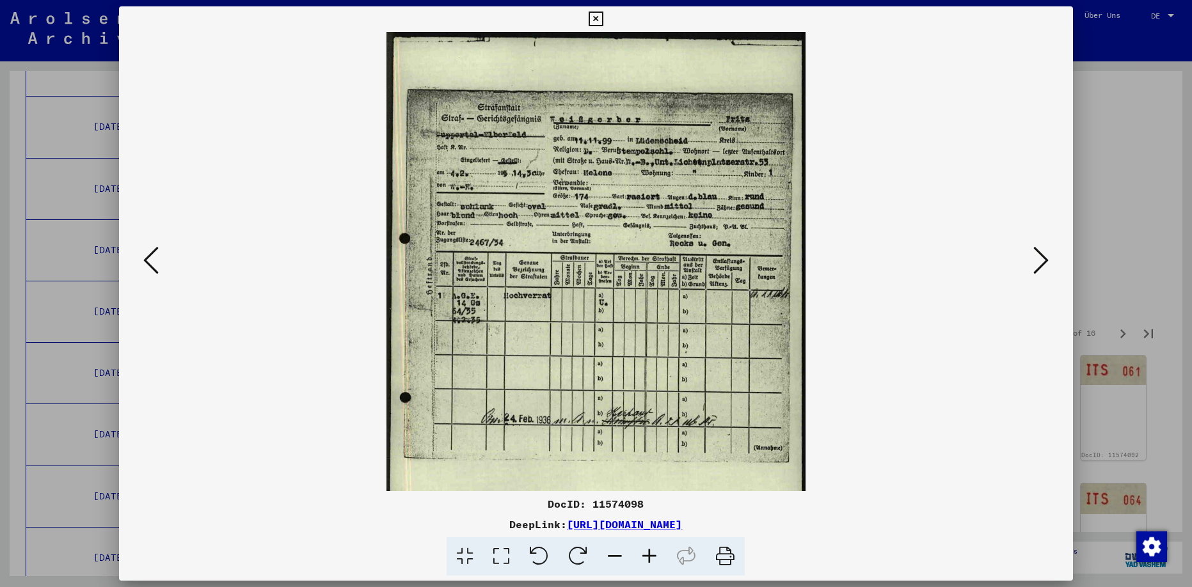
click at [645, 557] on icon at bounding box center [649, 556] width 35 height 39
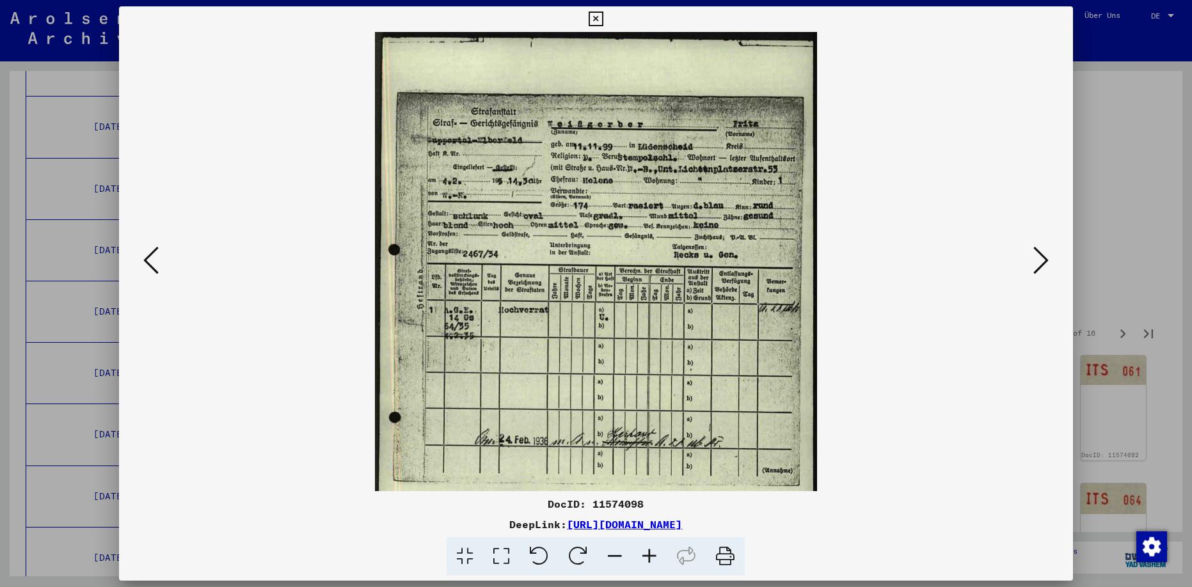
click at [645, 557] on icon at bounding box center [649, 556] width 35 height 39
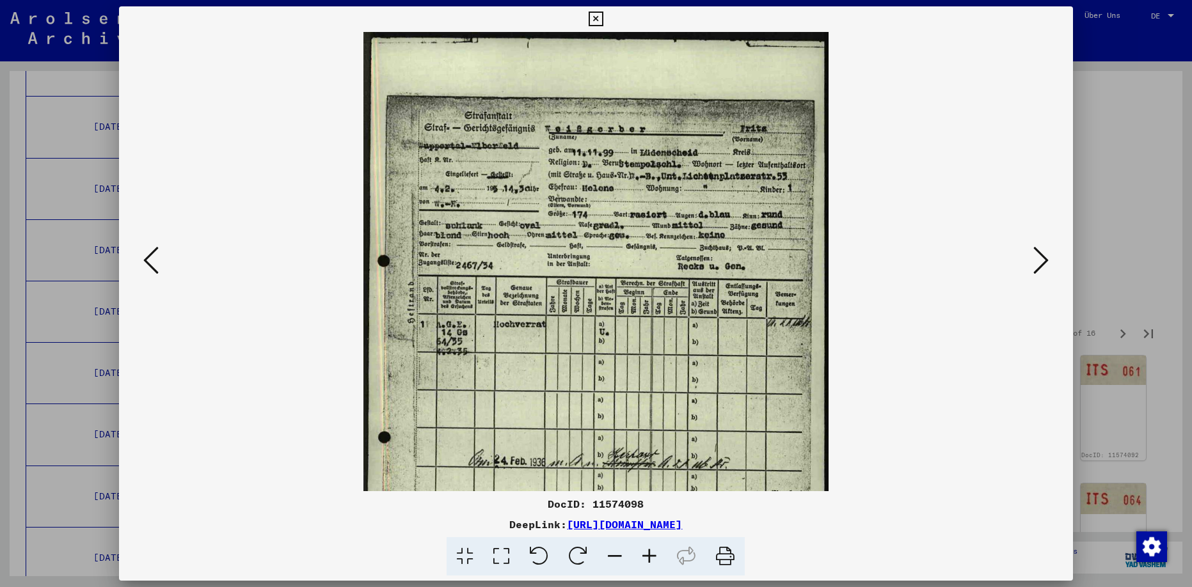
click at [644, 557] on icon at bounding box center [649, 556] width 35 height 39
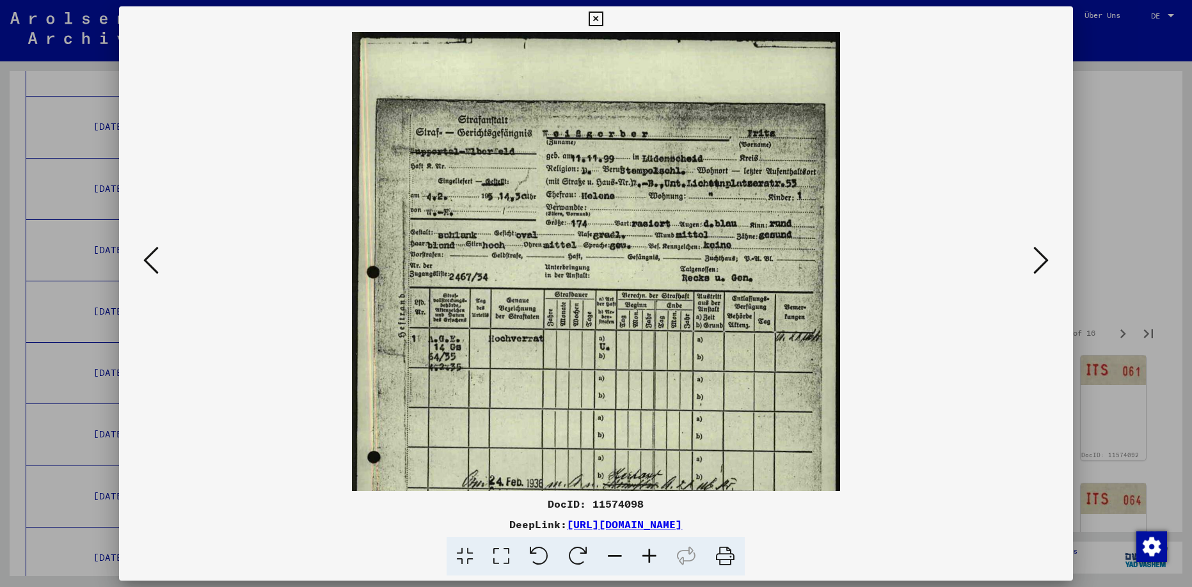
drag, startPoint x: 643, startPoint y: 557, endPoint x: 636, endPoint y: 559, distance: 7.5
click at [643, 557] on icon at bounding box center [649, 556] width 35 height 39
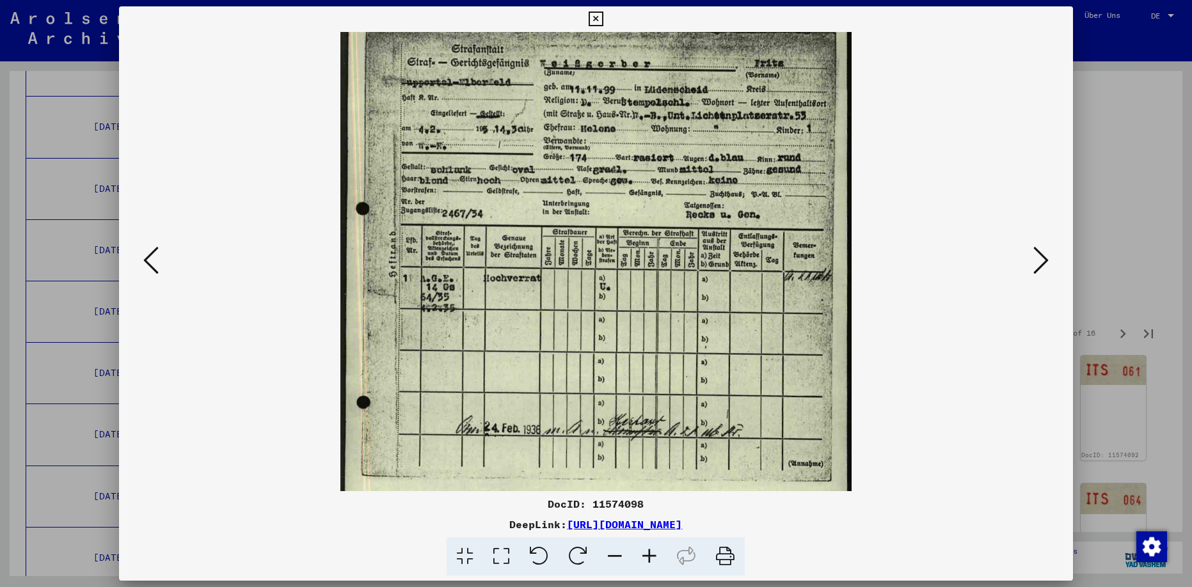
scroll to position [115, 0]
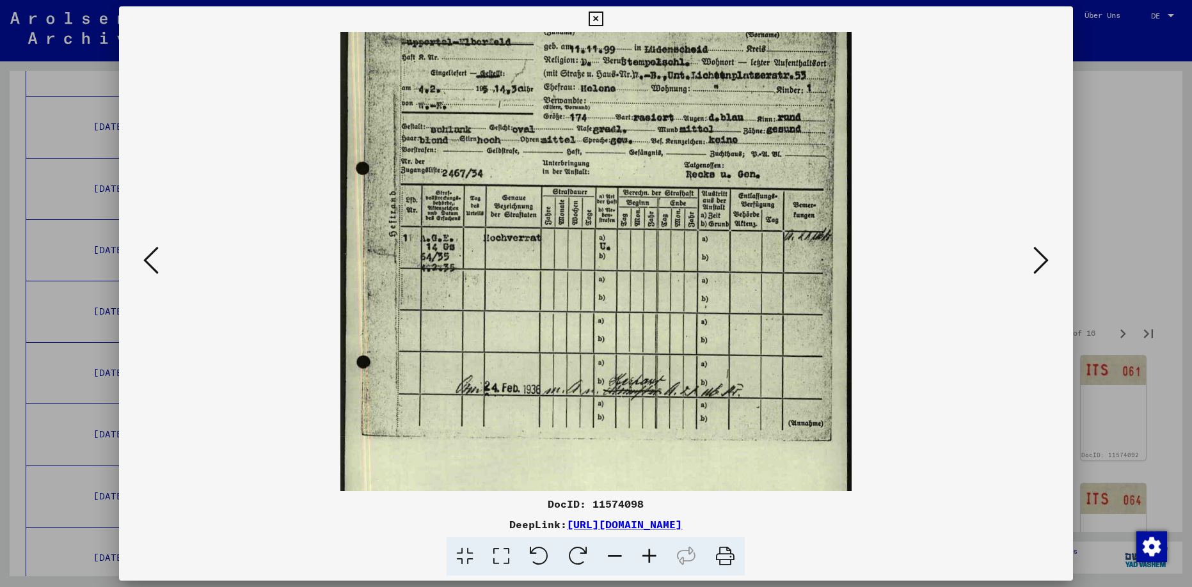
drag, startPoint x: 690, startPoint y: 443, endPoint x: 692, endPoint y: 328, distance: 115.2
click at [692, 328] on img at bounding box center [595, 274] width 511 height 715
click at [1040, 255] on icon at bounding box center [1040, 260] width 15 height 31
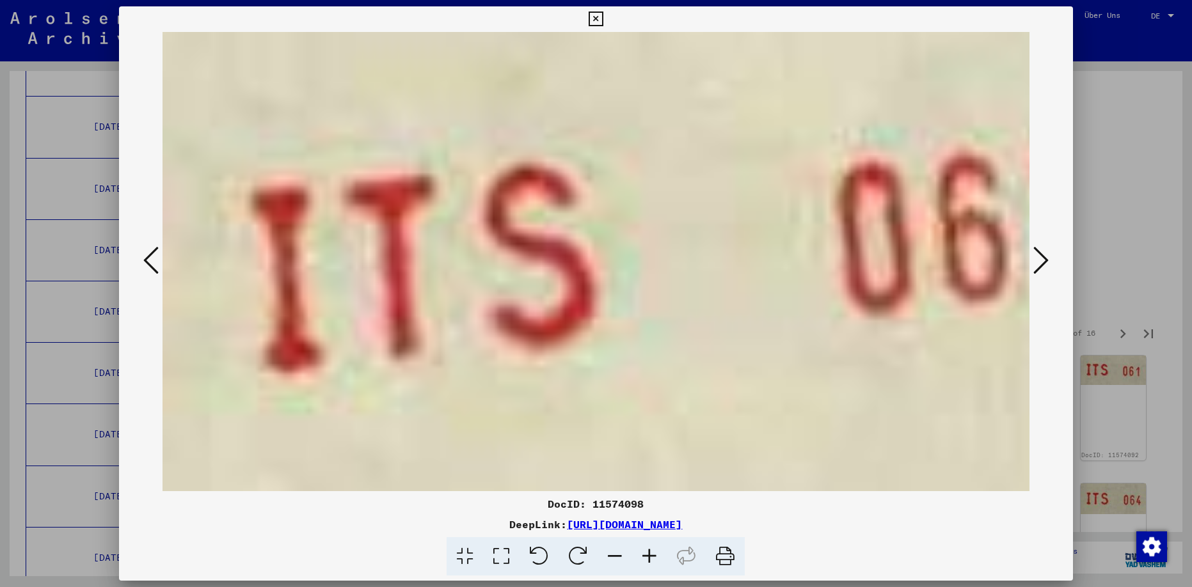
scroll to position [0, 0]
click at [1040, 255] on icon at bounding box center [1040, 260] width 15 height 31
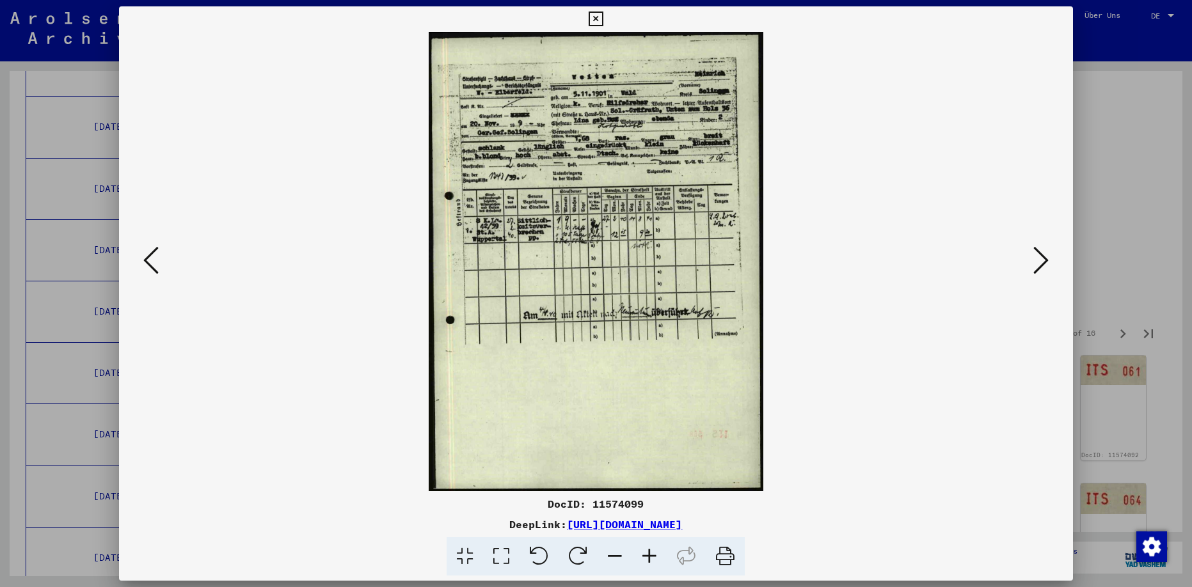
click at [1040, 257] on icon at bounding box center [1040, 260] width 15 height 31
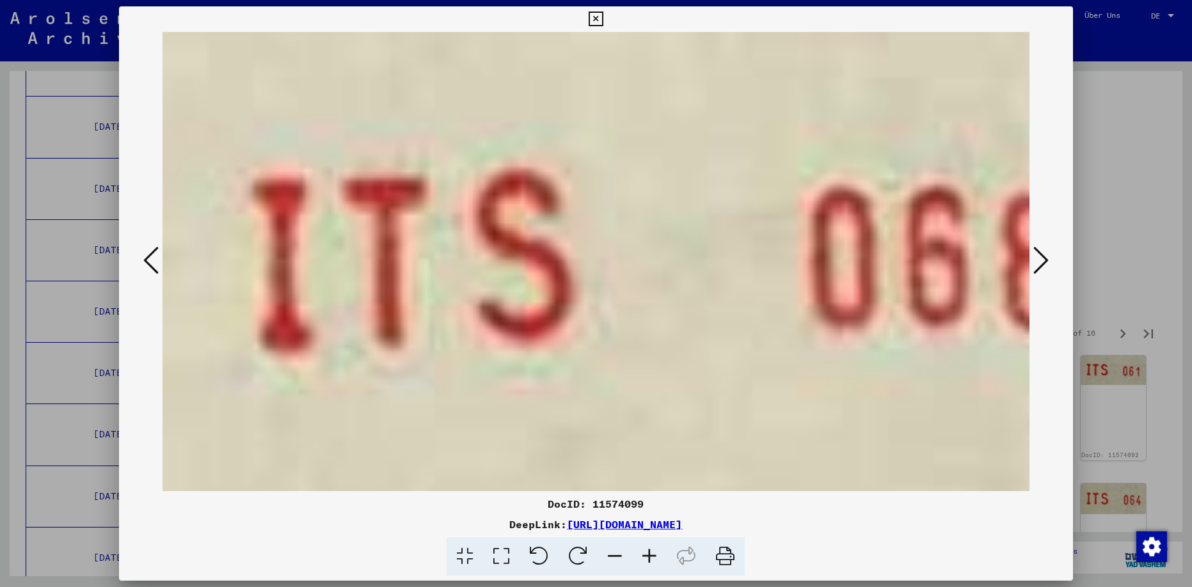
click at [1040, 257] on icon at bounding box center [1040, 260] width 15 height 31
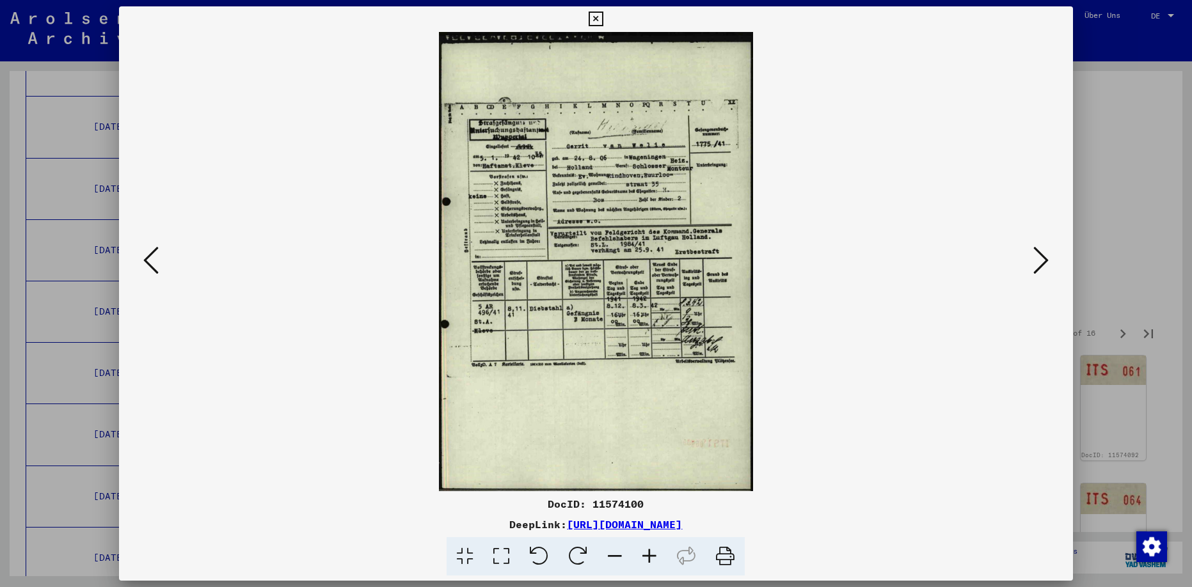
click at [1044, 261] on icon at bounding box center [1040, 260] width 15 height 31
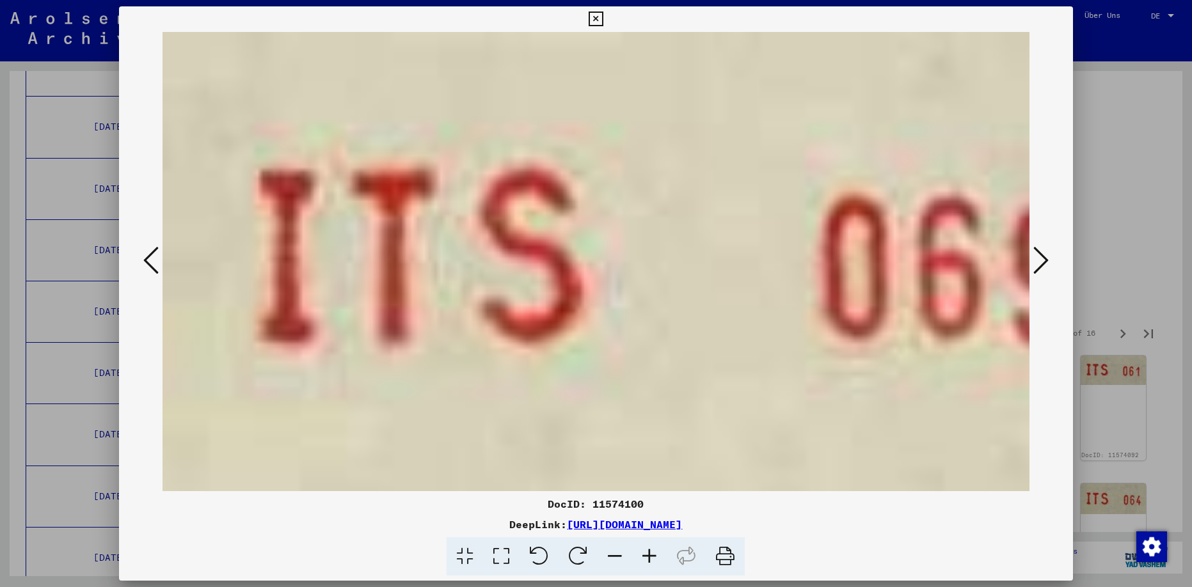
click at [1044, 261] on icon at bounding box center [1040, 260] width 15 height 31
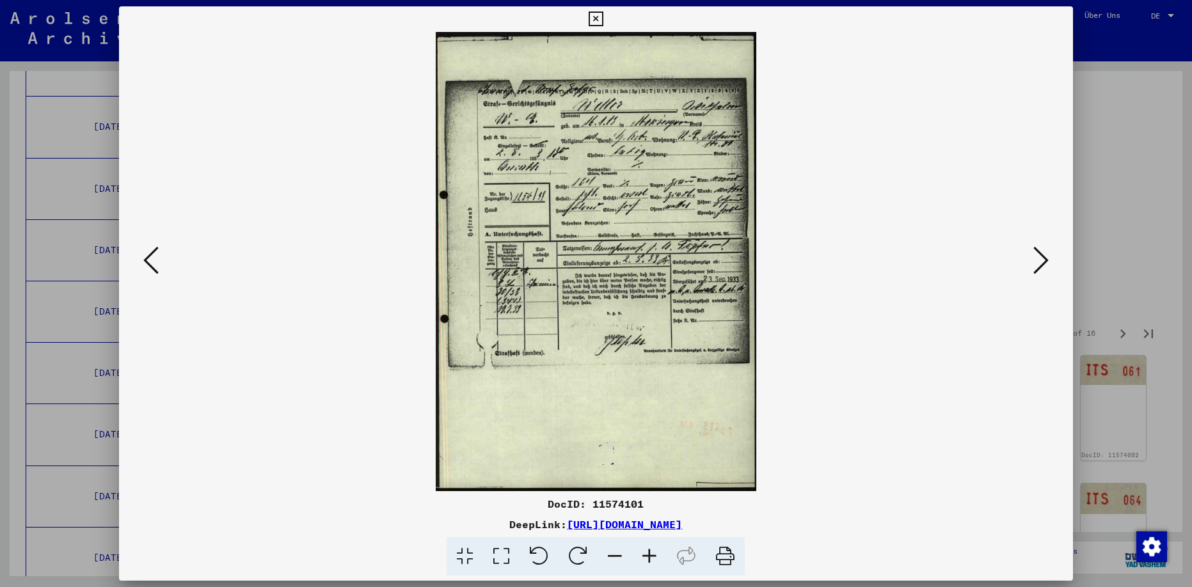
click at [1042, 261] on icon at bounding box center [1040, 260] width 15 height 31
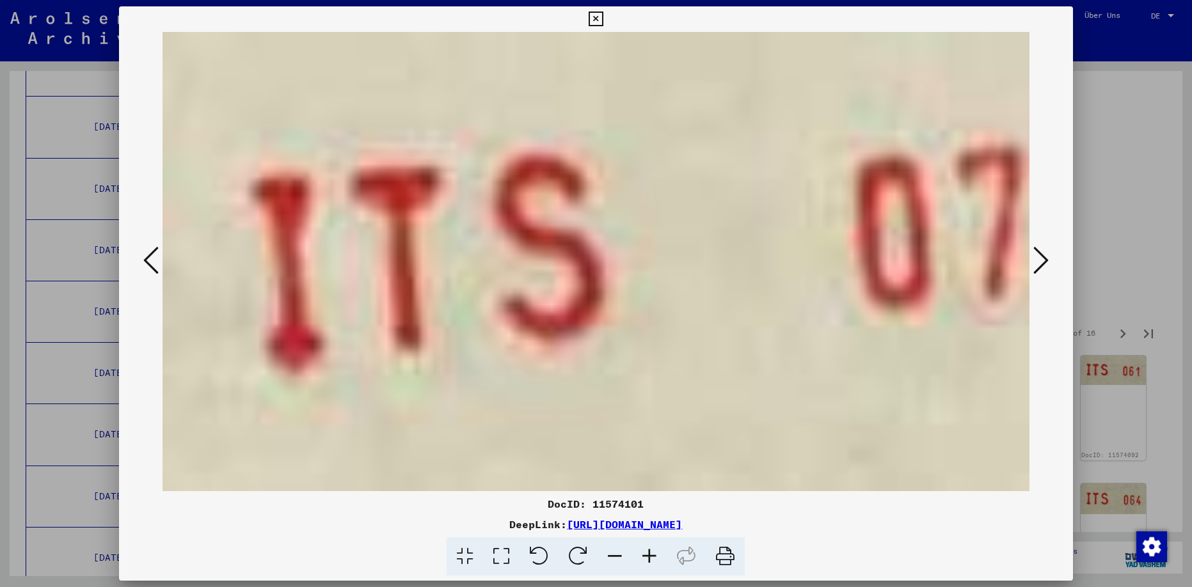
click at [1041, 261] on icon at bounding box center [1040, 260] width 15 height 31
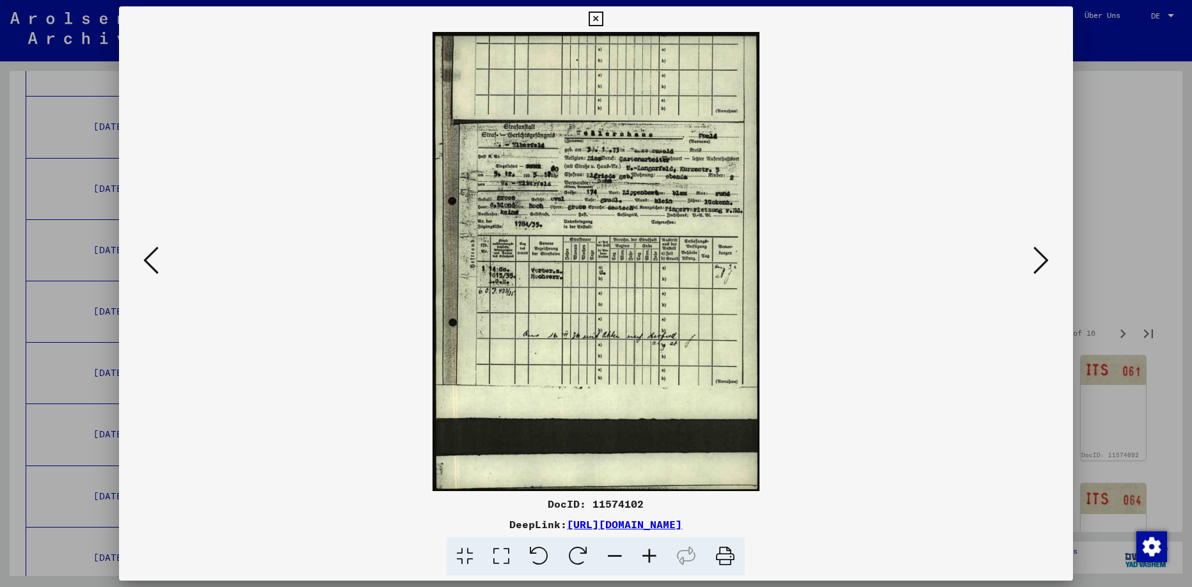
drag, startPoint x: 432, startPoint y: 522, endPoint x: 820, endPoint y: 526, distance: 388.3
click at [820, 526] on div "DeepLink: [URL][DOMAIN_NAME]" at bounding box center [595, 524] width 953 height 15
copy link "[URL][DOMAIN_NAME]"
click at [647, 551] on icon at bounding box center [649, 556] width 35 height 39
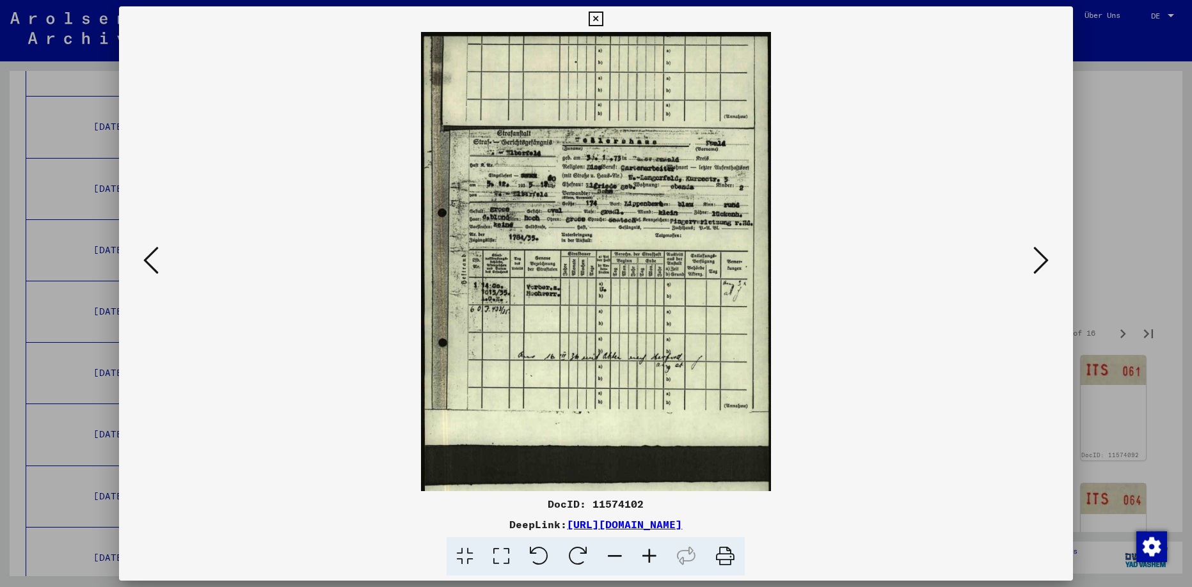
click at [647, 550] on icon at bounding box center [649, 556] width 35 height 39
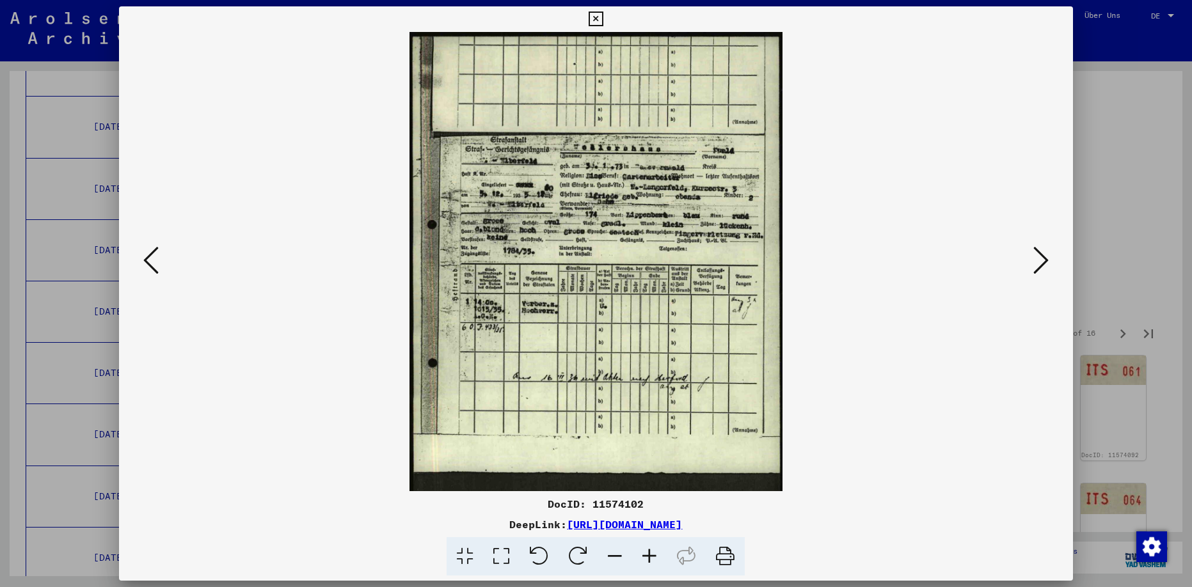
click at [647, 550] on icon at bounding box center [649, 556] width 35 height 39
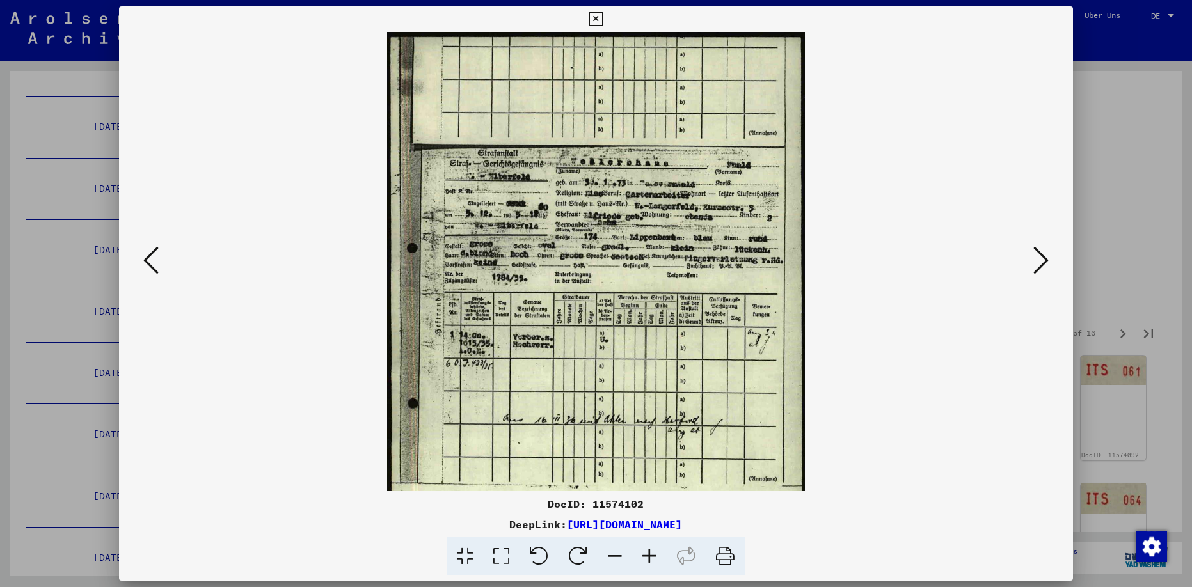
click at [647, 550] on icon at bounding box center [649, 556] width 35 height 39
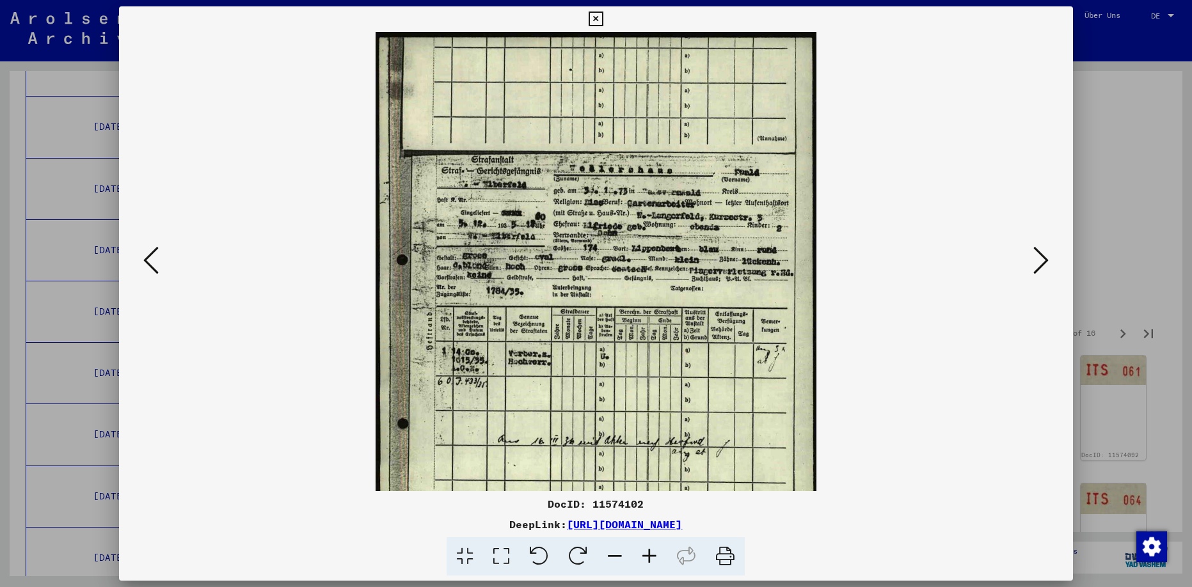
click at [649, 550] on icon at bounding box center [649, 556] width 35 height 39
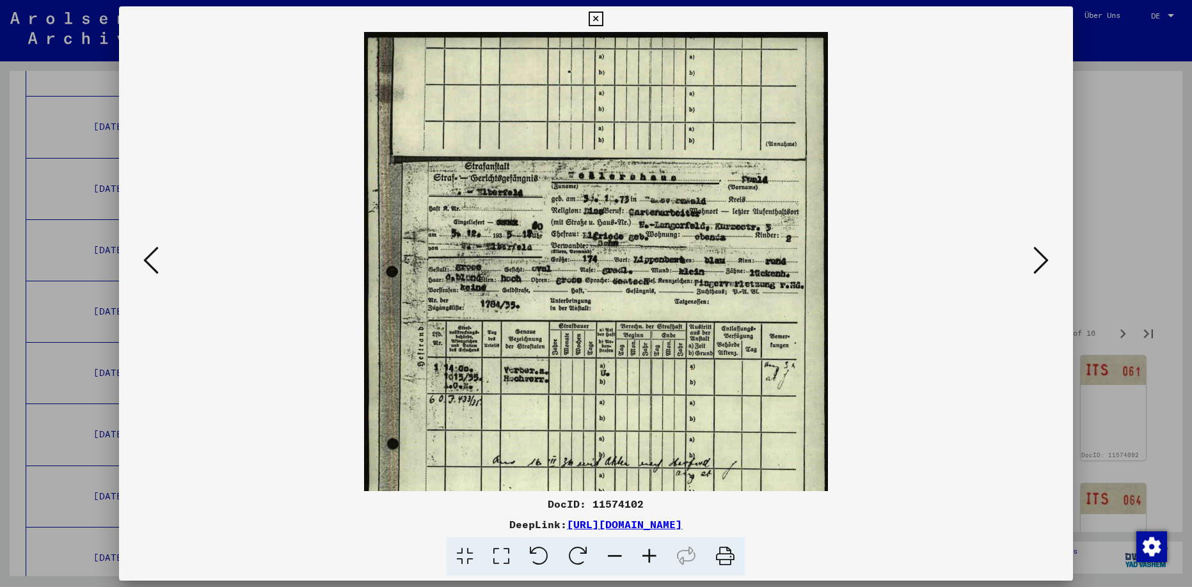
click at [649, 550] on icon at bounding box center [649, 556] width 35 height 39
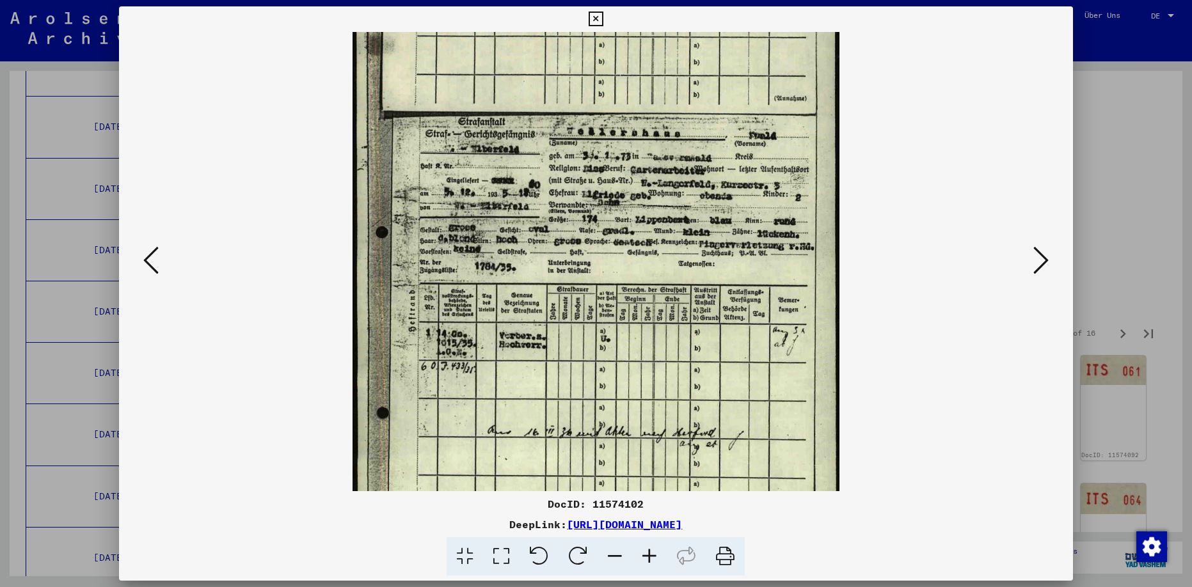
scroll to position [52, 0]
drag, startPoint x: 613, startPoint y: 448, endPoint x: 608, endPoint y: 396, distance: 52.0
click at [608, 396] on img at bounding box center [595, 321] width 486 height 683
click at [1041, 262] on icon at bounding box center [1040, 260] width 15 height 31
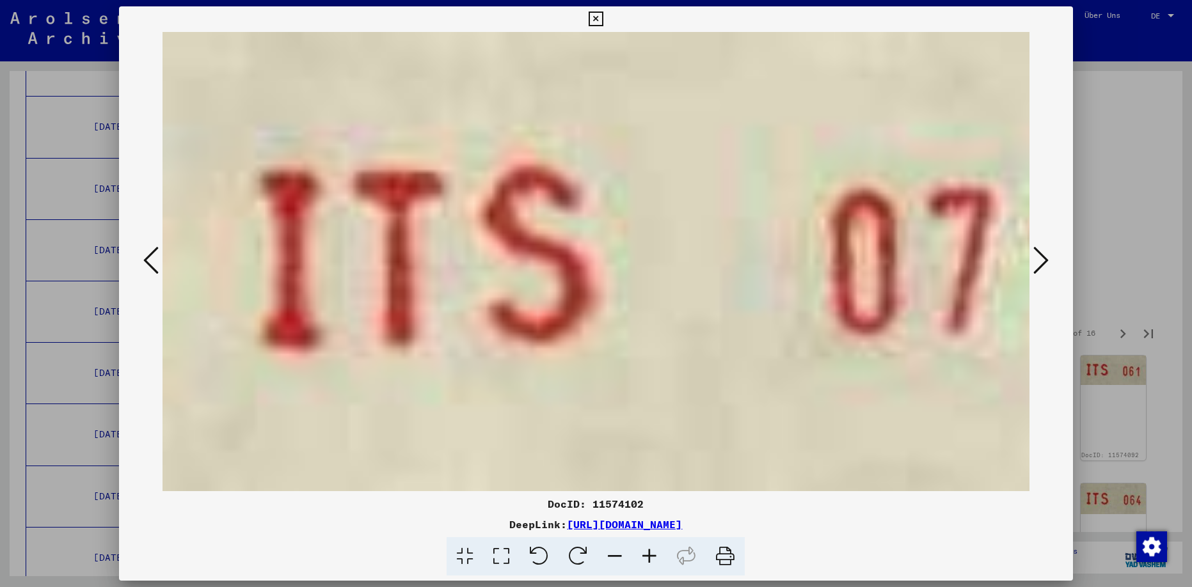
scroll to position [0, 0]
click at [1041, 262] on icon at bounding box center [1040, 260] width 15 height 31
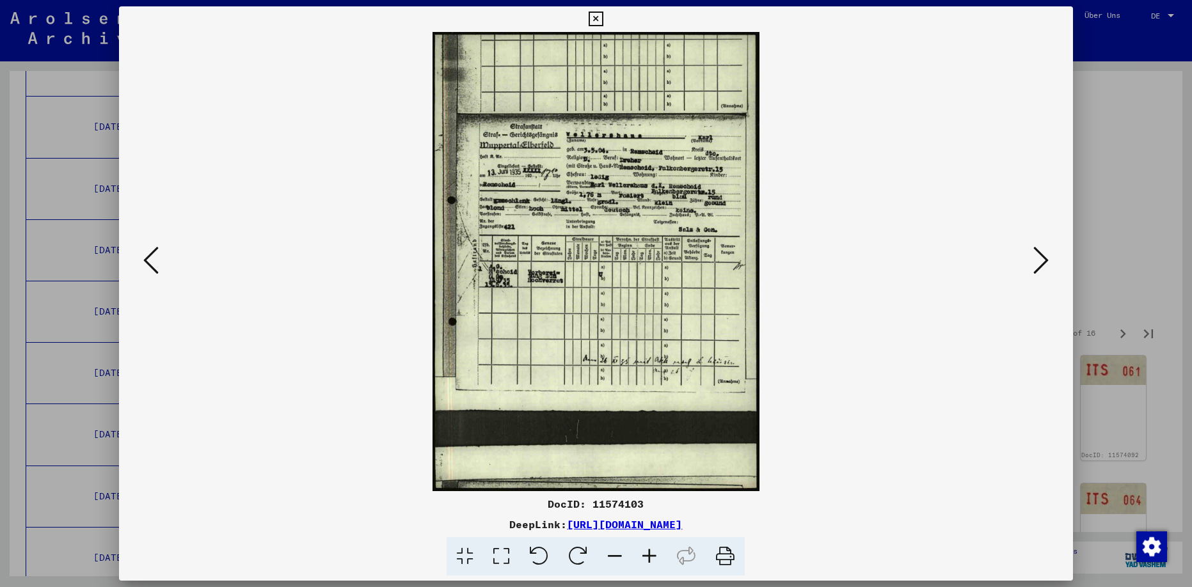
drag, startPoint x: 431, startPoint y: 522, endPoint x: 811, endPoint y: 521, distance: 380.0
click at [827, 523] on div "DeepLink: [URL][DOMAIN_NAME]" at bounding box center [595, 524] width 953 height 15
copy link "[URL][DOMAIN_NAME]"
click at [1040, 266] on icon at bounding box center [1040, 260] width 15 height 31
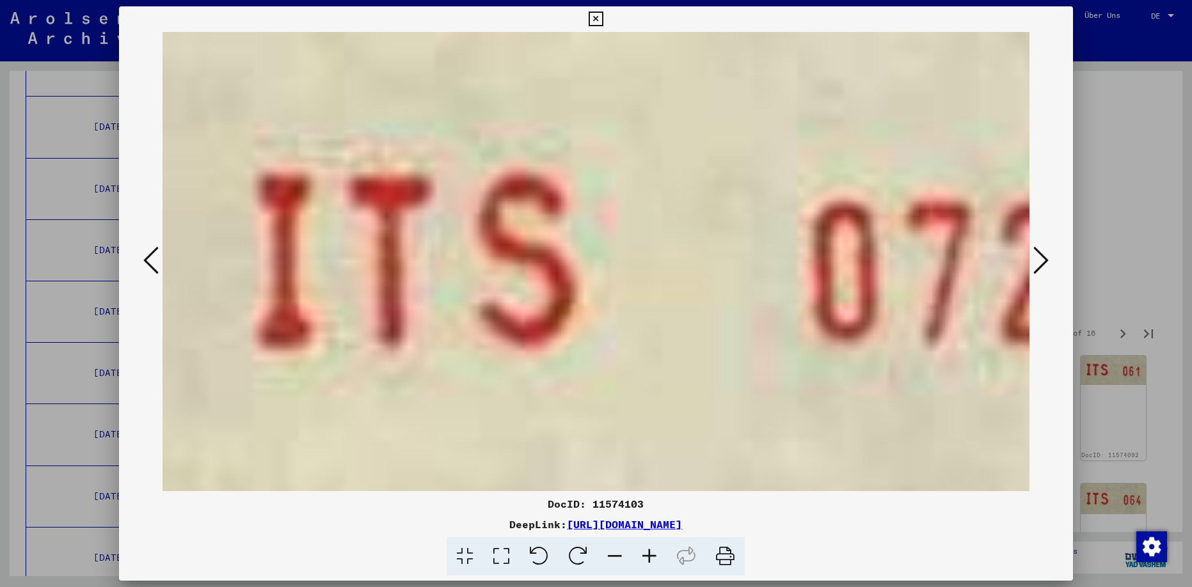
click at [1041, 263] on icon at bounding box center [1040, 260] width 15 height 31
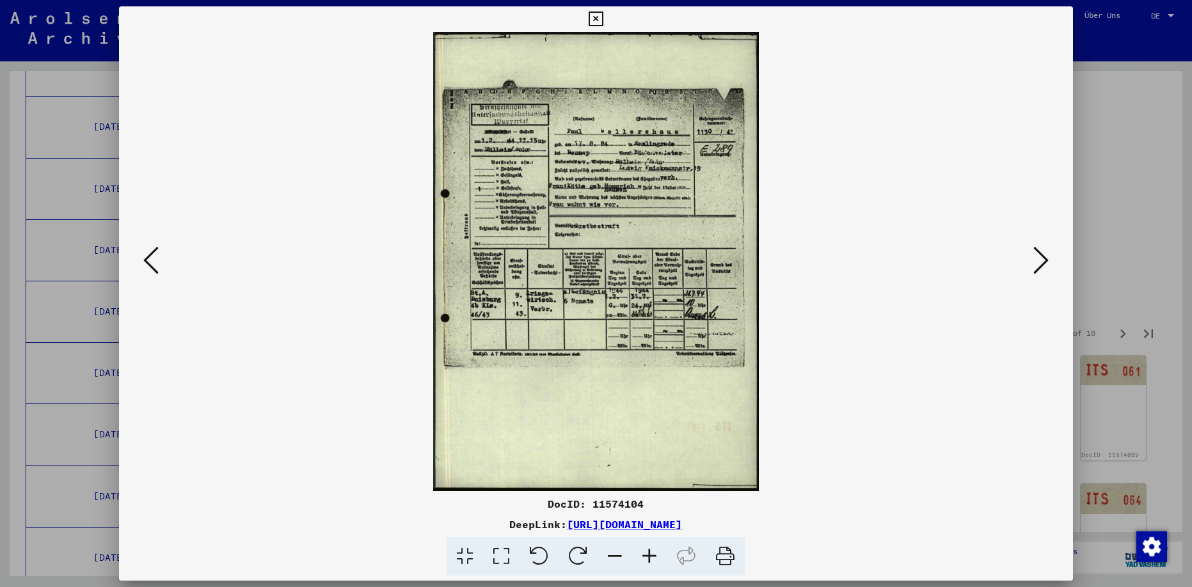
click at [1039, 257] on icon at bounding box center [1040, 260] width 15 height 31
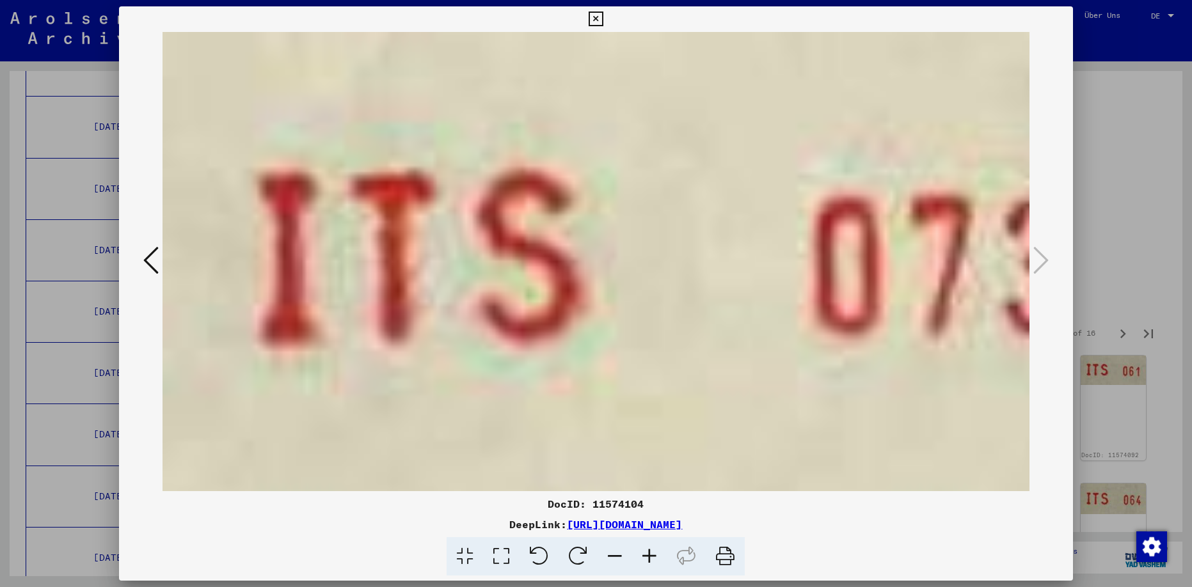
click at [1039, 257] on icon at bounding box center [1040, 260] width 15 height 31
drag, startPoint x: 1057, startPoint y: 17, endPoint x: 1071, endPoint y: 57, distance: 42.7
click at [603, 17] on icon at bounding box center [596, 19] width 15 height 15
